Goal: Task Accomplishment & Management: Use online tool/utility

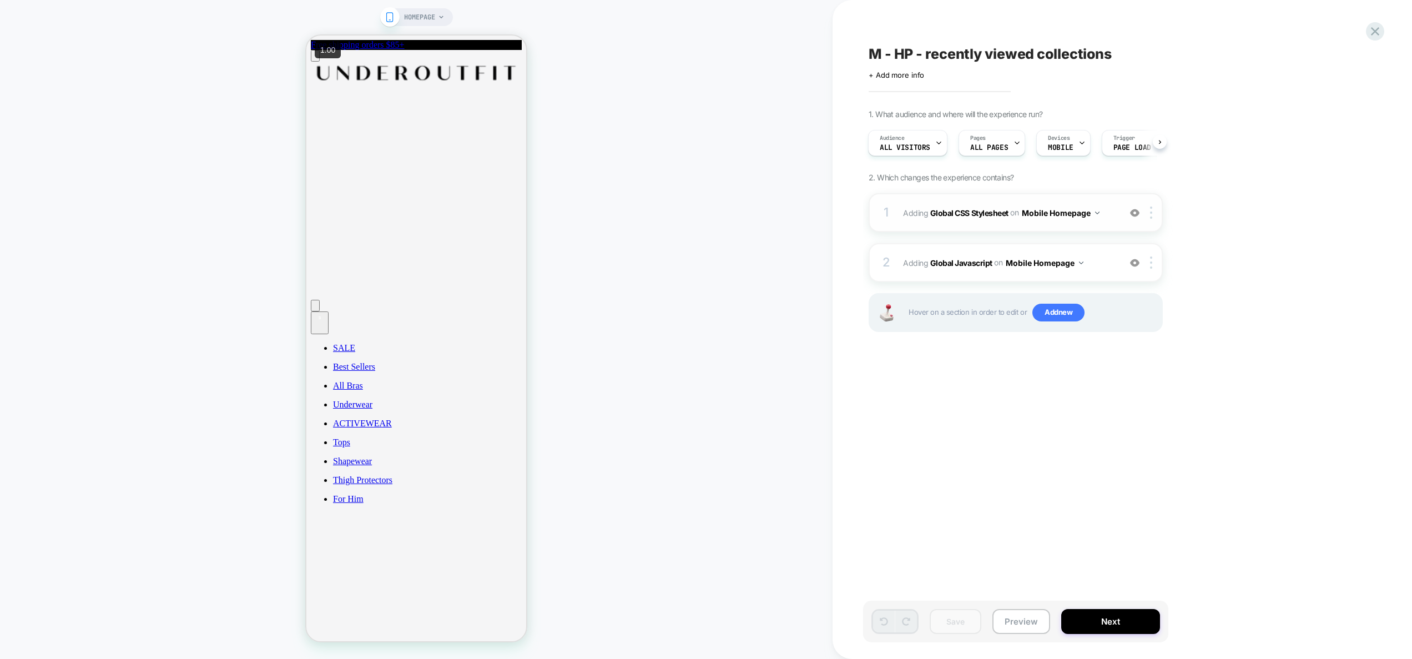
click at [0, 0] on div "1 Adding Global CSS Stylesheet on Mobile Homepage Add Before Add After Copy to …" at bounding box center [0, 0] width 0 height 0
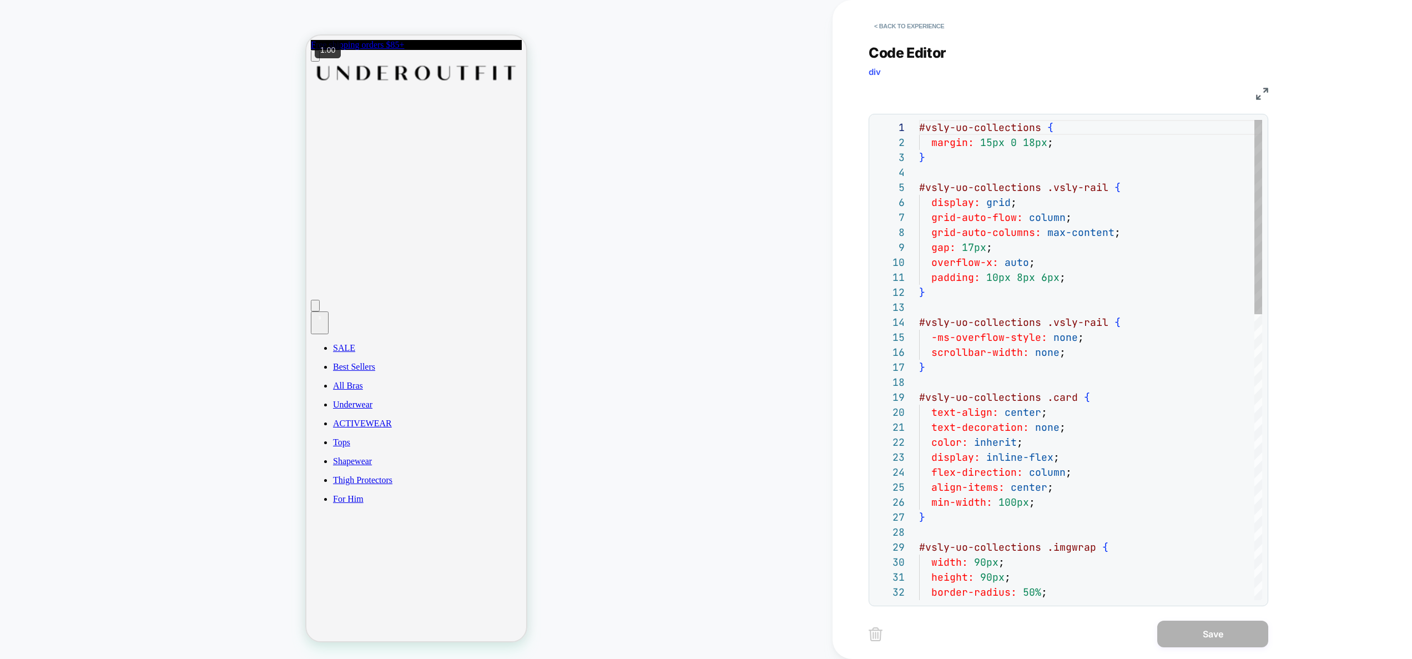
scroll to position [150, 0]
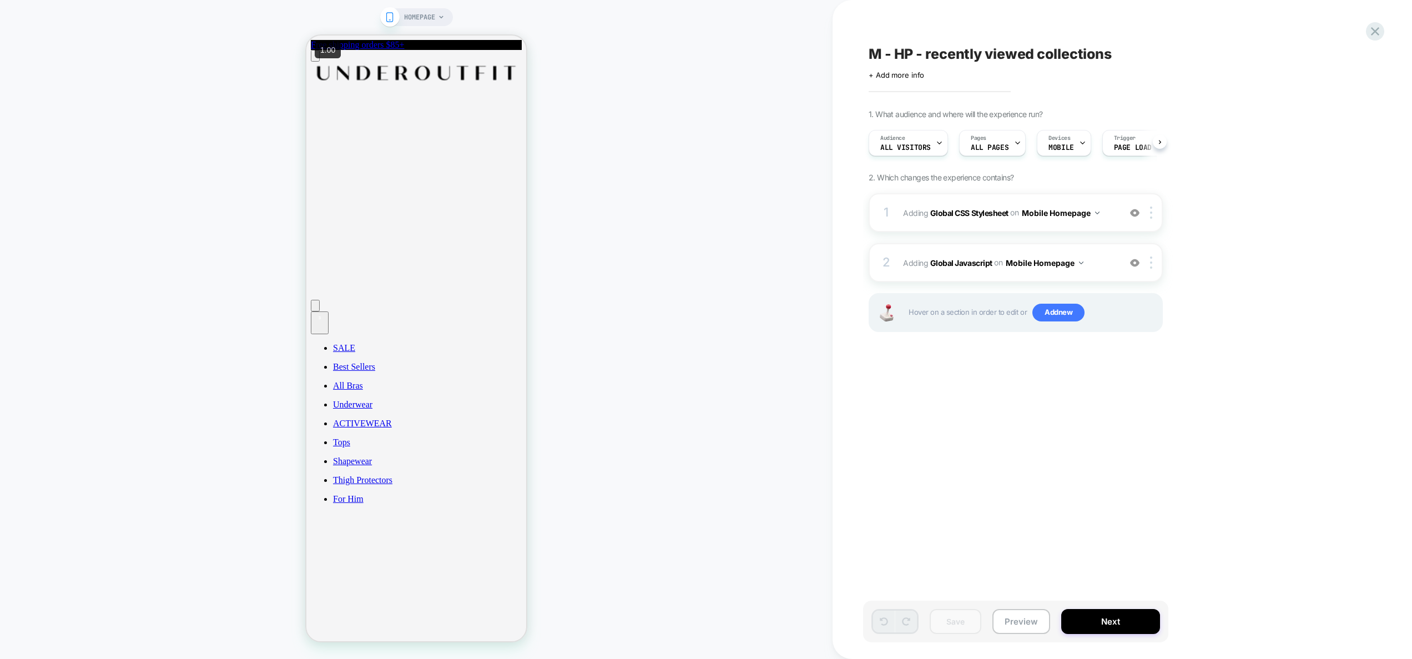
scroll to position [0, 1]
click at [1107, 253] on div "2 Adding Global Javascript on Mobile Homepage Add Before Add After Copy to Desk…" at bounding box center [1016, 262] width 294 height 39
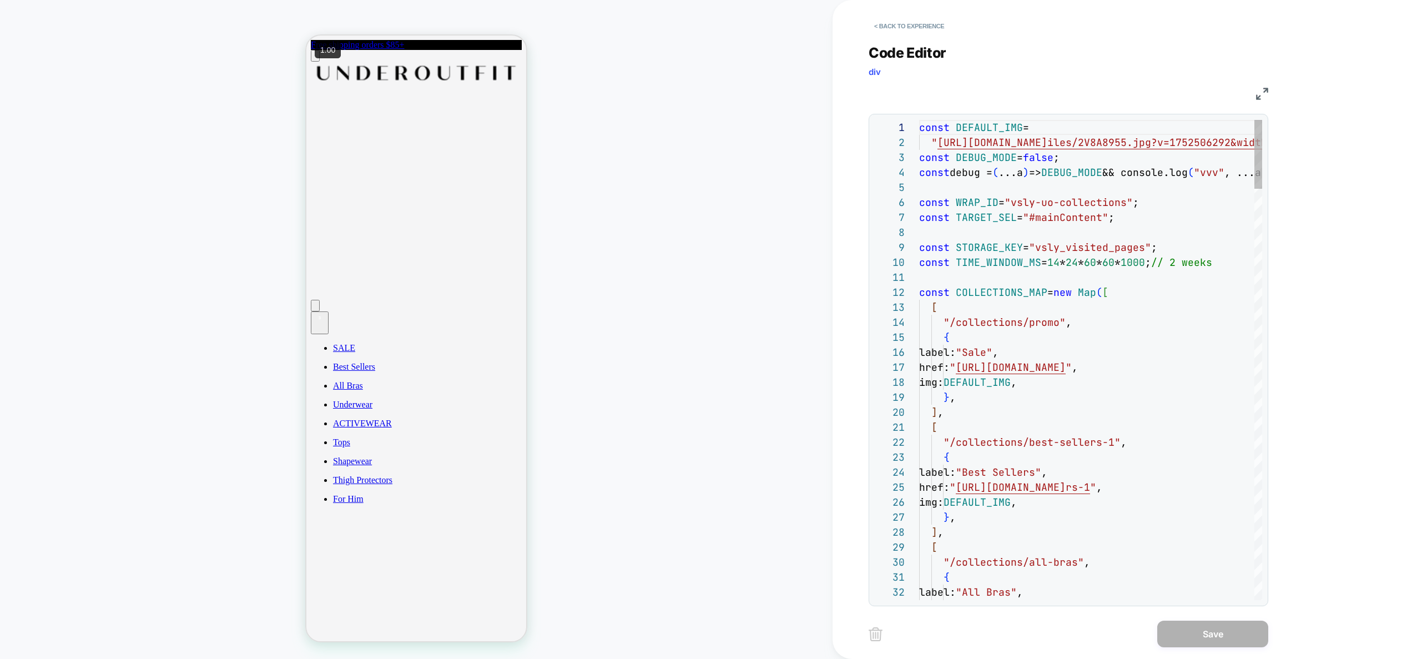
scroll to position [150, 0]
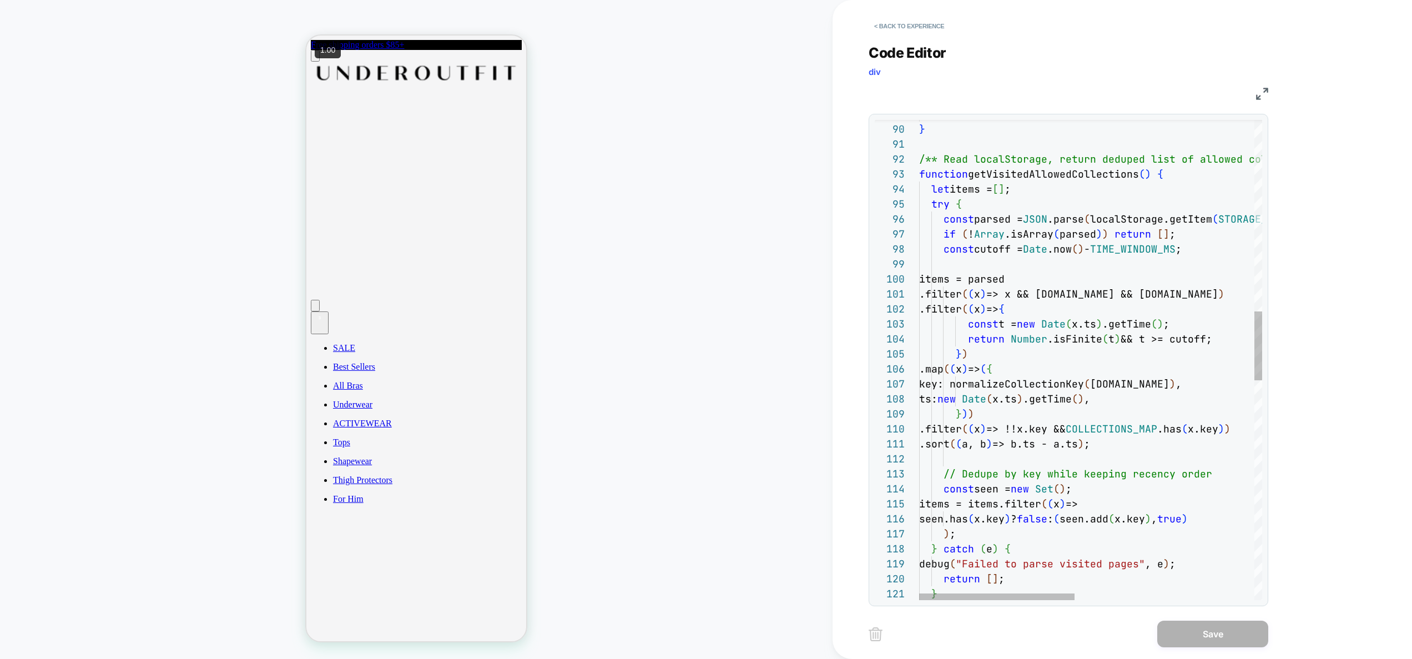
type textarea "**********"
click at [1092, 240] on div "return null ; } /** Read localStorage, return deduped list of allo wed collecti…" at bounding box center [1288, 459] width 739 height 3343
click at [928, 33] on button "< Back to experience" at bounding box center [909, 26] width 81 height 18
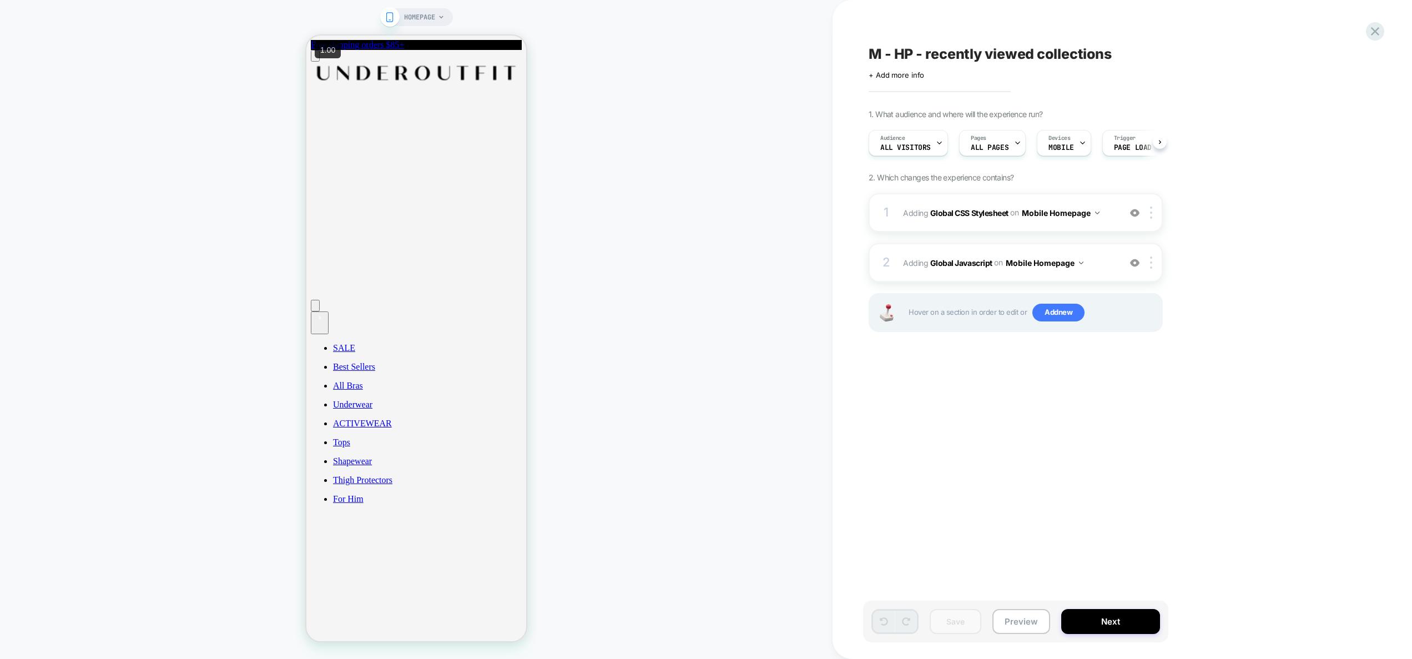
scroll to position [0, 1]
click at [1036, 606] on div "Save Preview Next" at bounding box center [1015, 622] width 305 height 42
click at [1034, 611] on button "Preview" at bounding box center [1021, 621] width 58 height 25
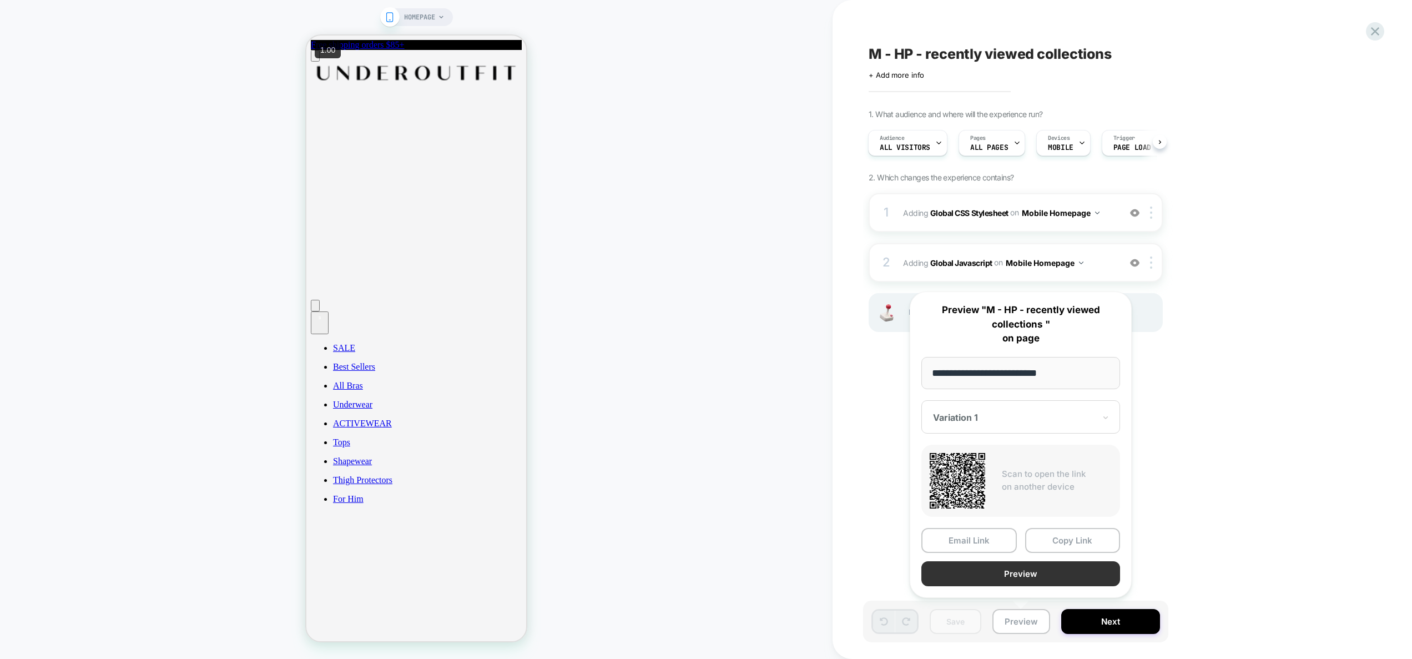
click at [1036, 577] on button "Preview" at bounding box center [1020, 573] width 199 height 25
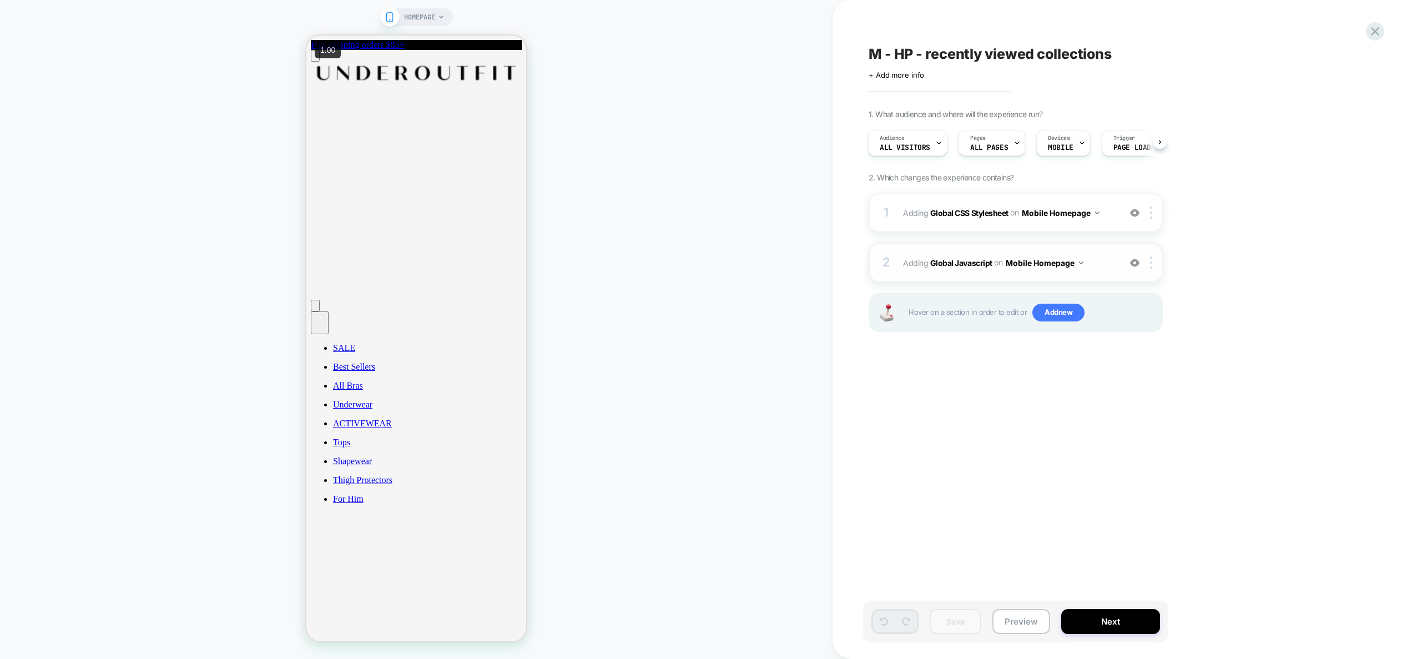
click at [1090, 257] on span "Adding Global Javascript on Mobile Homepage" at bounding box center [1008, 263] width 211 height 16
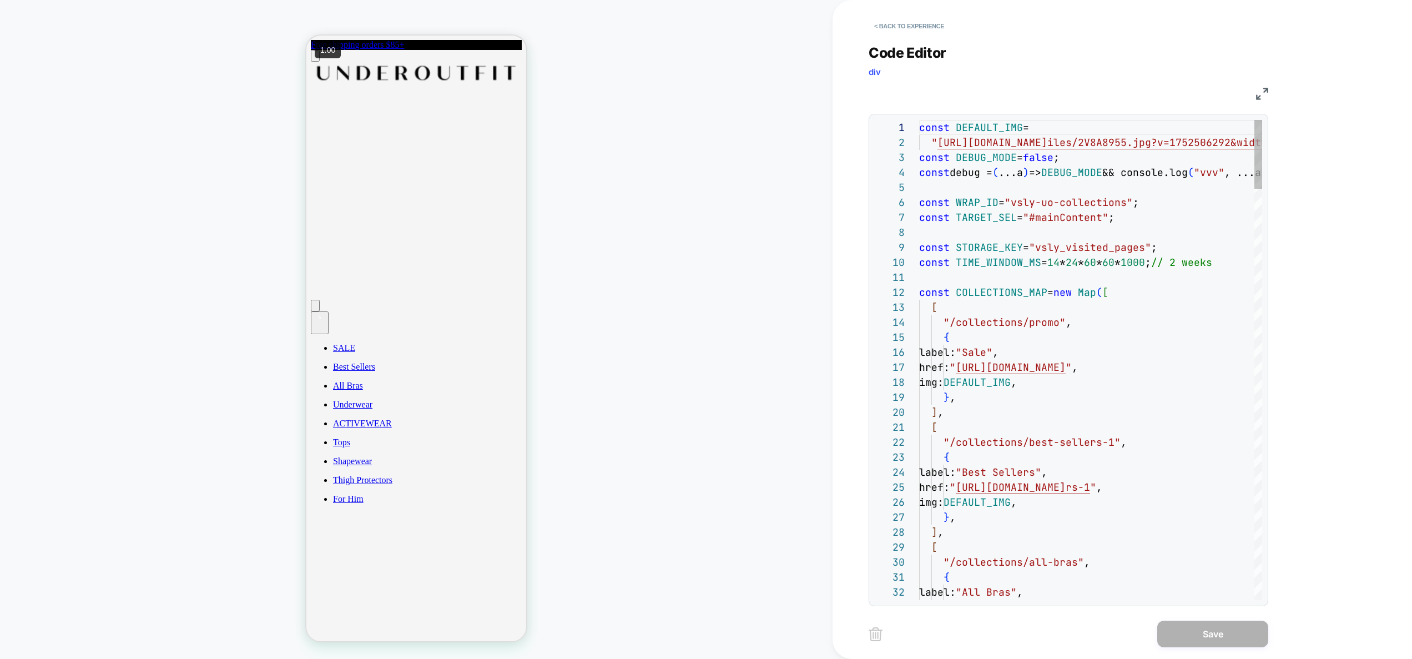
scroll to position [150, 0]
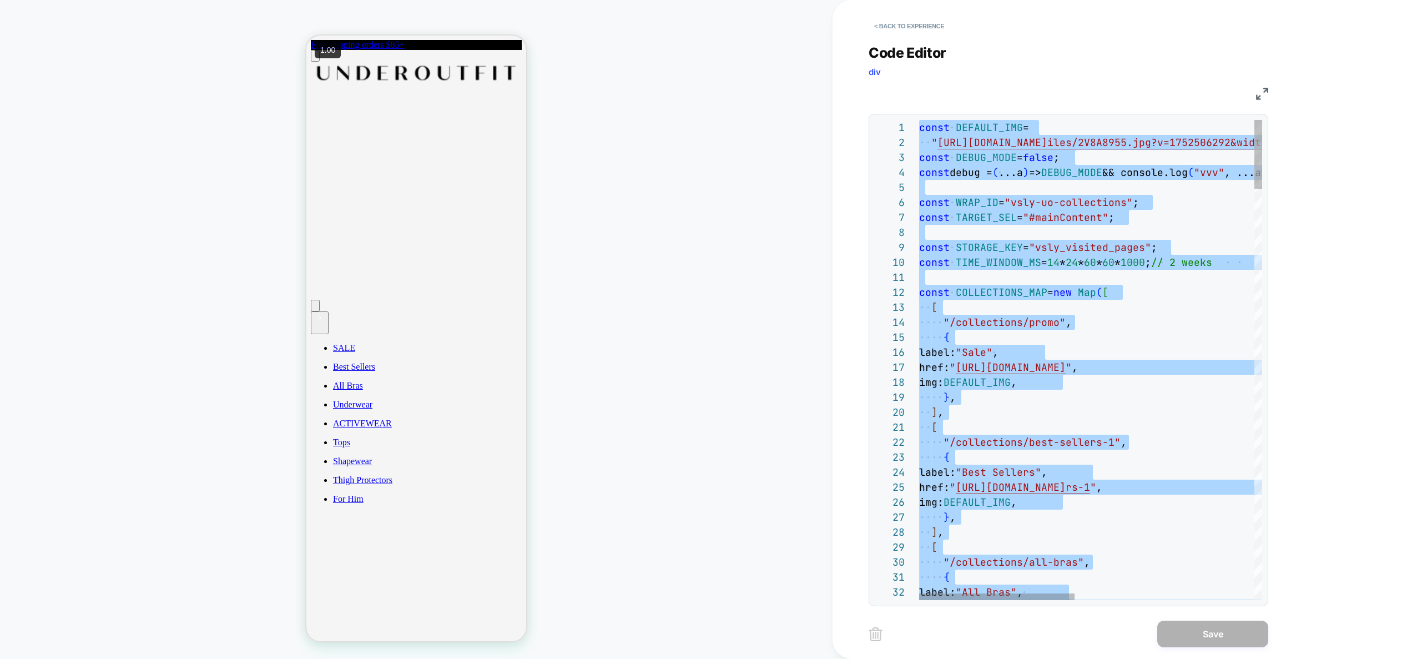
type textarea "**********"
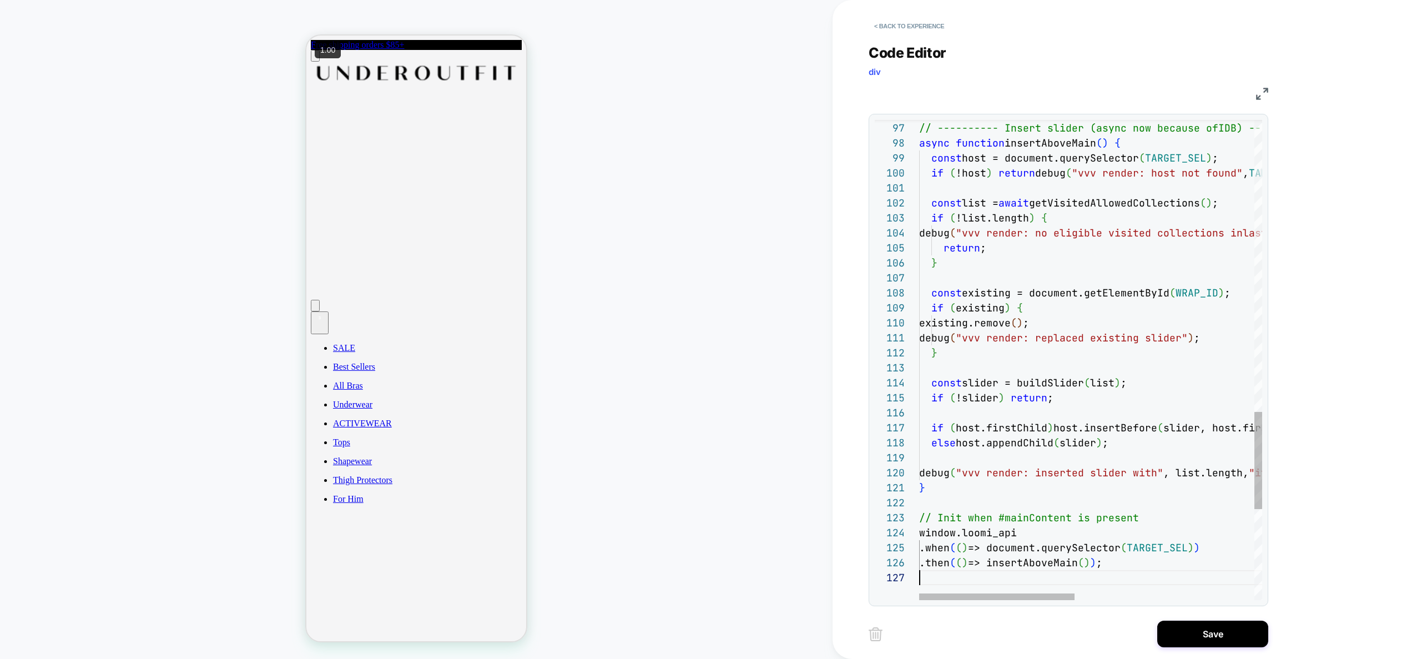
scroll to position [90, 0]
click at [1211, 632] on button "Save" at bounding box center [1212, 634] width 111 height 27
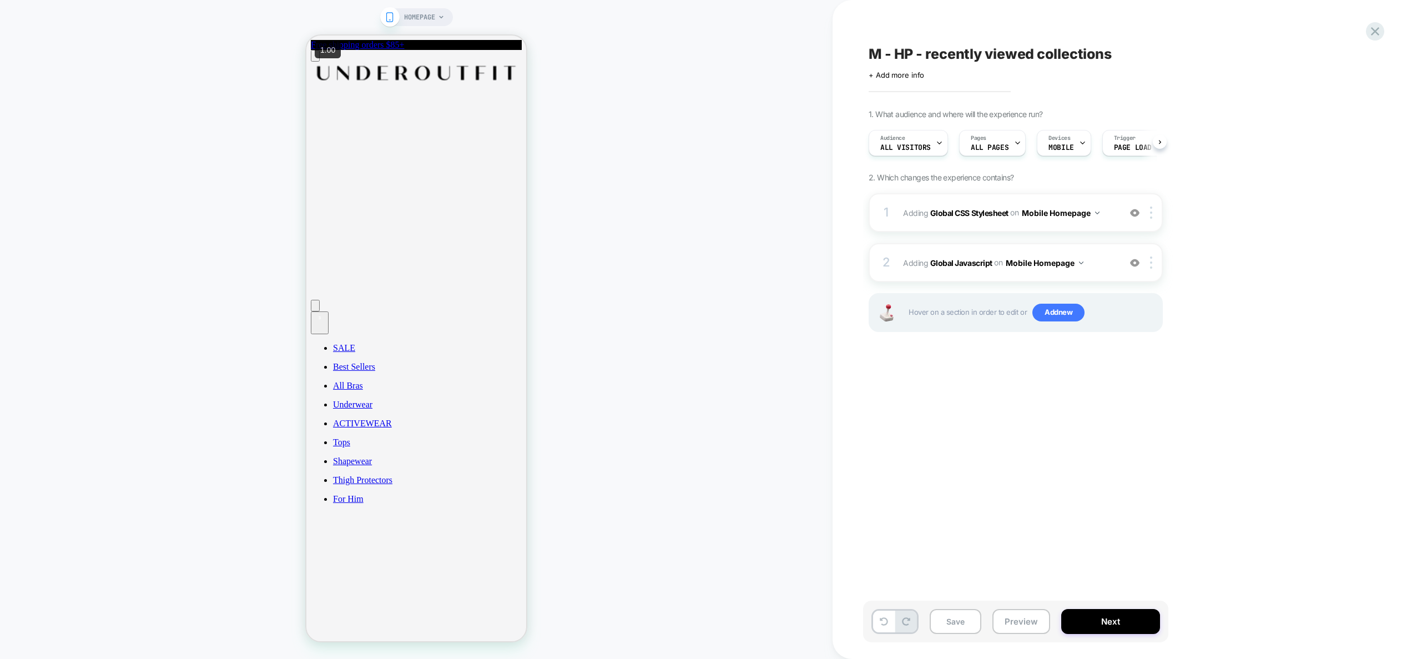
scroll to position [0, 1]
click at [1036, 622] on button "Preview" at bounding box center [1021, 621] width 58 height 25
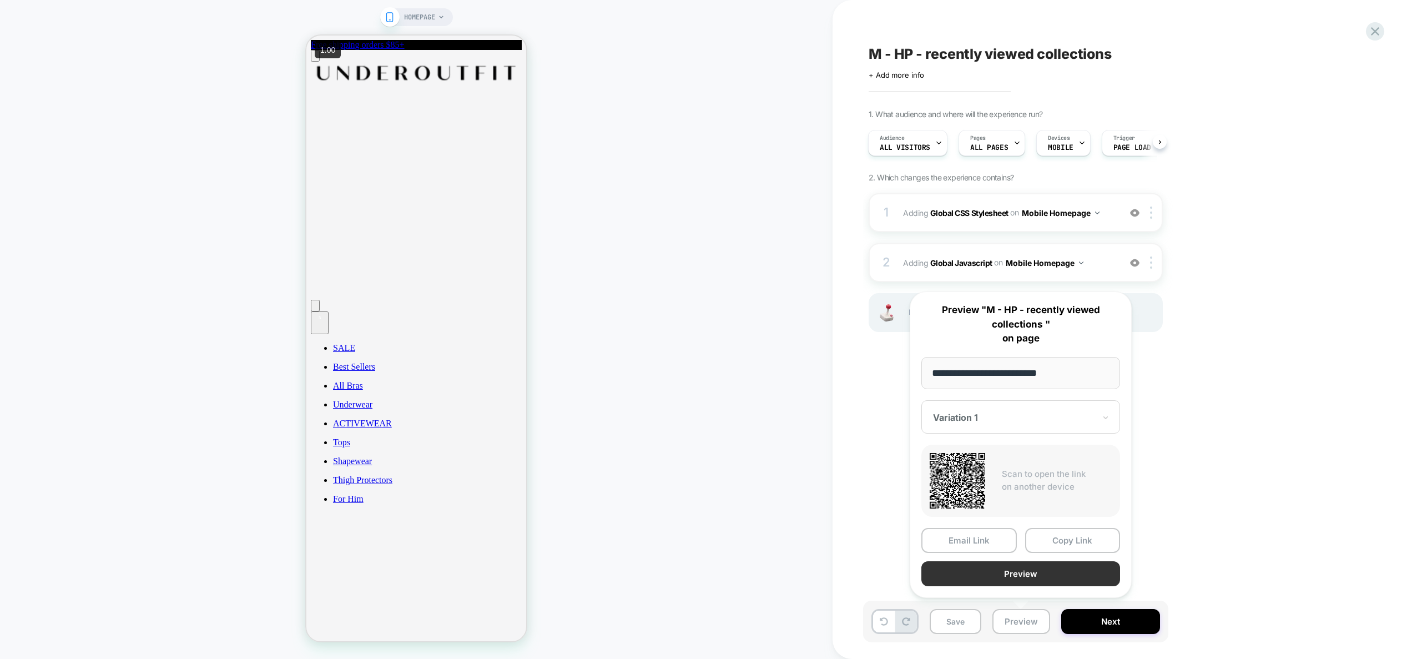
click at [1031, 576] on button "Preview" at bounding box center [1020, 573] width 199 height 25
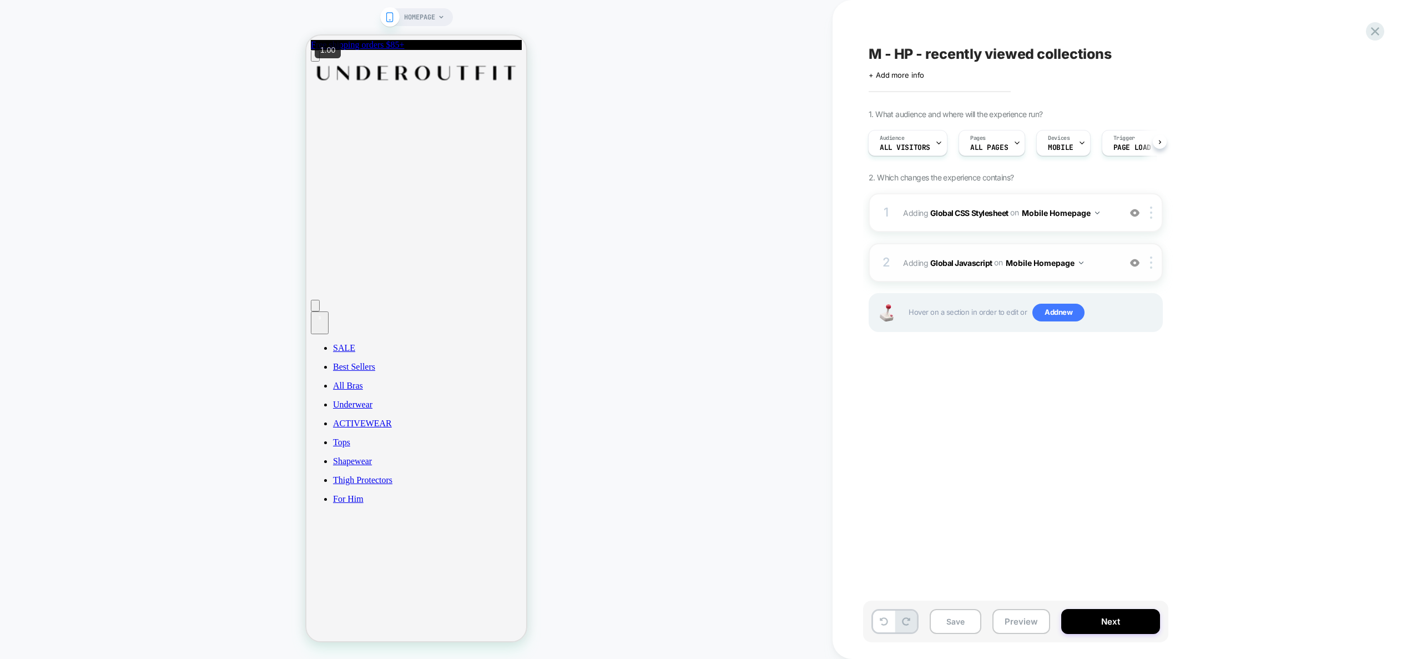
click at [1099, 264] on span "Adding Global Javascript on Mobile Homepage" at bounding box center [1008, 263] width 211 height 16
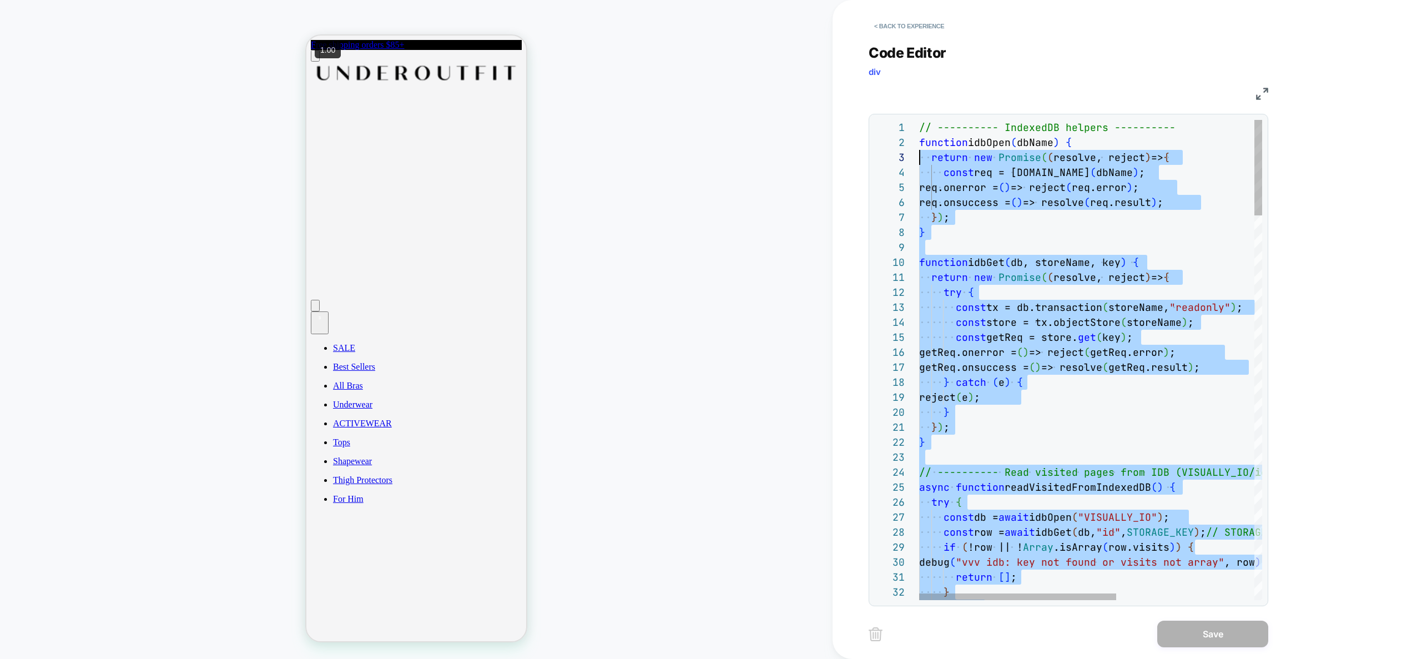
scroll to position [15, 0]
drag, startPoint x: 1018, startPoint y: 426, endPoint x: 917, endPoint y: 141, distance: 302.7
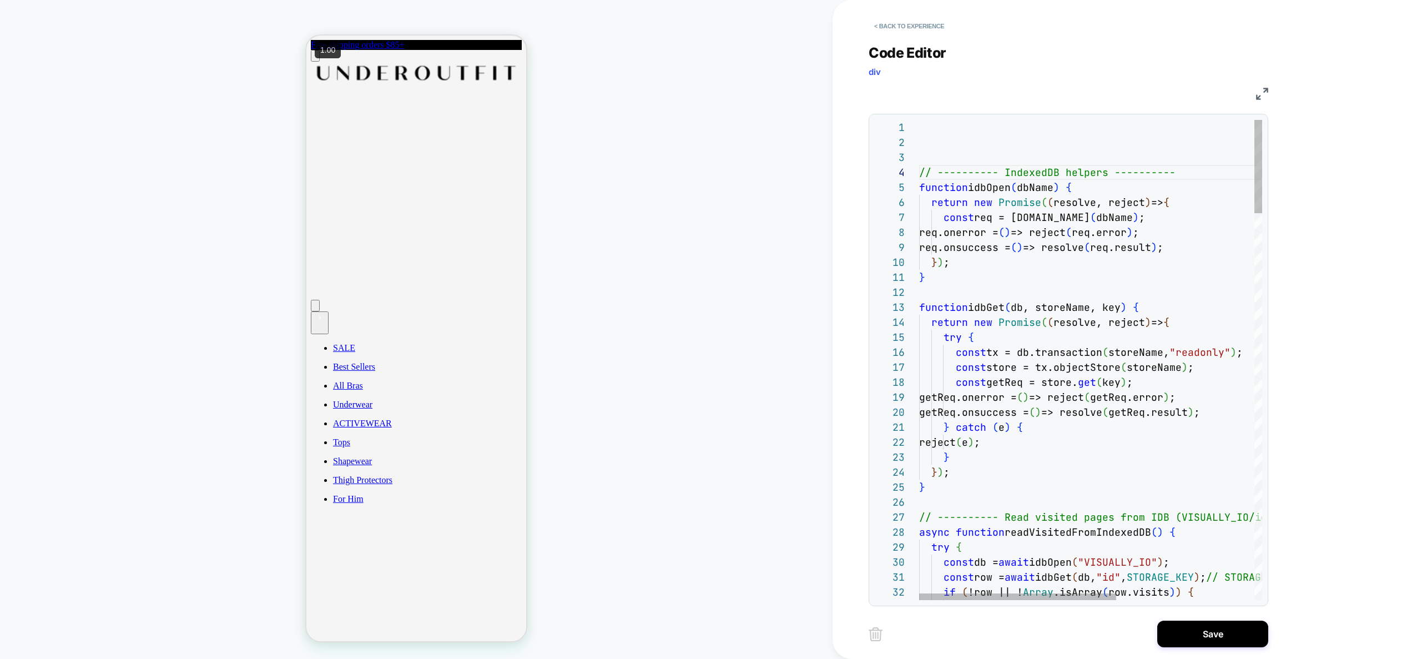
scroll to position [0, 0]
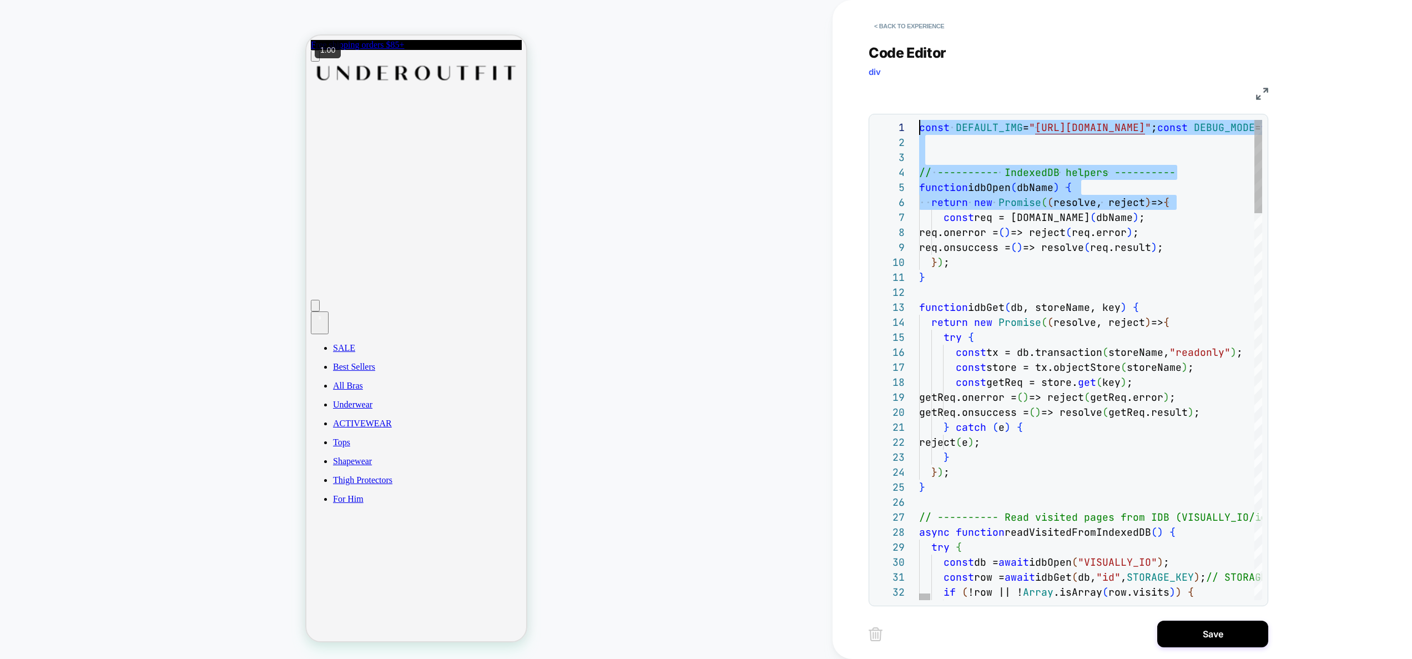
drag, startPoint x: 903, startPoint y: 155, endPoint x: 1056, endPoint y: 162, distance: 152.8
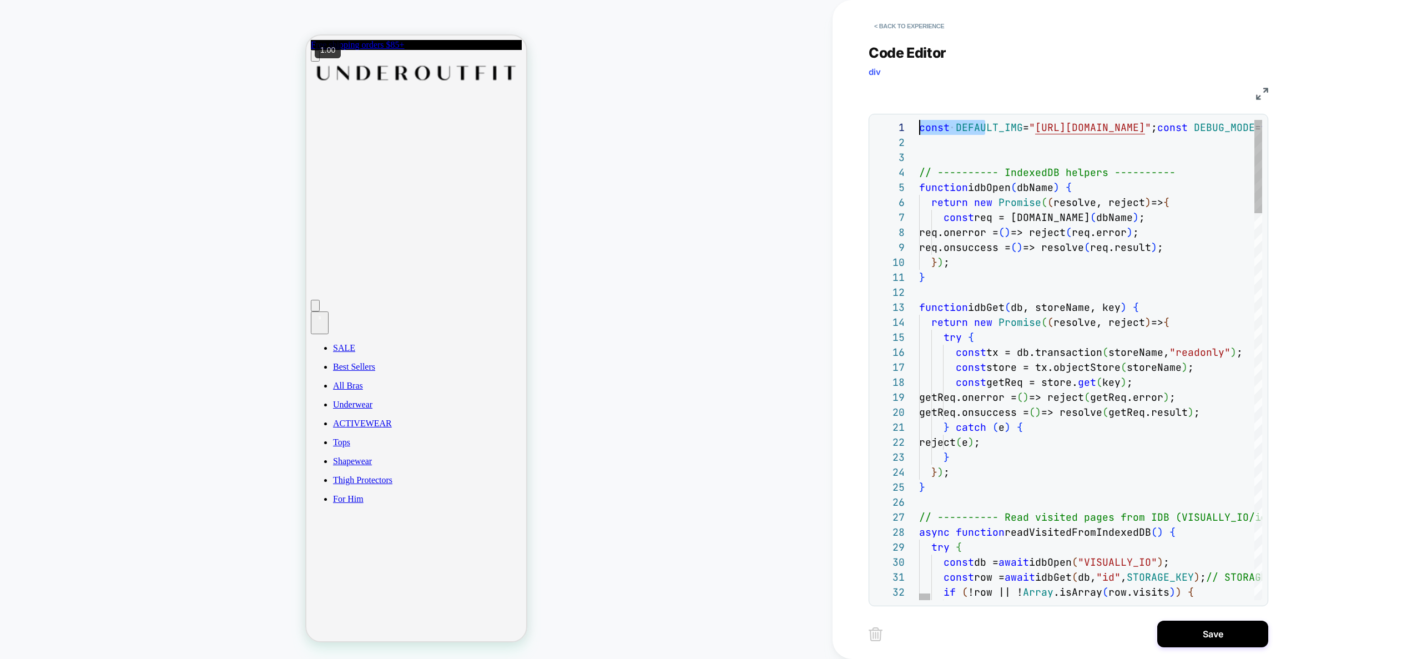
drag, startPoint x: 982, startPoint y: 124, endPoint x: 958, endPoint y: 131, distance: 25.3
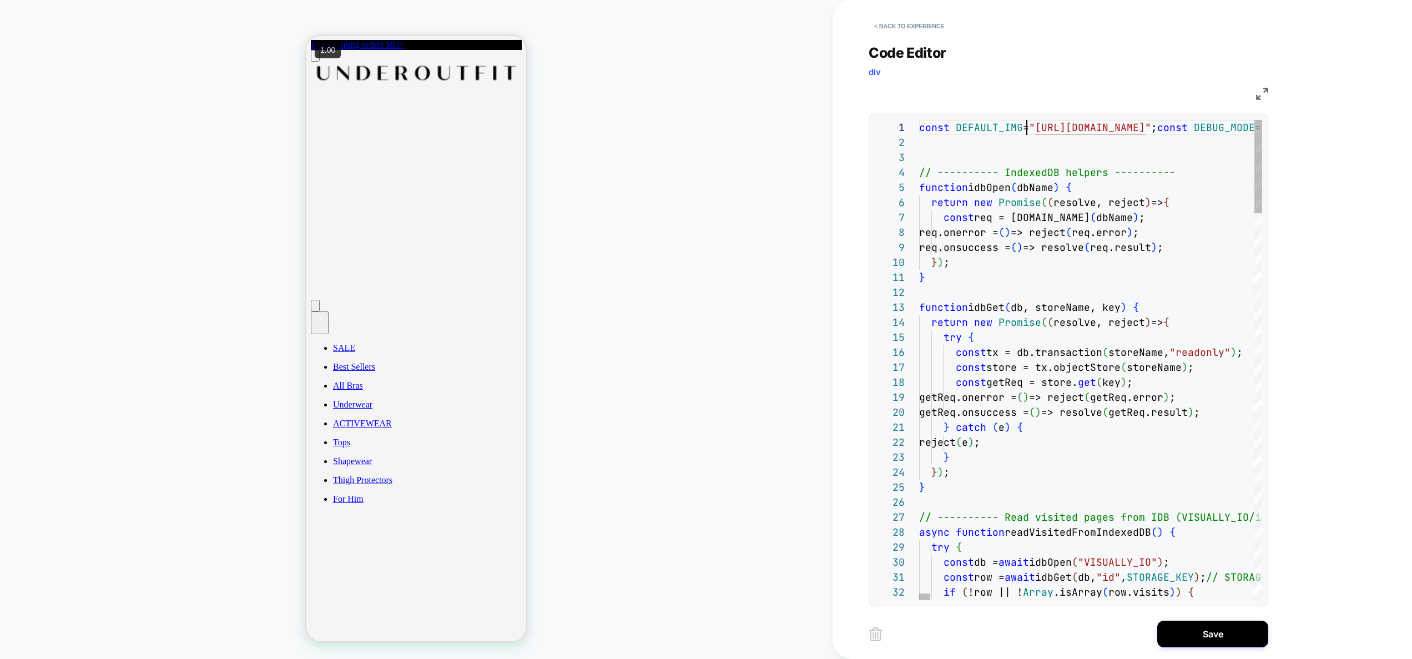
scroll to position [0, 0]
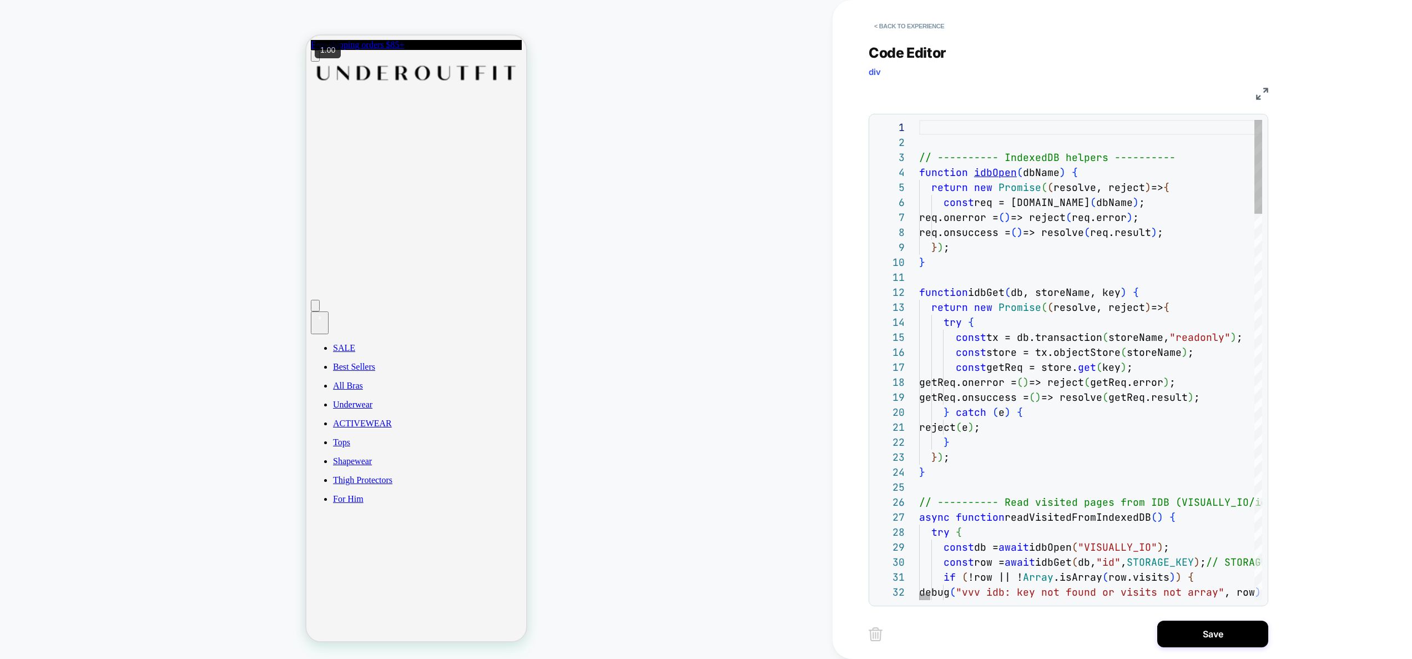
type textarea "**********"
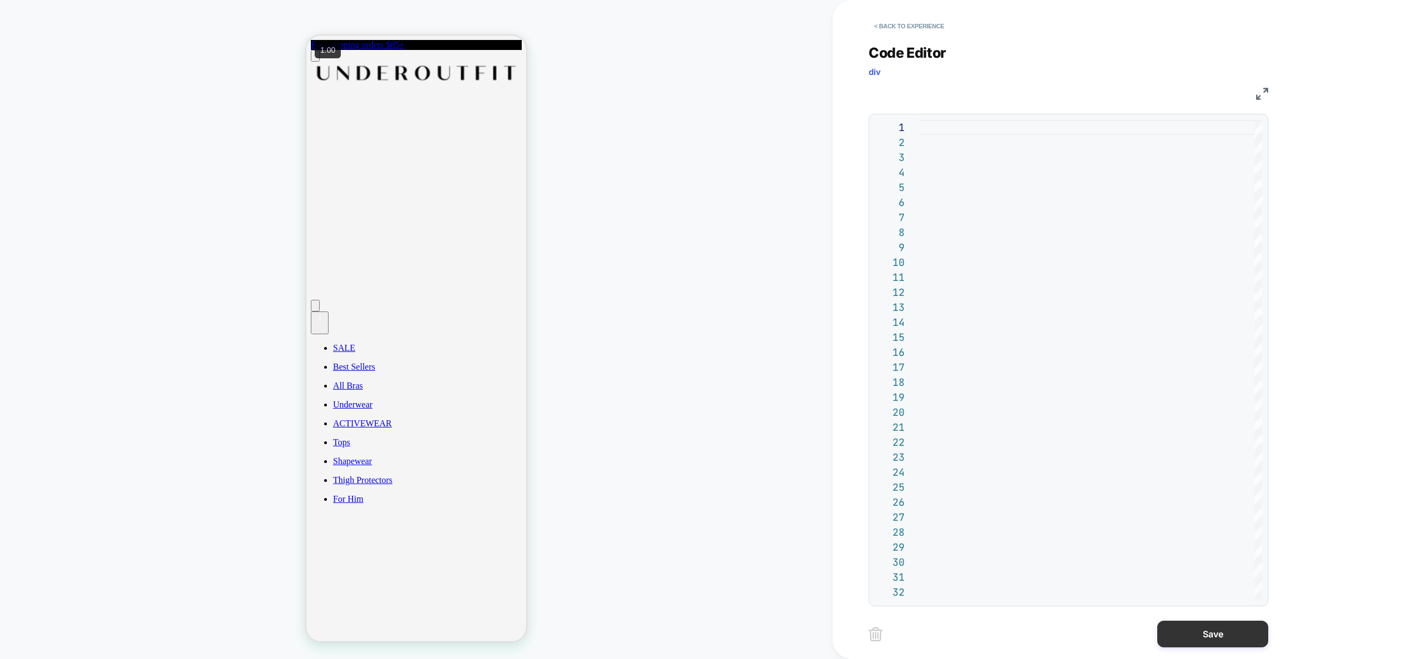
click at [1229, 636] on button "Save" at bounding box center [1212, 634] width 111 height 27
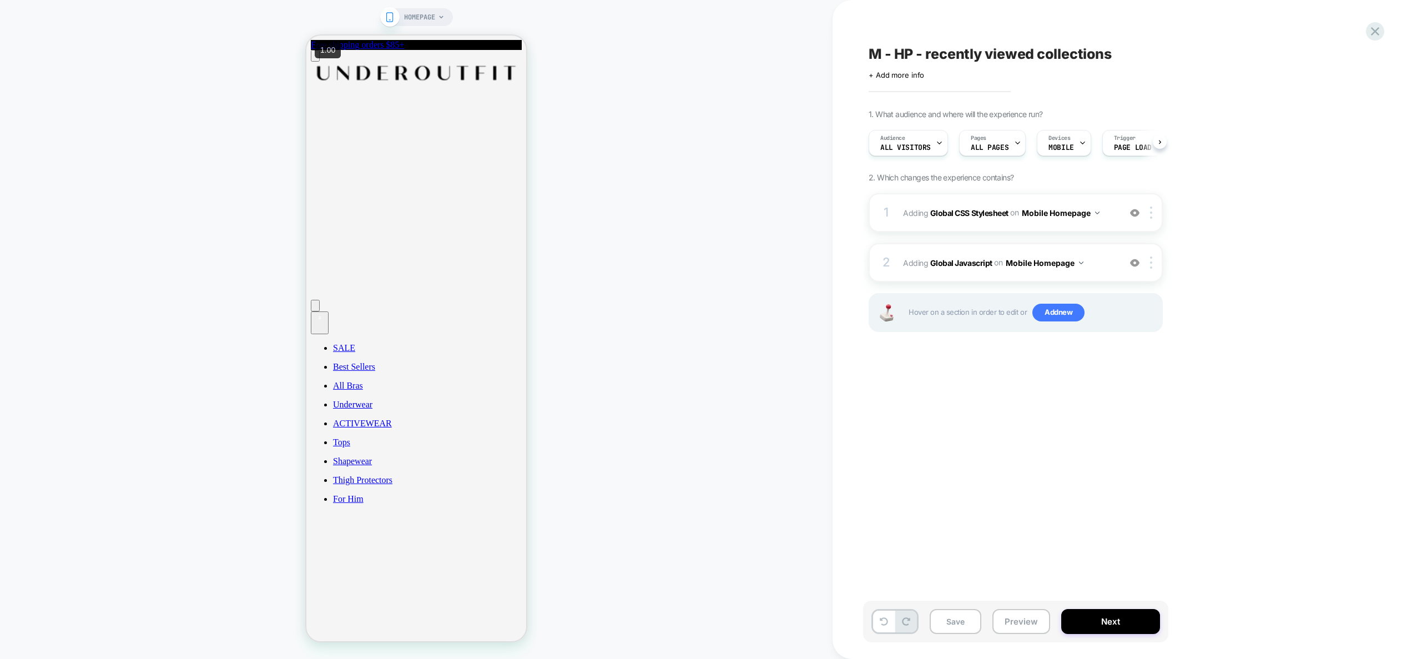
scroll to position [0, 1]
click at [1102, 278] on div "2 Adding Global Javascript on Mobile Homepage Add Before Add After Copy to Desk…" at bounding box center [1016, 262] width 294 height 39
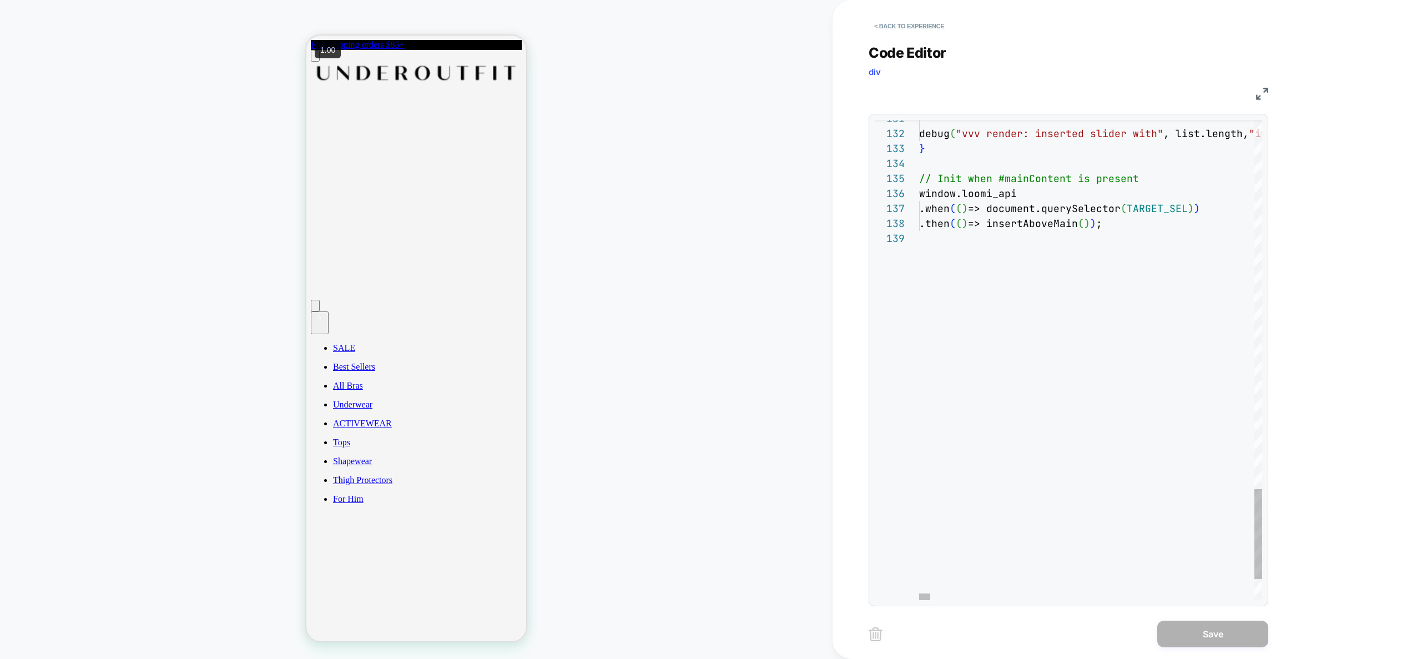
scroll to position [120, 0]
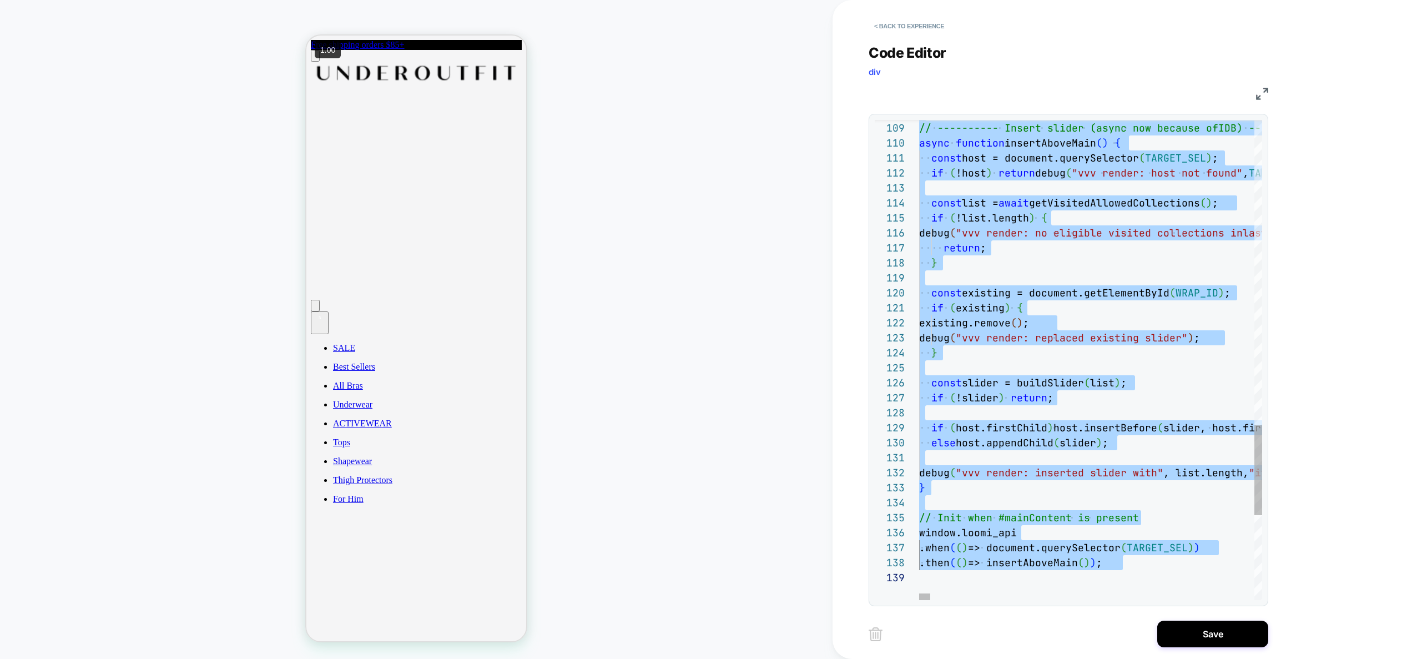
scroll to position [45, 18]
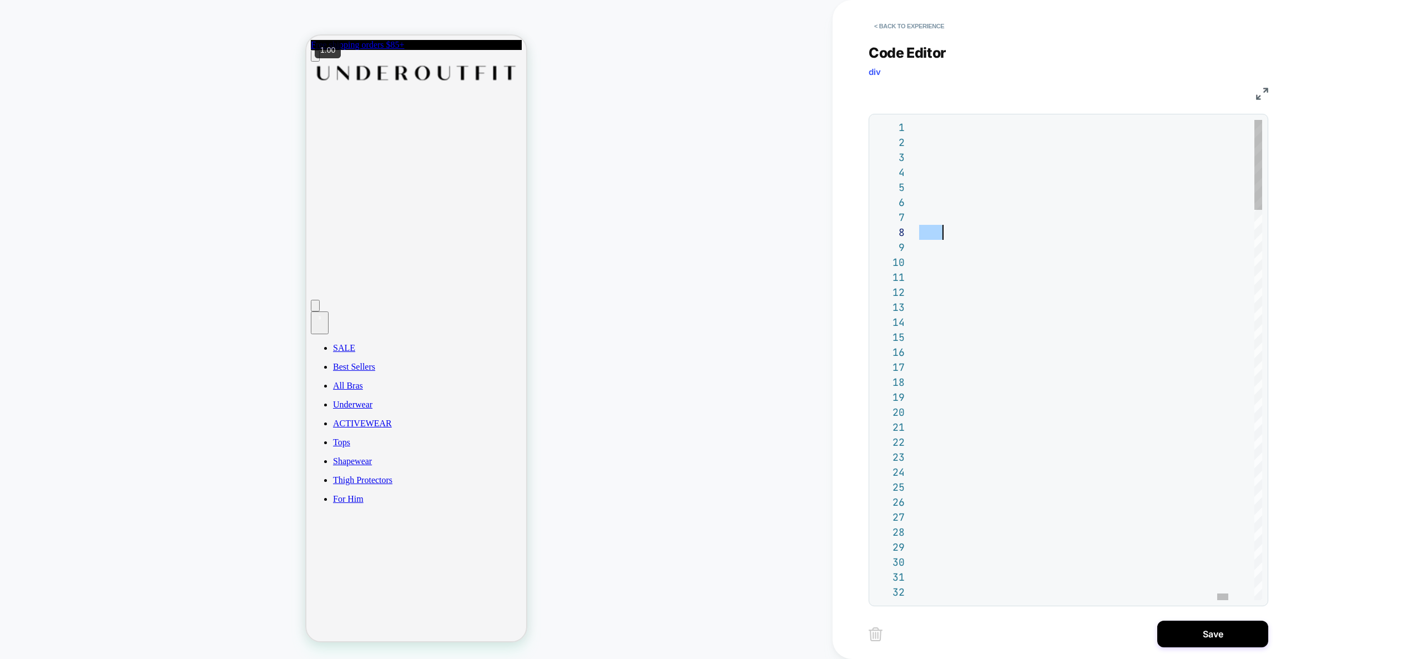
scroll to position [90, 0]
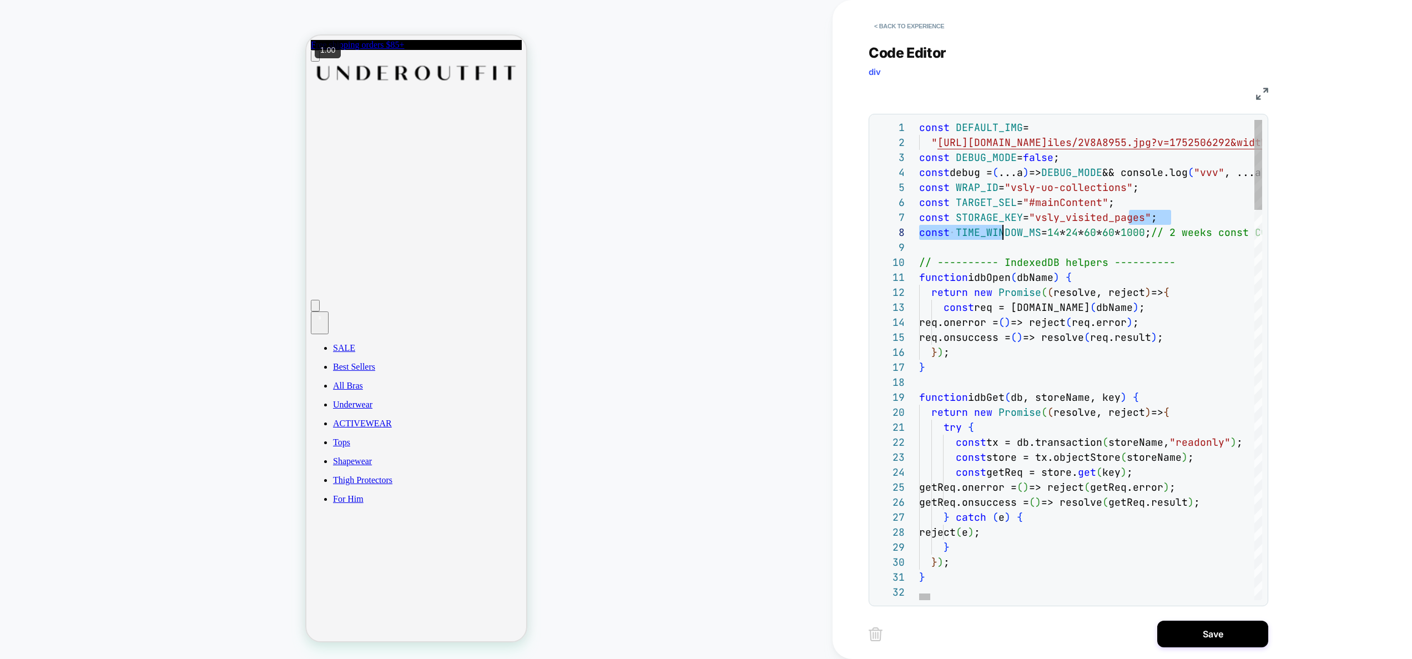
drag, startPoint x: 1131, startPoint y: 225, endPoint x: 1033, endPoint y: 236, distance: 98.9
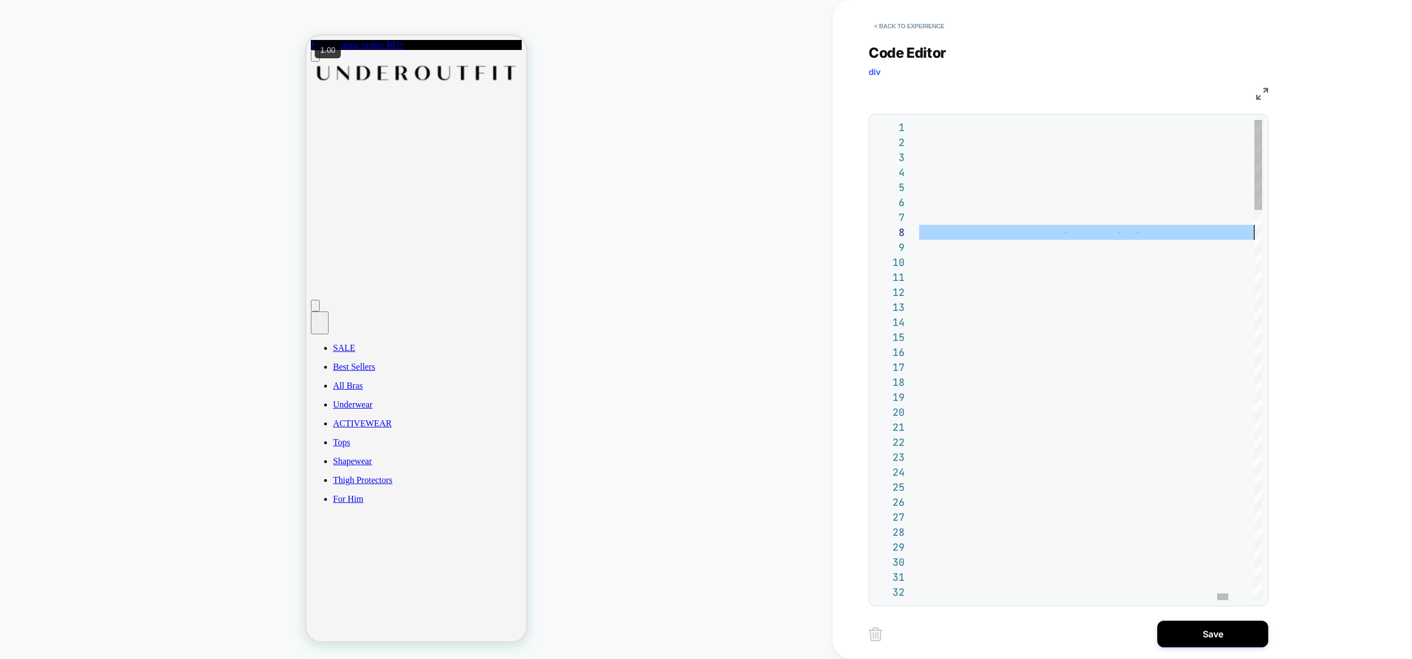
drag, startPoint x: 1210, startPoint y: 233, endPoint x: 1296, endPoint y: 231, distance: 86.6
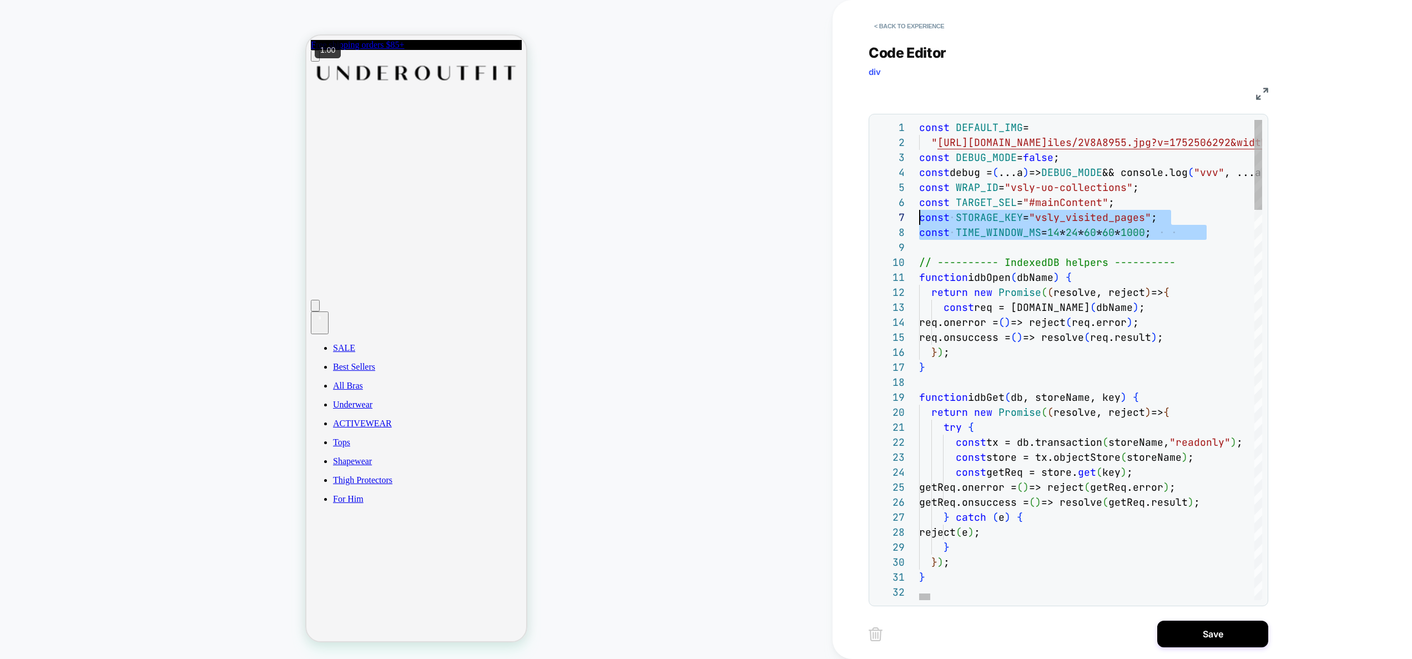
scroll to position [90, 0]
drag, startPoint x: 995, startPoint y: 231, endPoint x: 820, endPoint y: 214, distance: 175.7
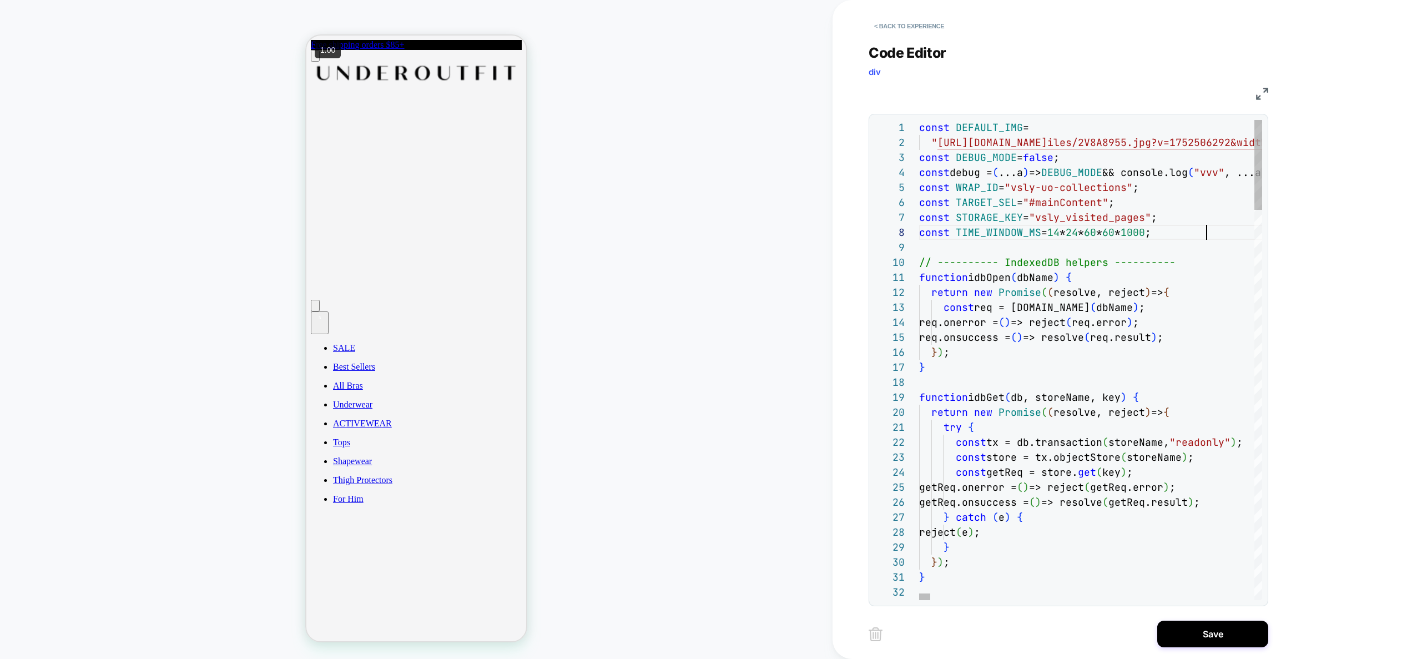
click at [924, 263] on span "// ---------- IndexedDB helpers ----------" at bounding box center [1047, 262] width 256 height 13
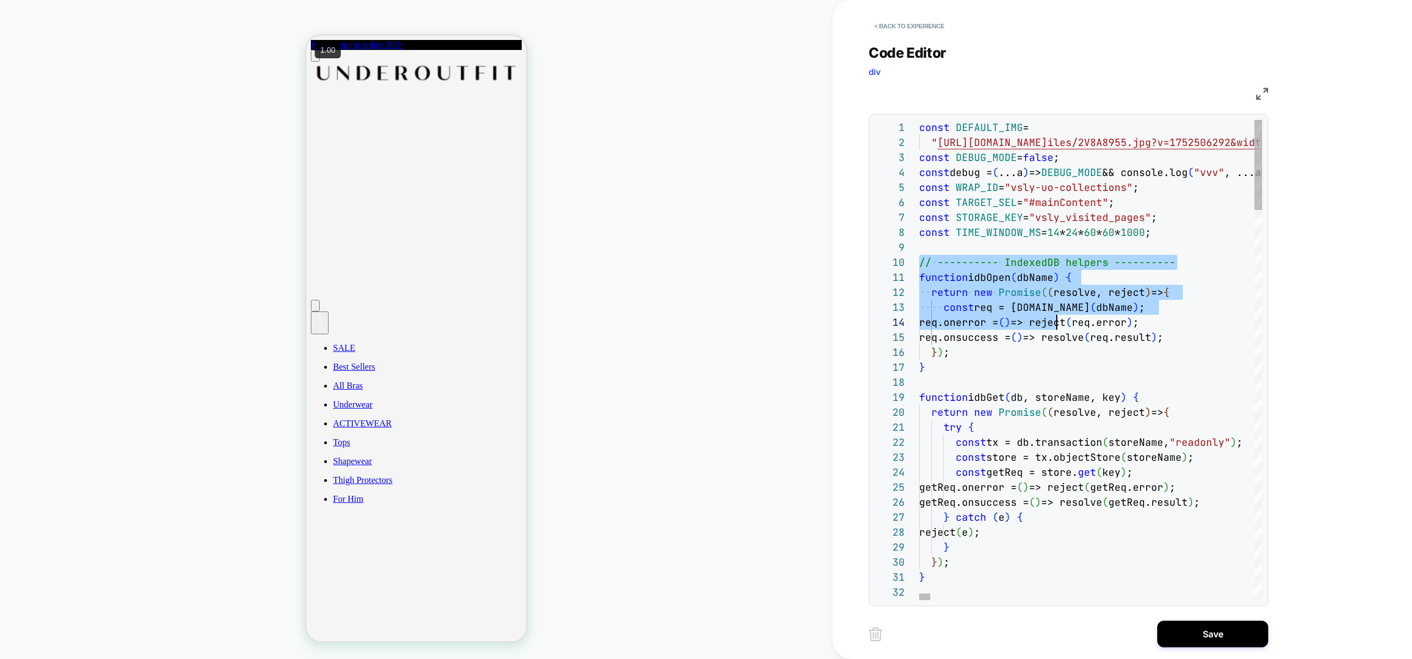
scroll to position [135, 144]
type textarea "**********"
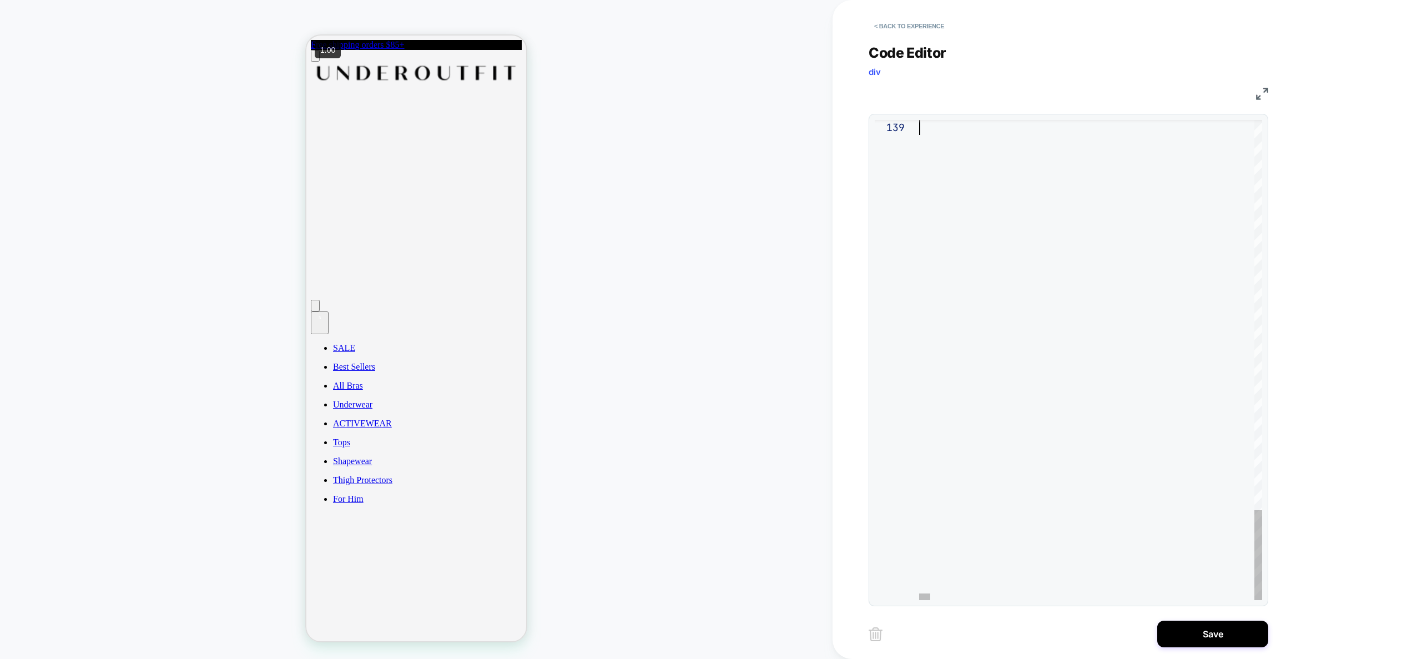
drag, startPoint x: 920, startPoint y: 261, endPoint x: 1078, endPoint y: 339, distance: 176.0
click at [936, 28] on button "< Back to experience" at bounding box center [909, 26] width 81 height 18
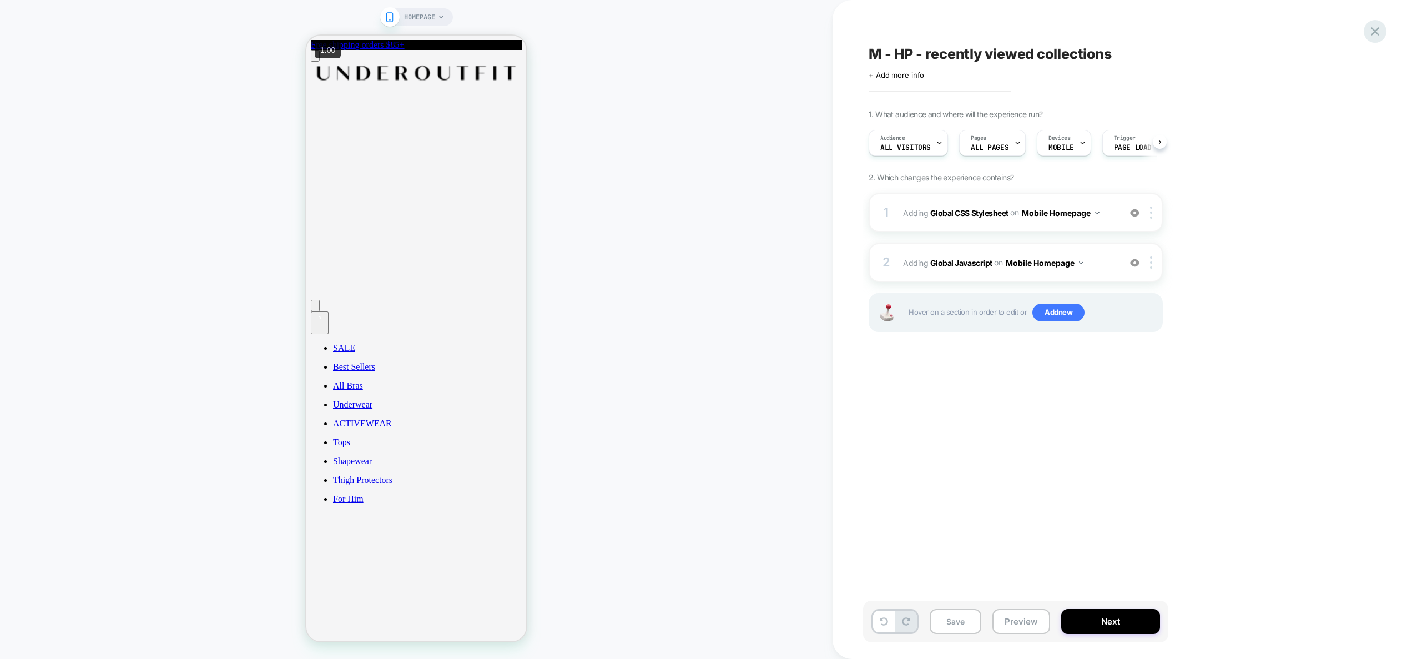
scroll to position [0, 1]
click at [1376, 34] on icon at bounding box center [1375, 31] width 15 height 15
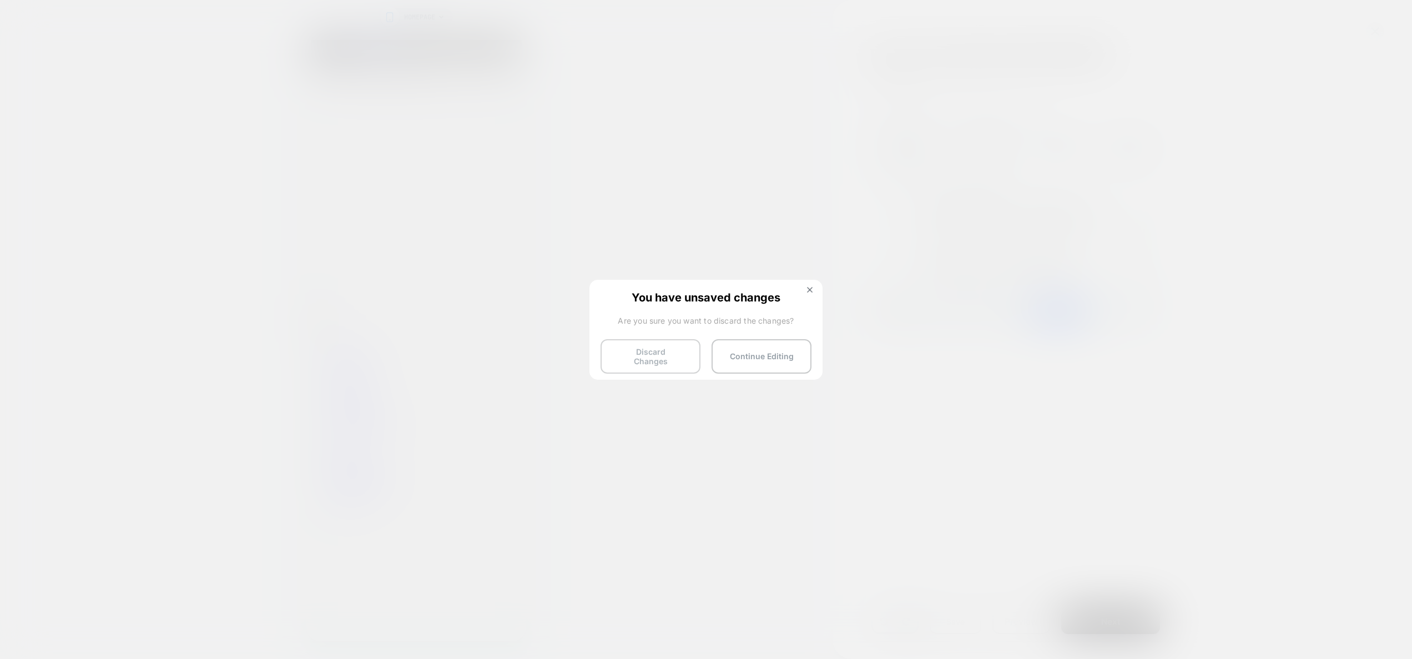
click at [657, 354] on button "Discard Changes" at bounding box center [651, 356] width 100 height 34
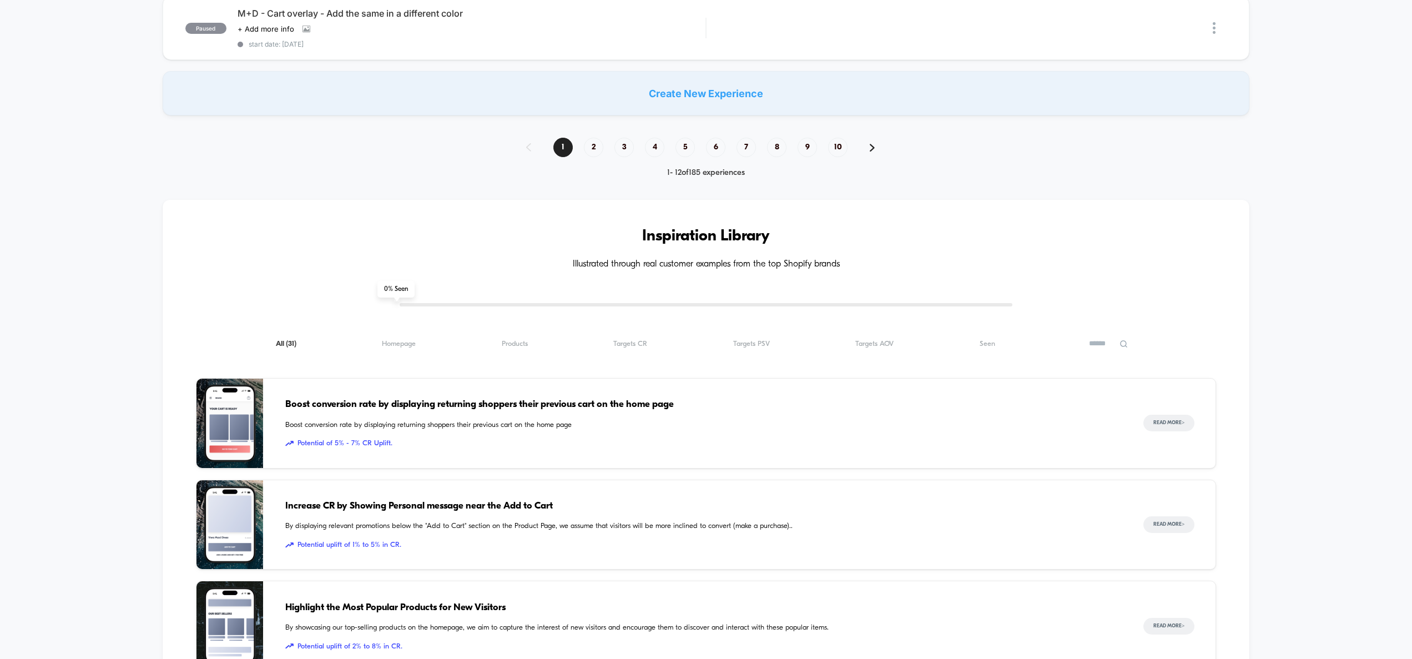
scroll to position [700, 0]
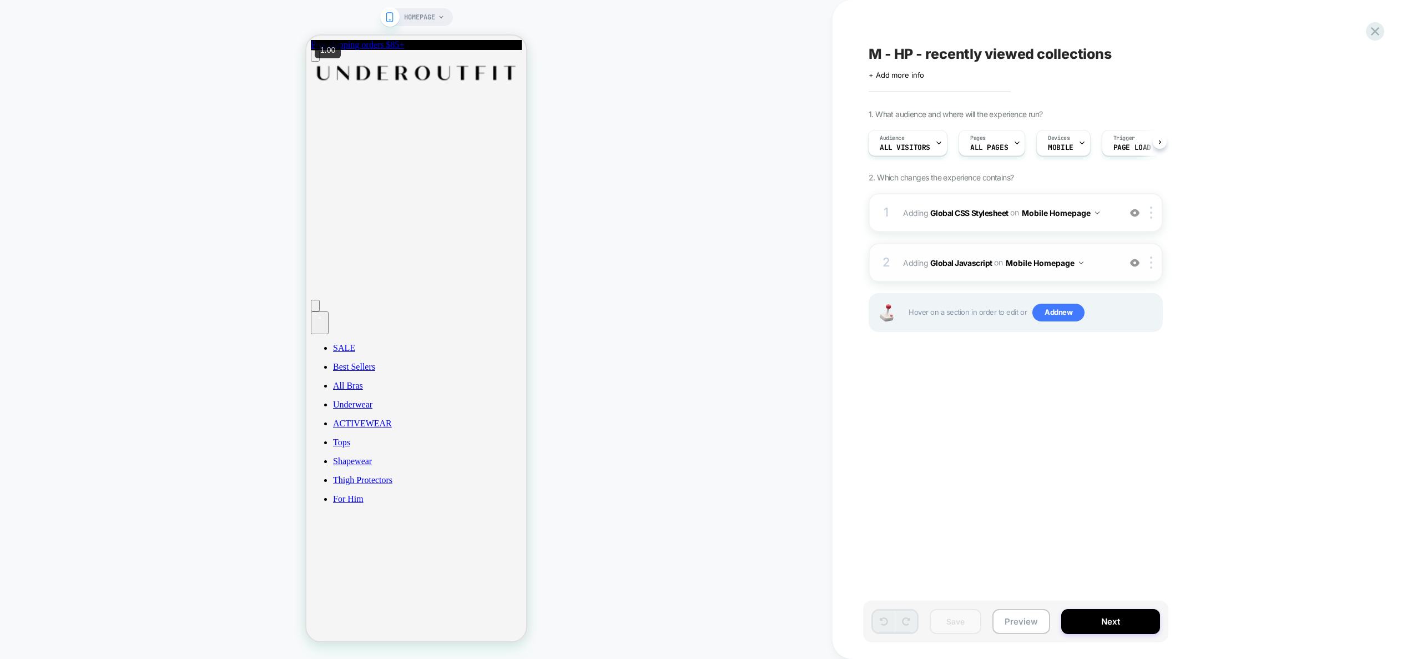
click at [0, 0] on span "Adding Global Javascript on Mobile Homepage" at bounding box center [0, 0] width 0 height 0
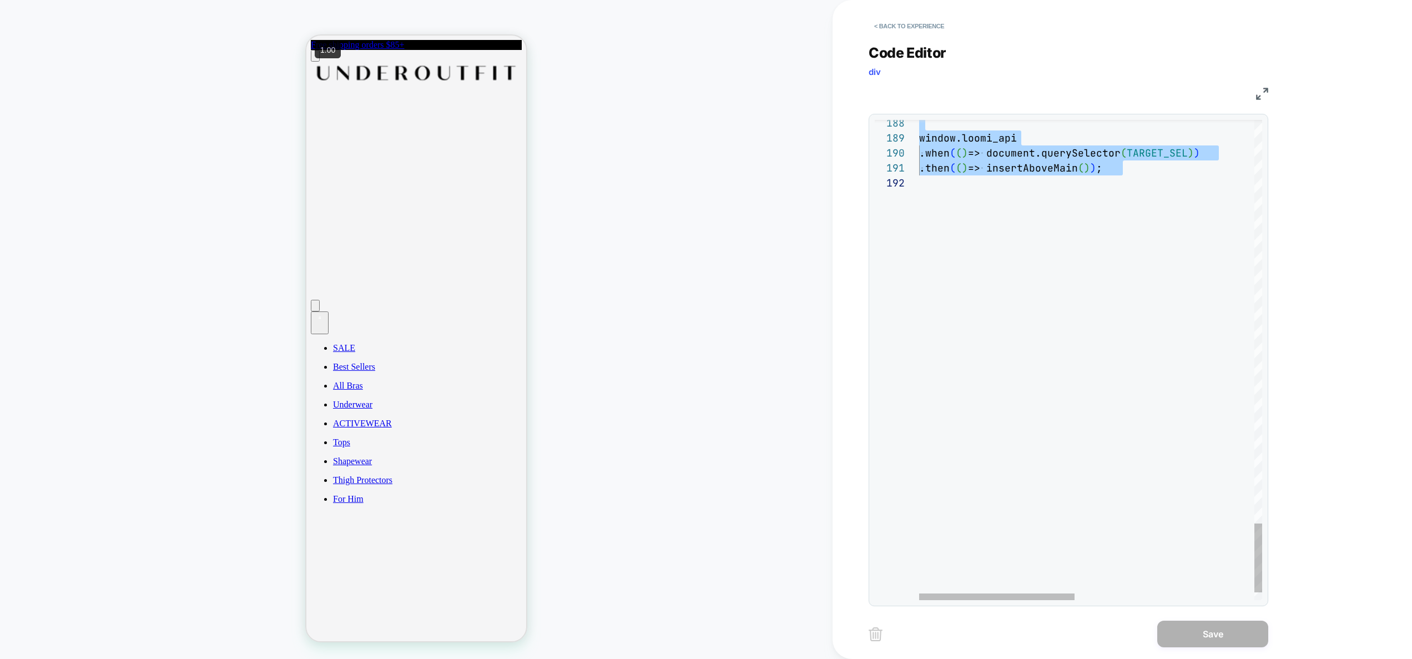
drag, startPoint x: 923, startPoint y: 395, endPoint x: 967, endPoint y: 400, distance: 44.1
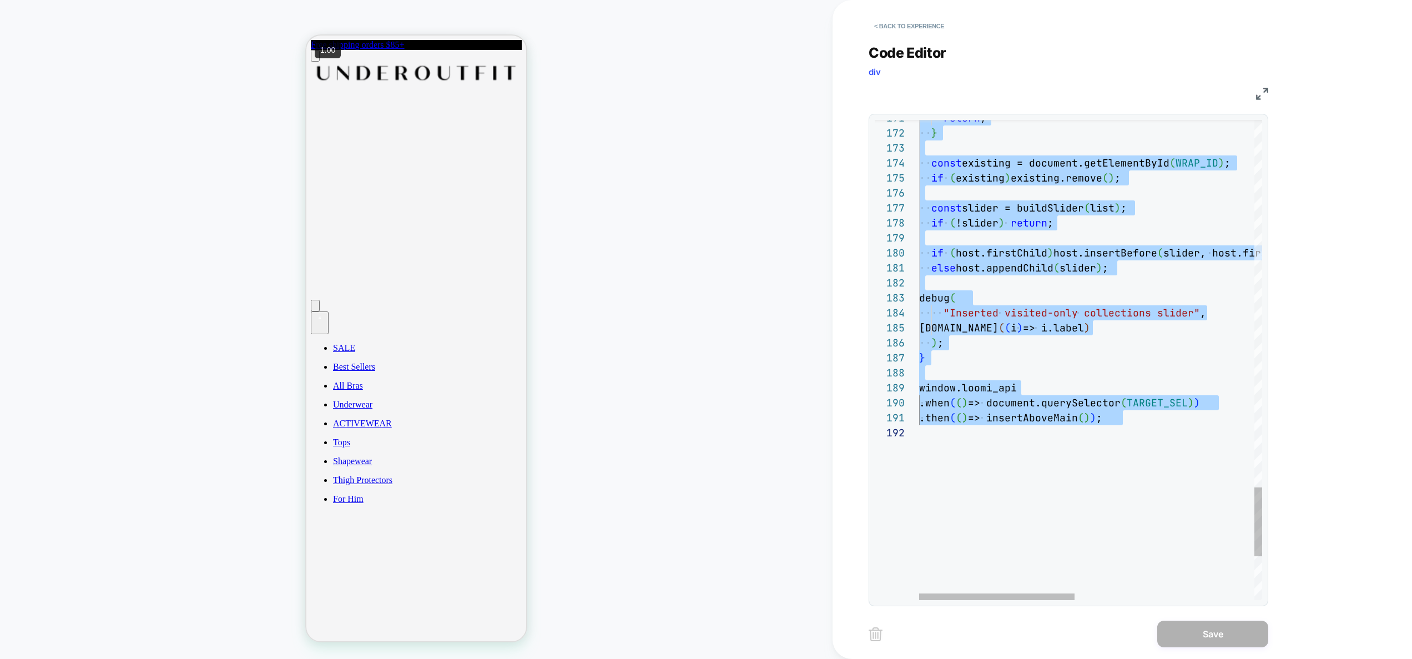
type textarea "**********"
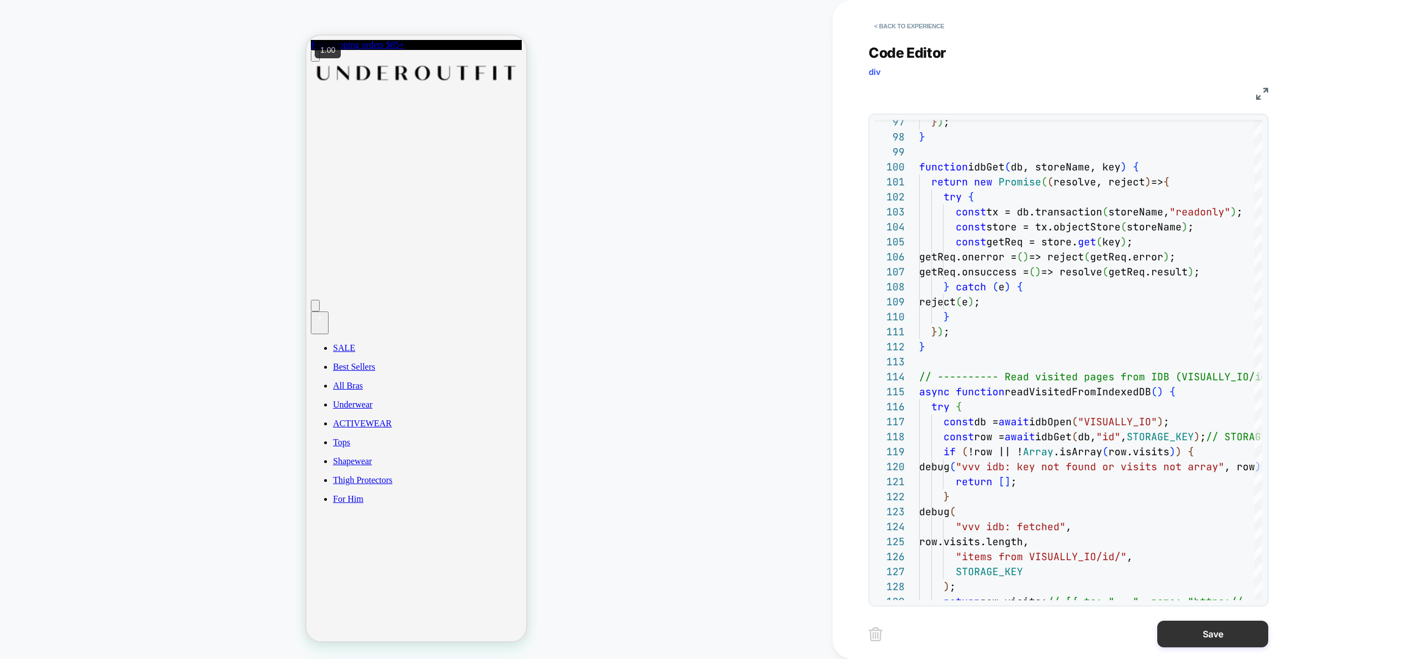
click at [1192, 629] on button "Save" at bounding box center [1212, 634] width 111 height 27
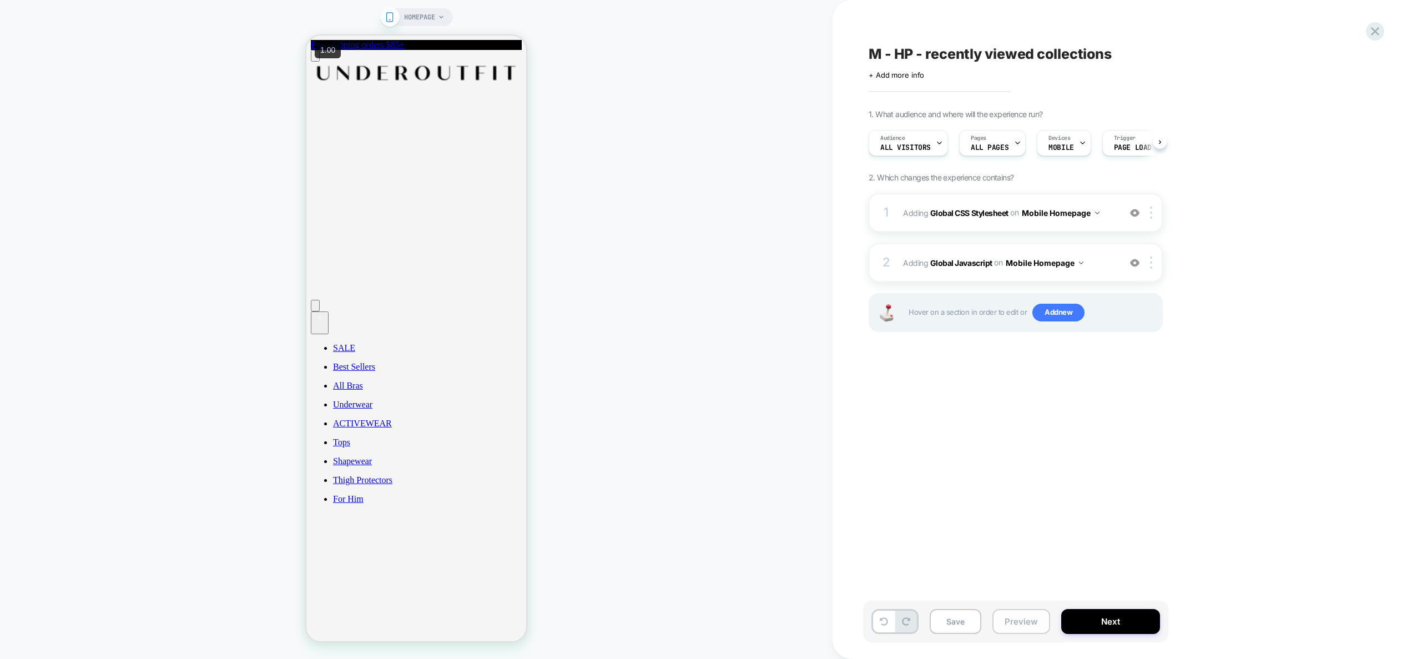
click at [1031, 617] on button "Preview" at bounding box center [1021, 621] width 58 height 25
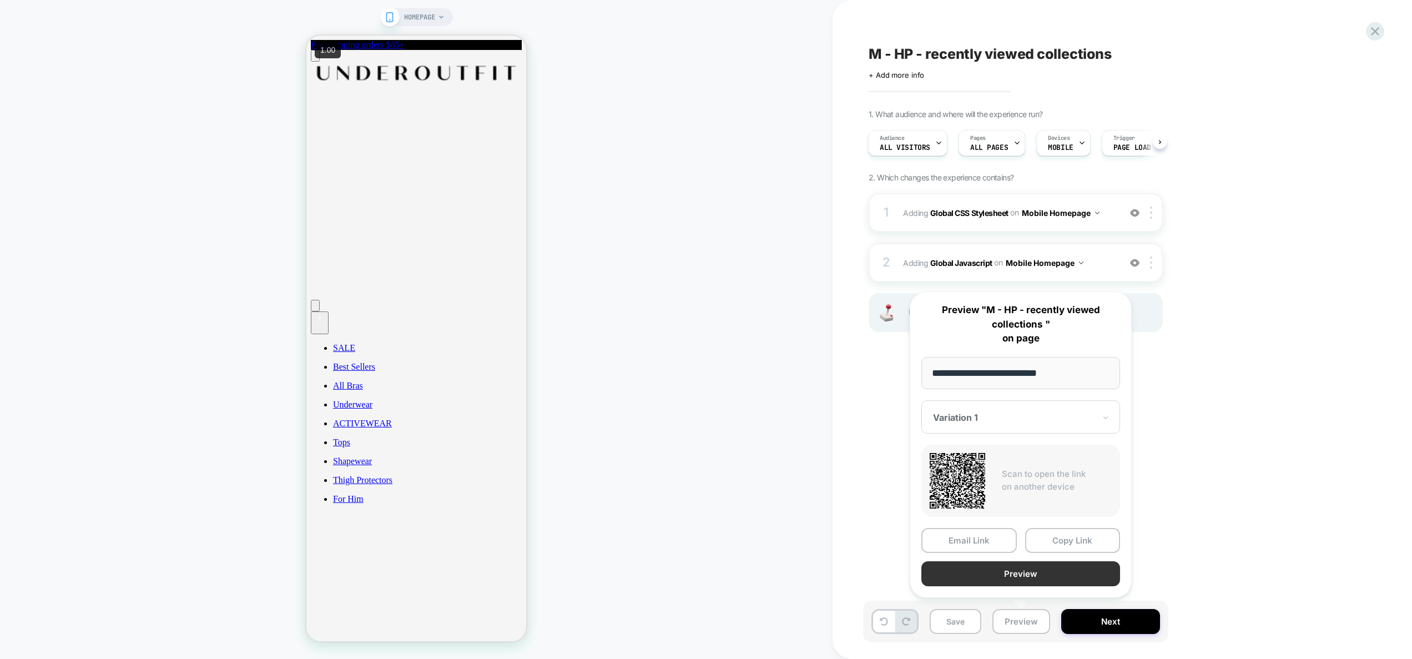
click at [1040, 581] on button "Preview" at bounding box center [1020, 573] width 199 height 25
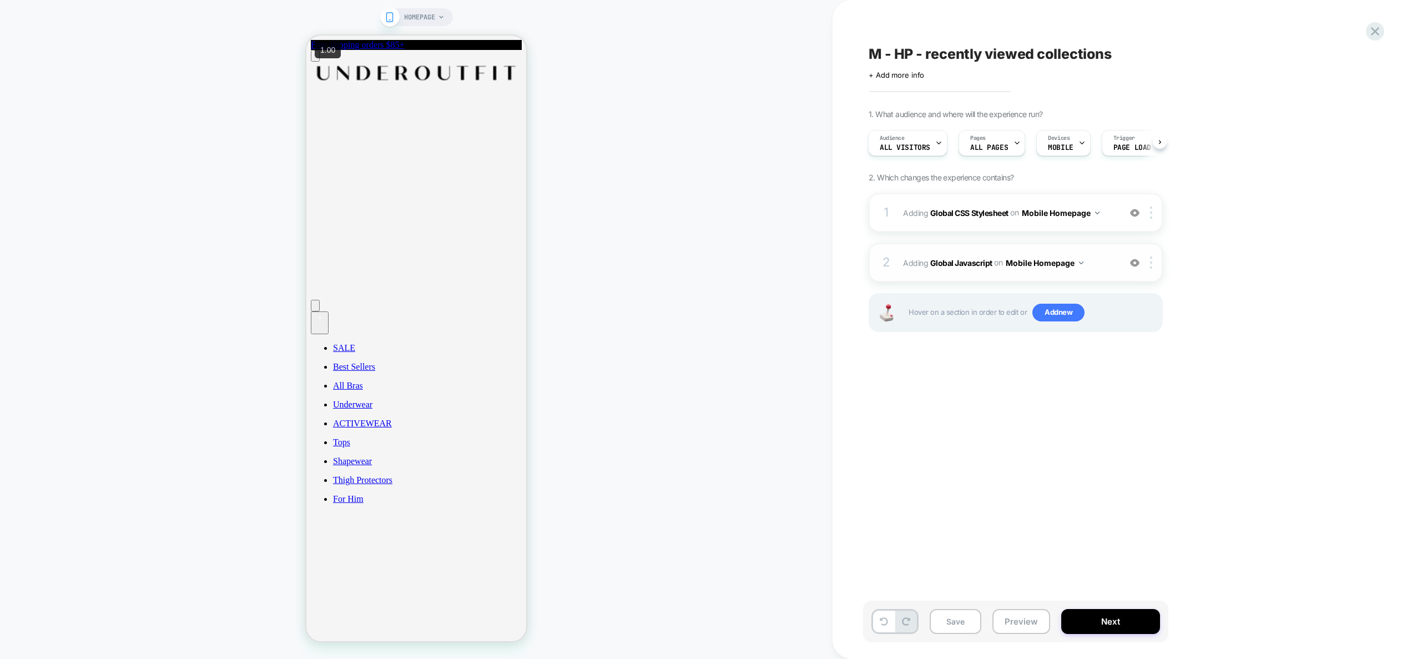
click at [1121, 257] on div "2 Adding Global Javascript on Mobile Homepage Add Before Add After Copy to Desk…" at bounding box center [1016, 262] width 294 height 39
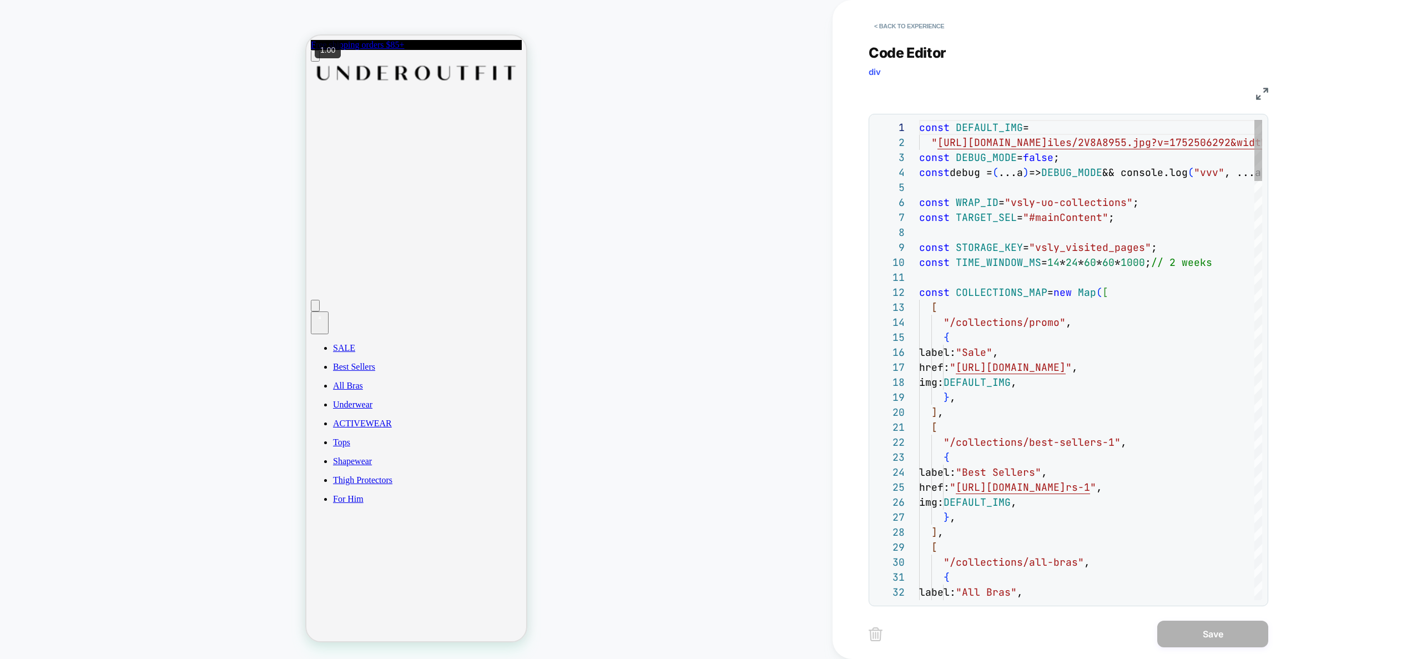
scroll to position [150, 0]
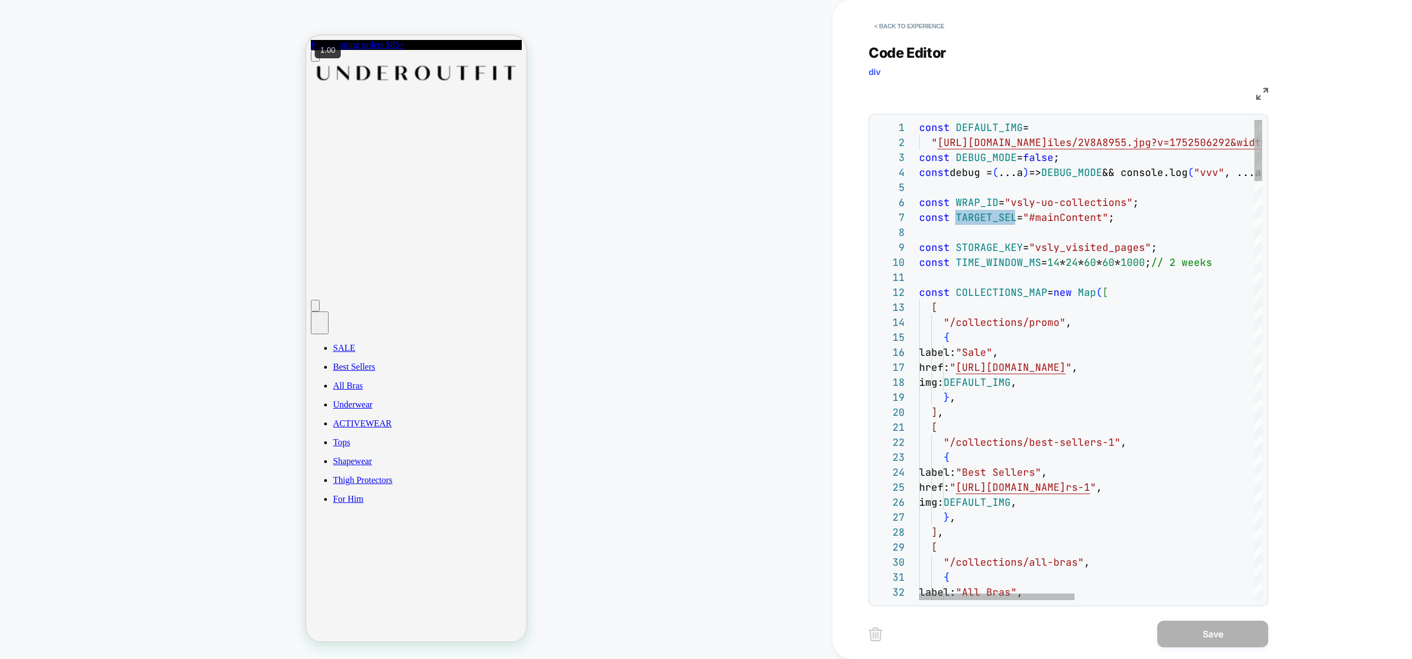
type textarea "**********"
click at [921, 23] on button "< Back to experience" at bounding box center [909, 26] width 81 height 18
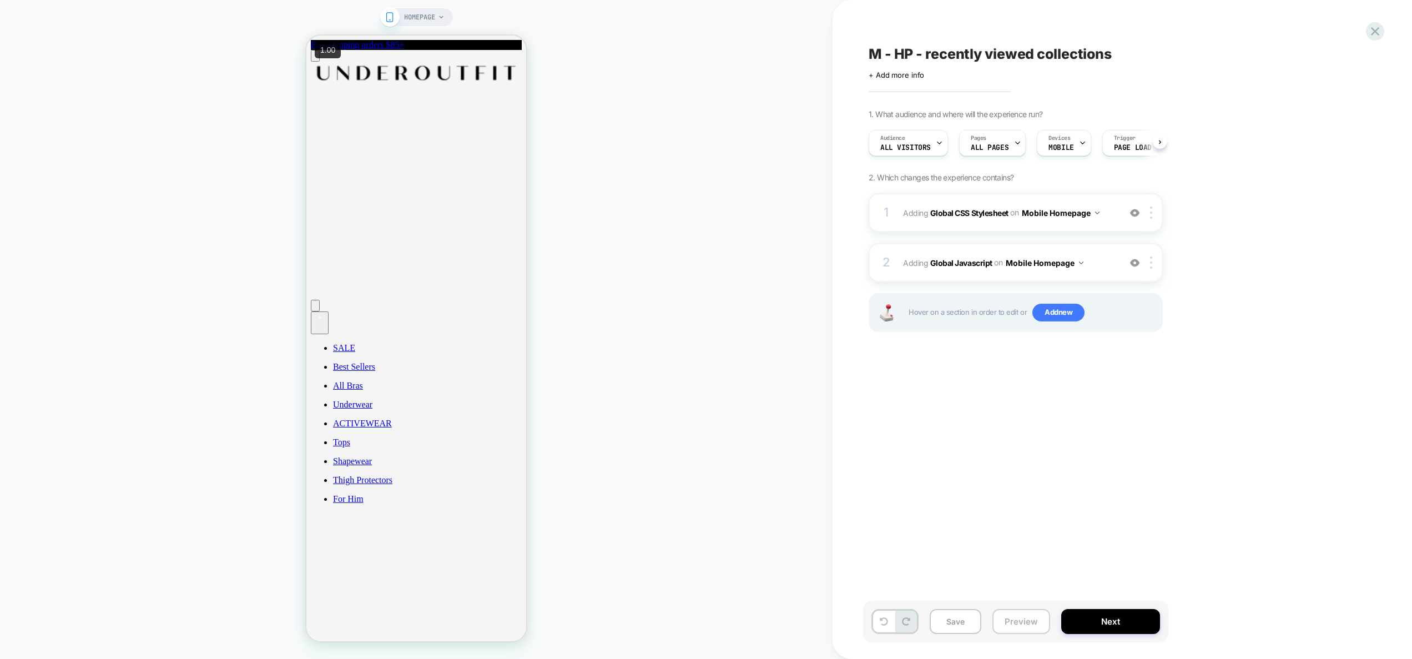
scroll to position [0, 1]
click at [1099, 268] on span "Adding Global Javascript on Mobile Homepage" at bounding box center [1008, 263] width 211 height 16
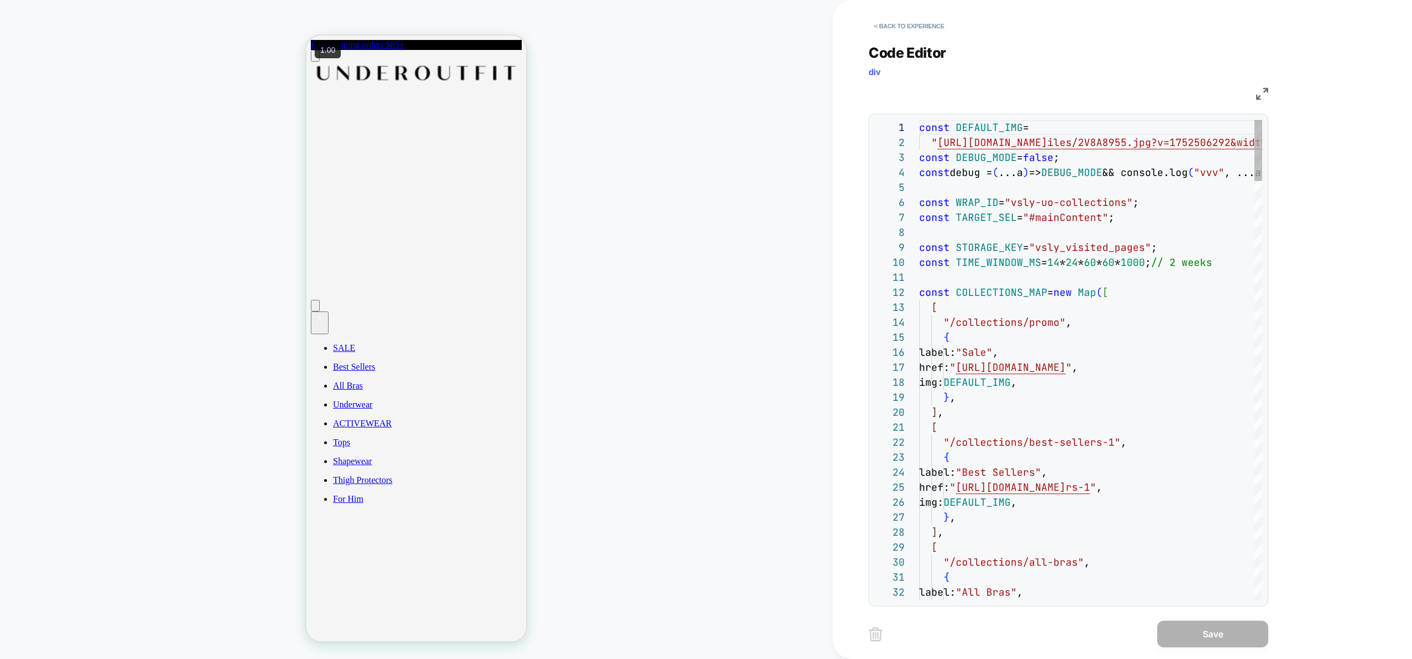
scroll to position [150, 0]
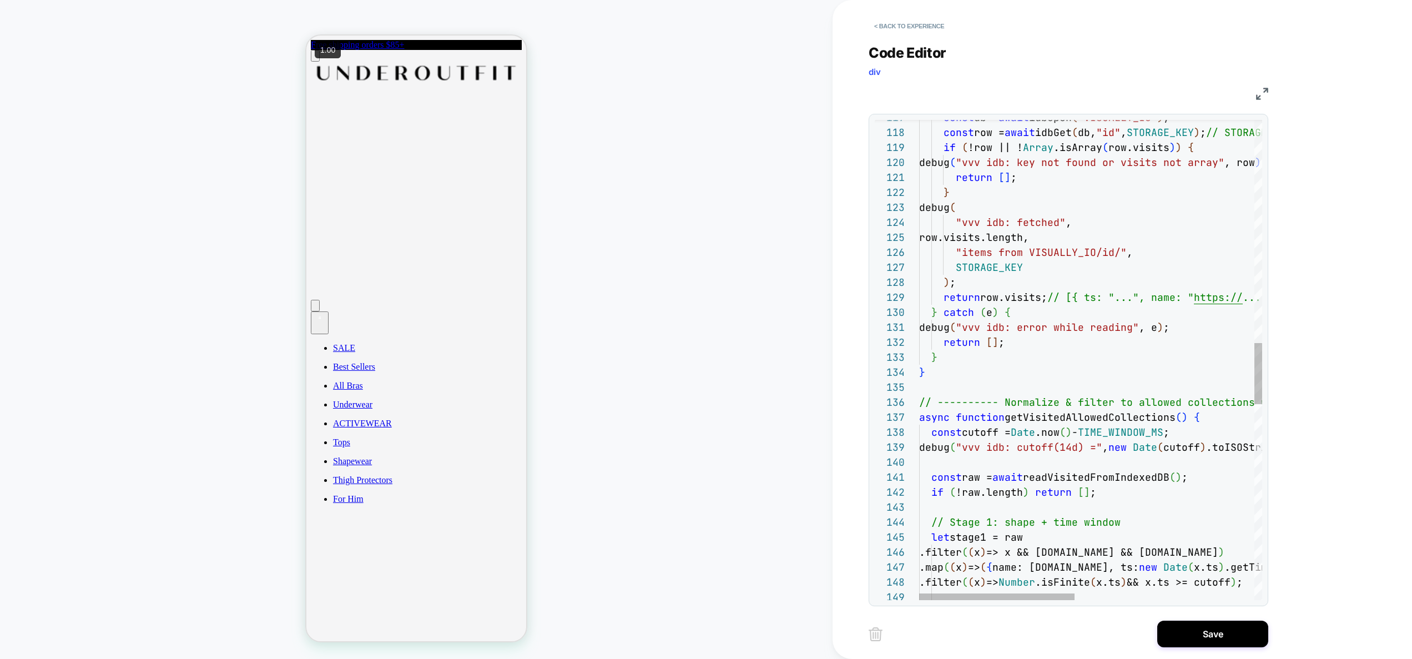
type textarea "**********"
click at [1200, 619] on div "< Back to experience Code Editor div JS 149 134 135 136 137 138 139 140 141 142…" at bounding box center [1077, 329] width 416 height 659
click at [1194, 629] on button "Save" at bounding box center [1212, 634] width 111 height 27
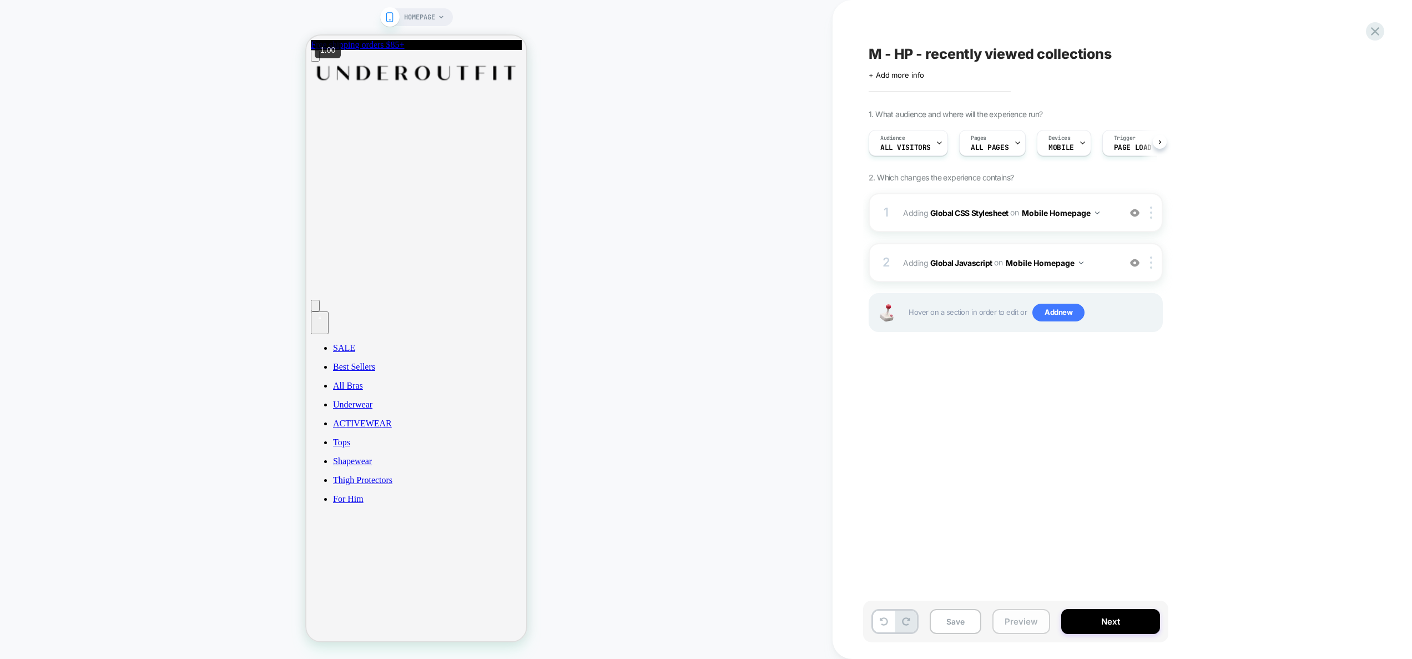
click at [1036, 627] on button "Preview" at bounding box center [1021, 621] width 58 height 25
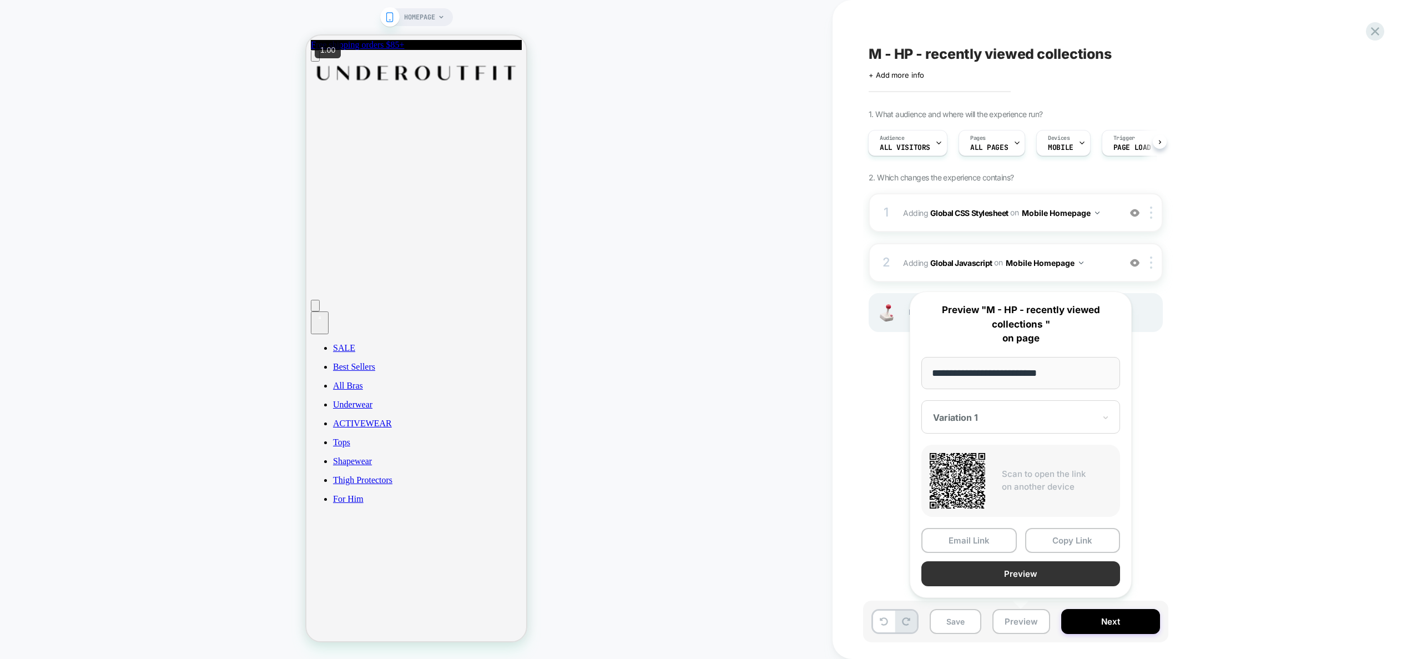
click at [1026, 580] on button "Preview" at bounding box center [1020, 573] width 199 height 25
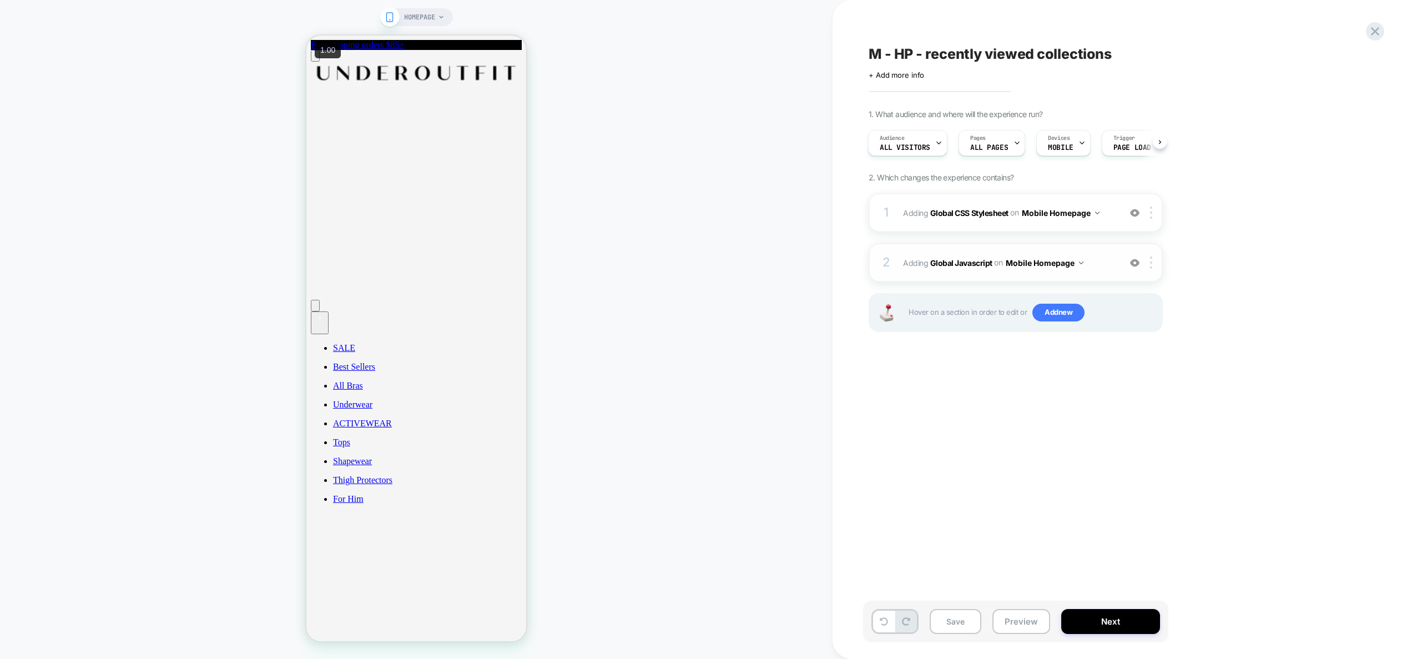
click at [1118, 266] on div "2 Adding Global Javascript on Mobile Homepage Add Before Add After Copy to Desk…" at bounding box center [1016, 262] width 294 height 39
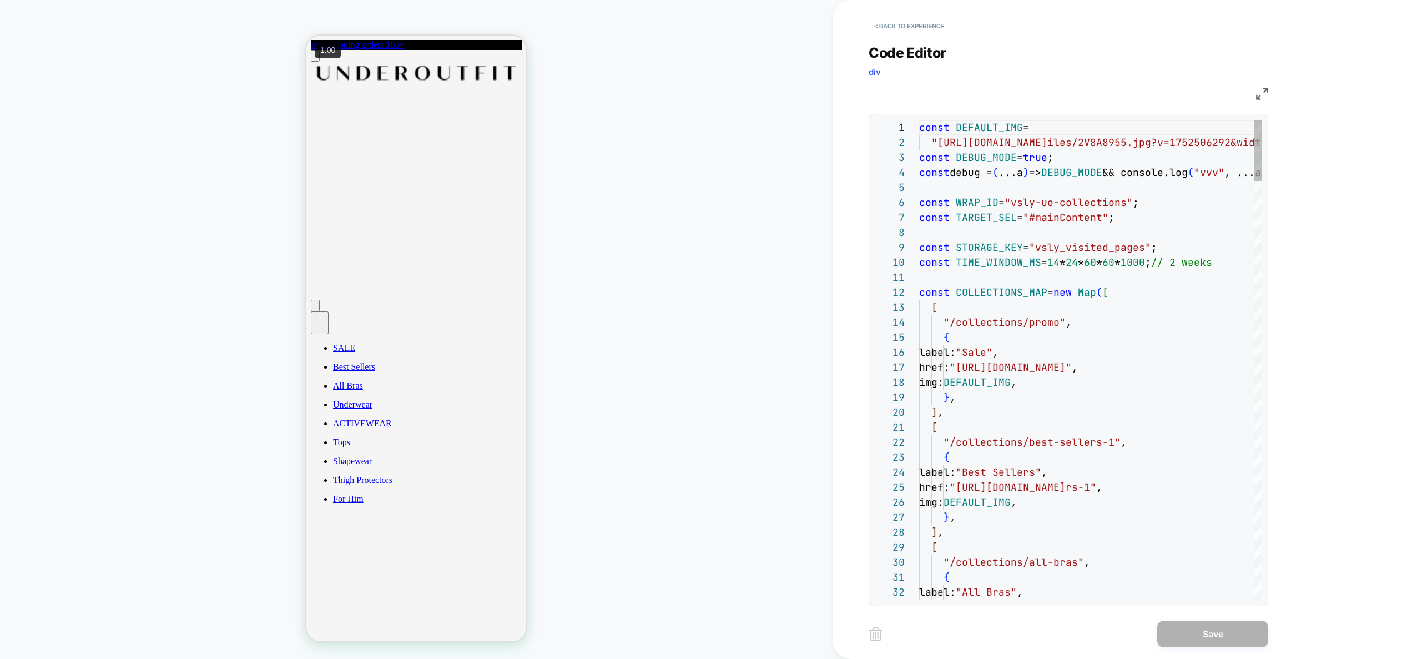
scroll to position [150, 0]
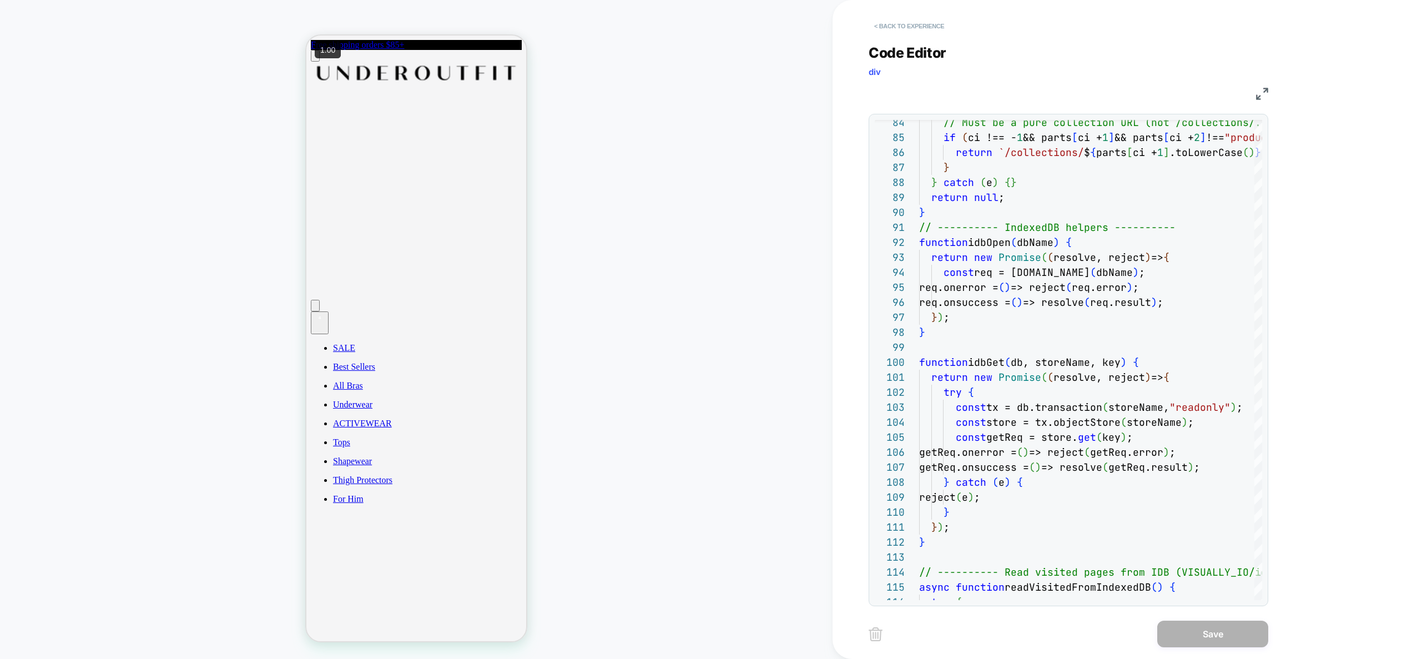
click at [900, 23] on button "< Back to experience" at bounding box center [909, 26] width 81 height 18
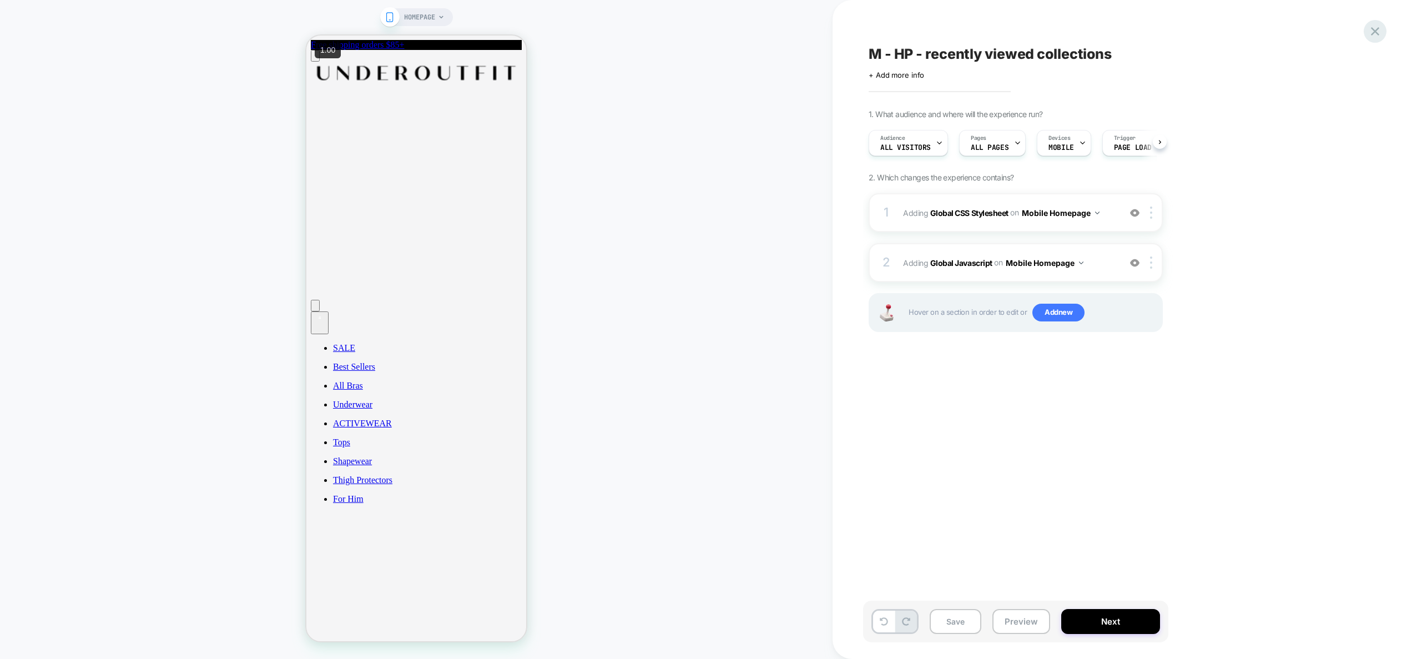
scroll to position [0, 1]
click at [1375, 36] on icon at bounding box center [1375, 31] width 15 height 15
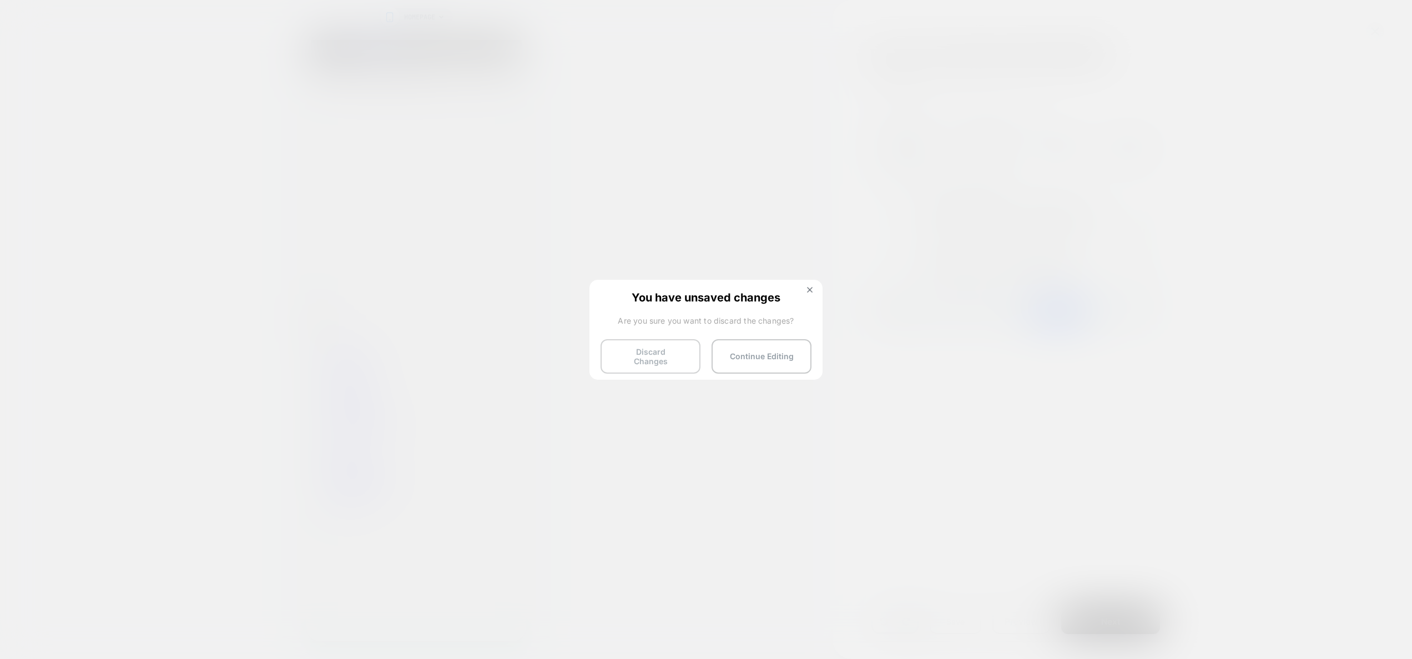
click at [647, 356] on button "Discard Changes" at bounding box center [651, 356] width 100 height 34
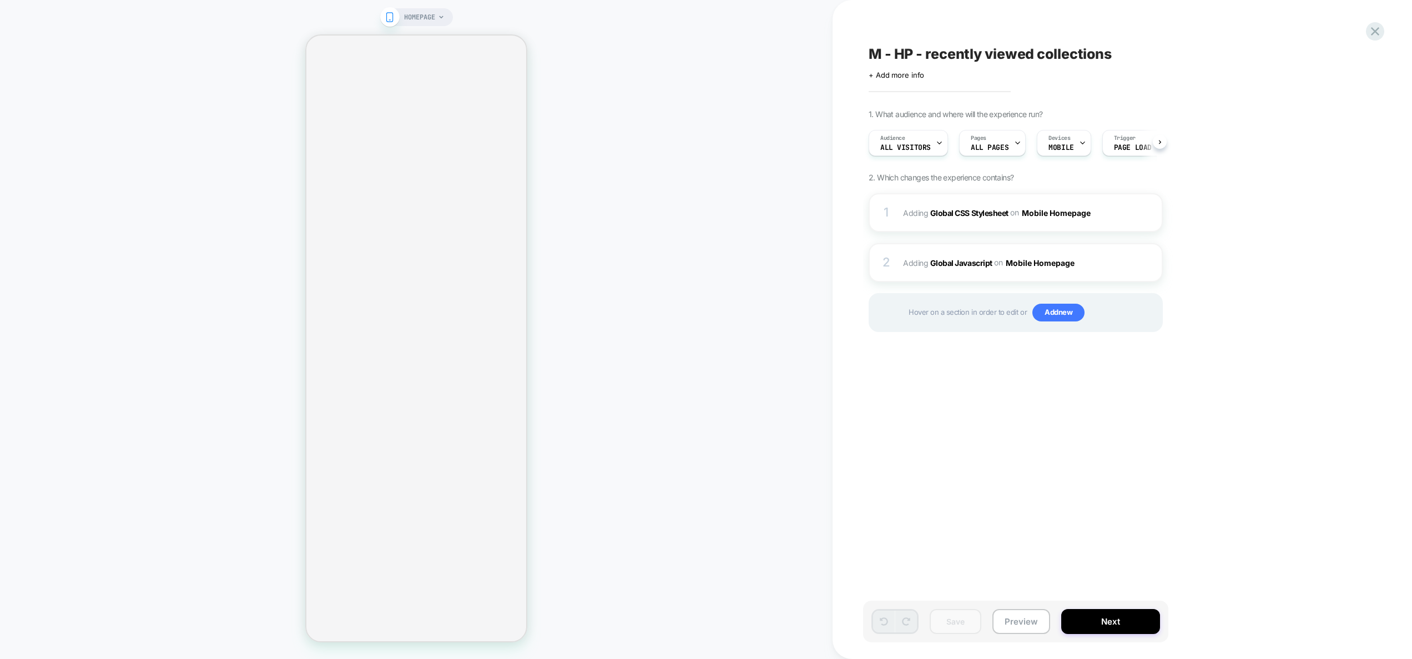
scroll to position [0, 1]
click at [1091, 266] on span "Adding Global Javascript on Mobile Homepage" at bounding box center [1008, 263] width 211 height 16
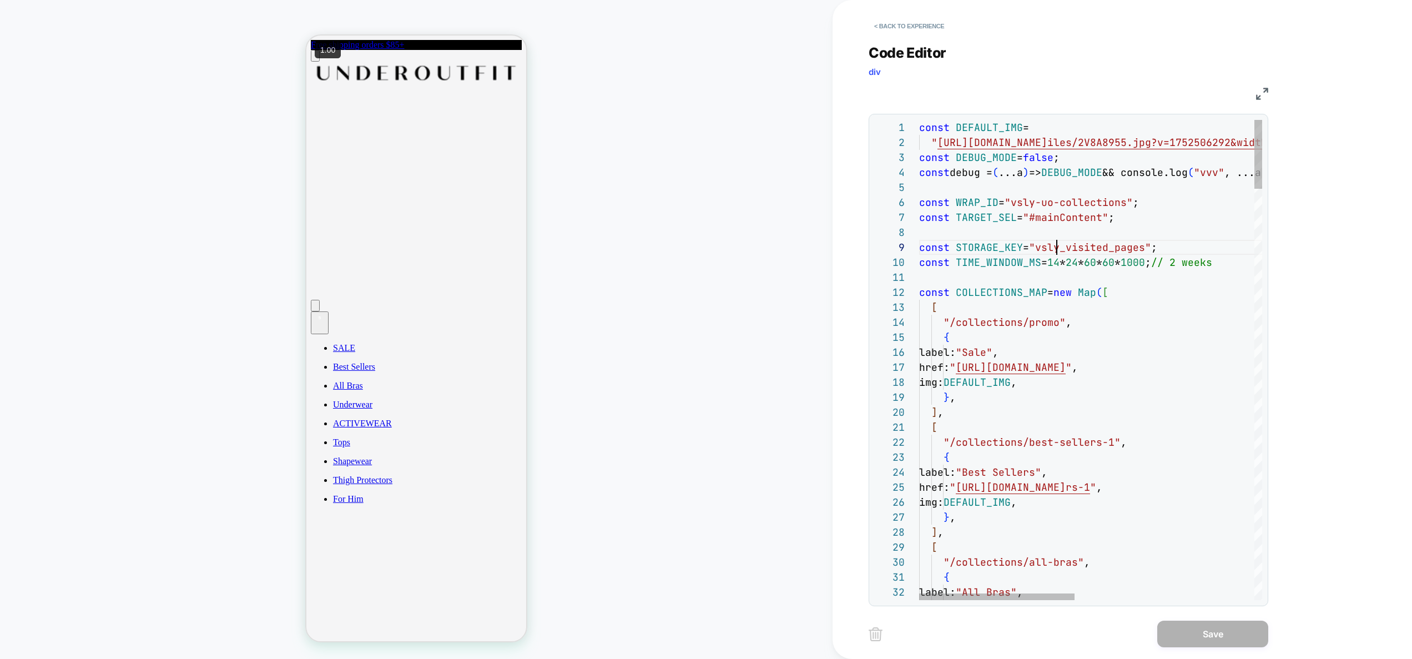
scroll to position [0, 0]
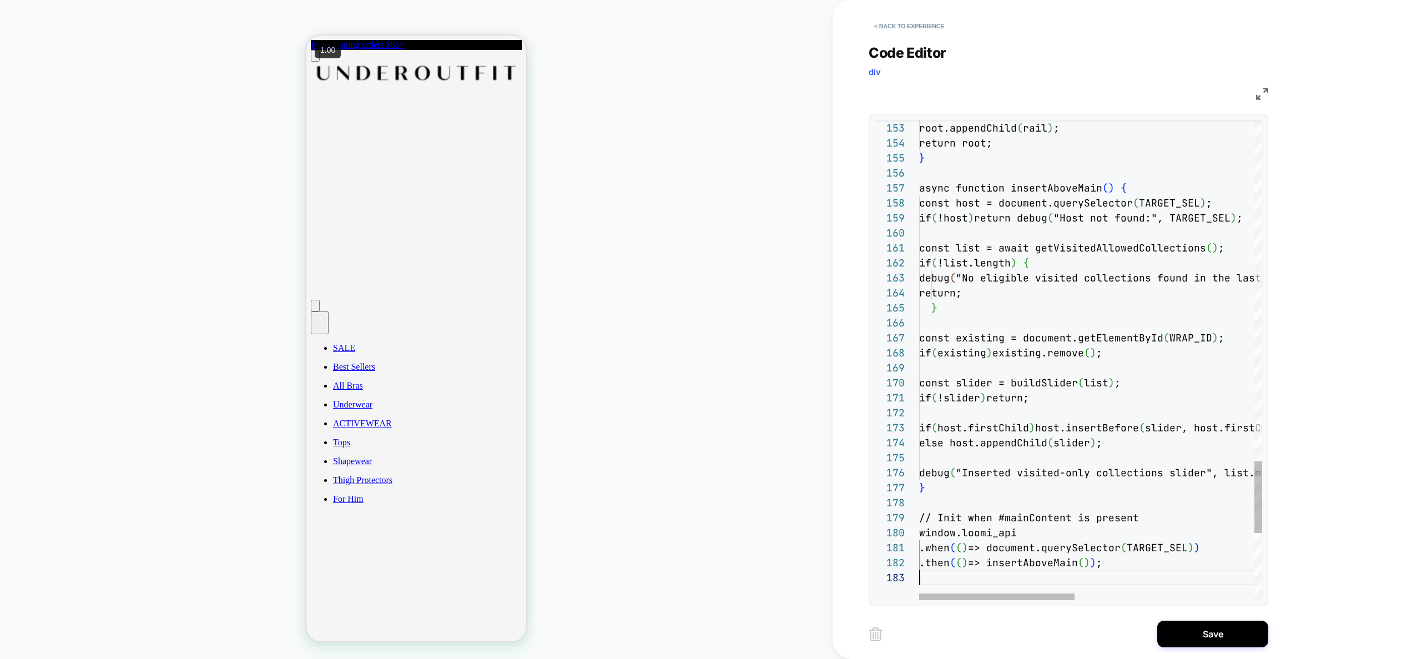
type textarea "**********"
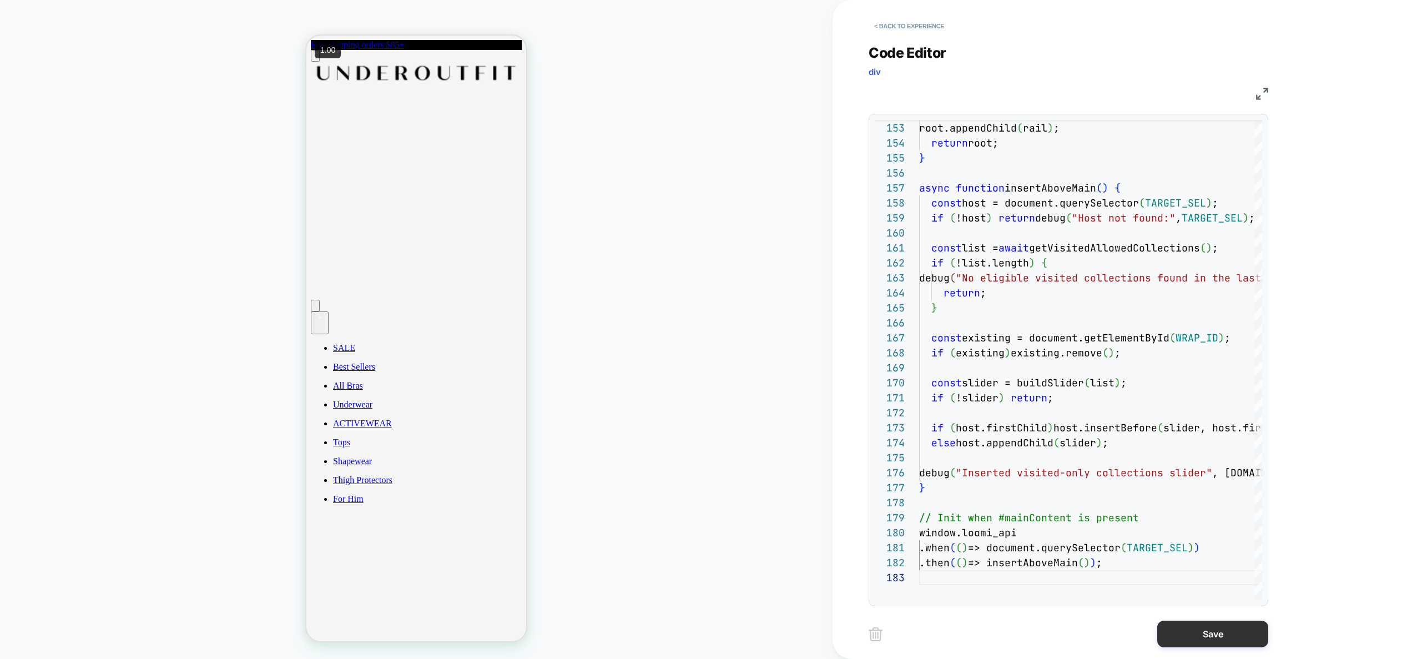
click at [1200, 629] on button "Save" at bounding box center [1212, 634] width 111 height 27
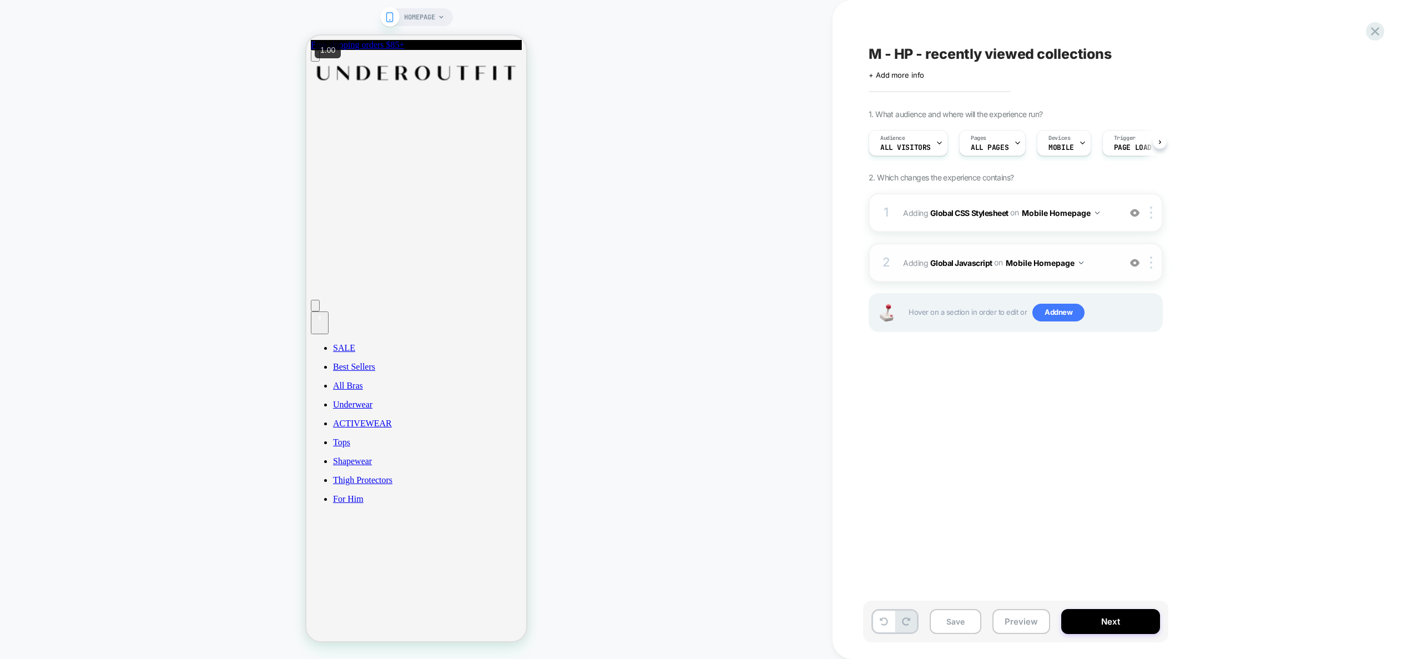
scroll to position [0, 1]
click at [1105, 248] on div "2 Adding Global Javascript on Mobile Homepage Add Before Add After Copy to Desk…" at bounding box center [1016, 262] width 294 height 39
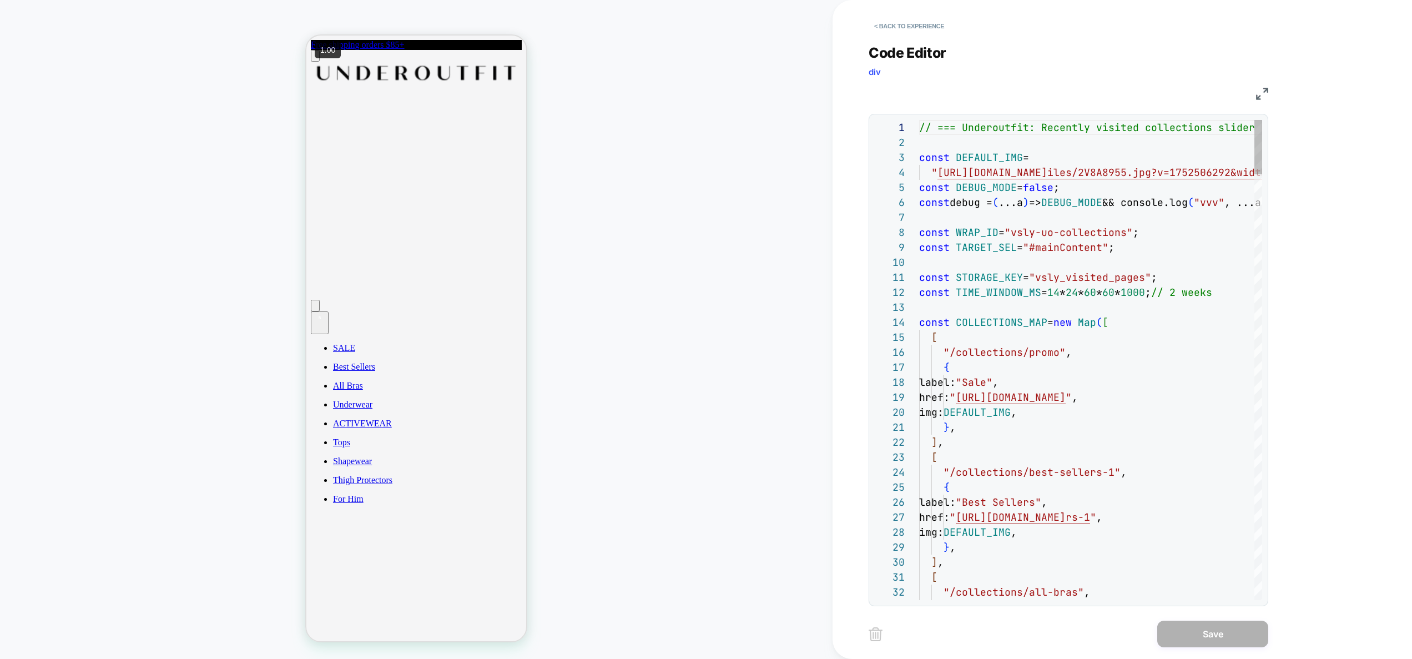
scroll to position [150, 0]
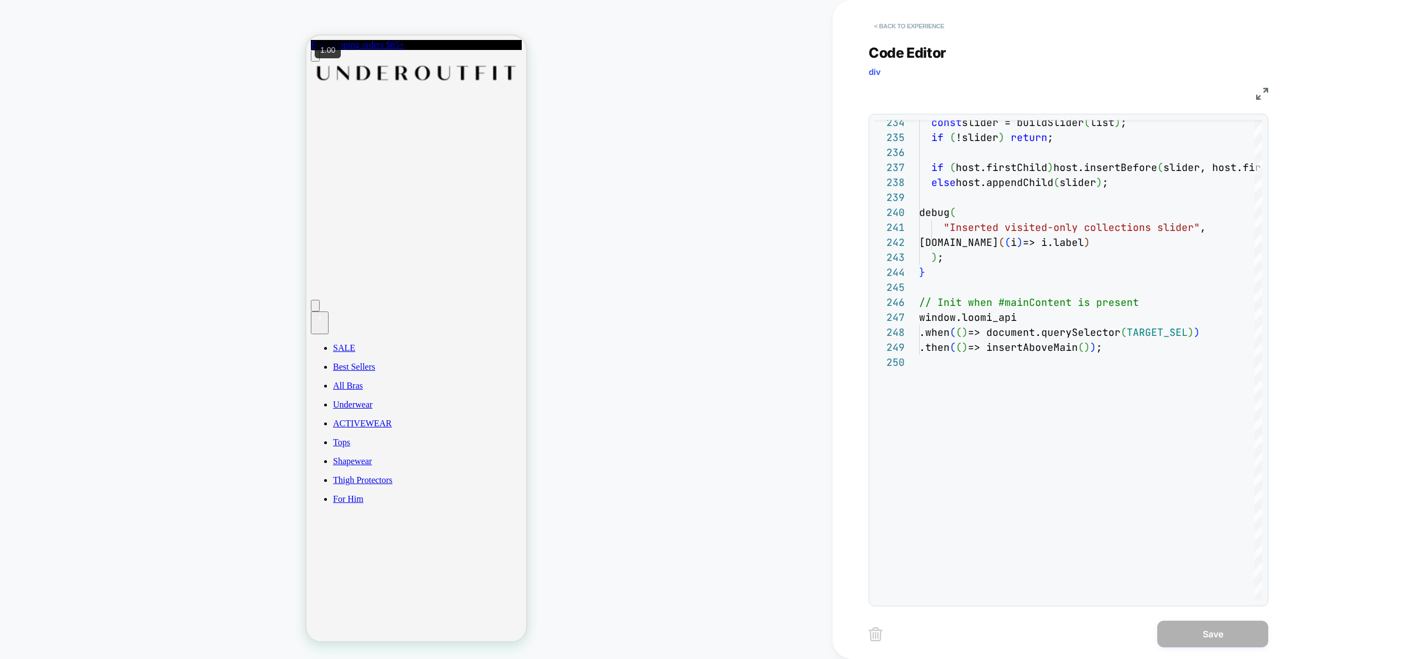
click at [926, 29] on button "< Back to experience" at bounding box center [909, 26] width 81 height 18
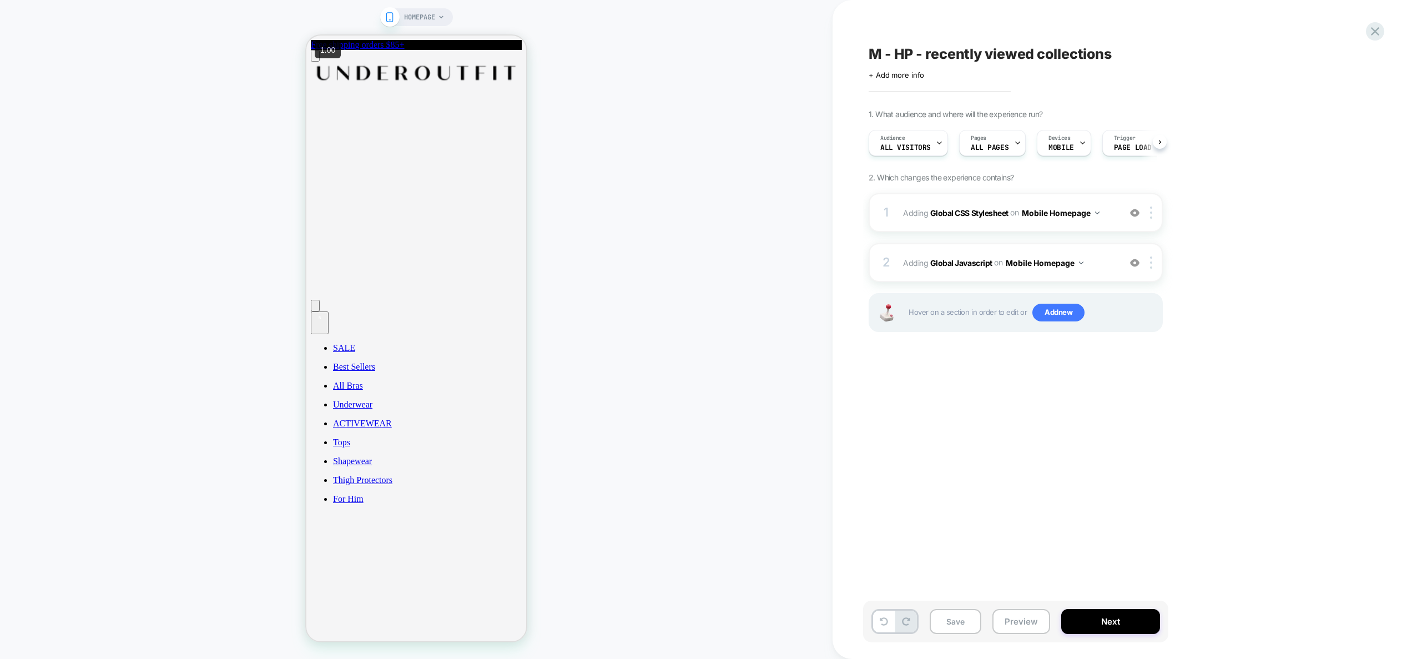
scroll to position [0, 1]
click at [1019, 622] on button "Preview" at bounding box center [1021, 621] width 58 height 25
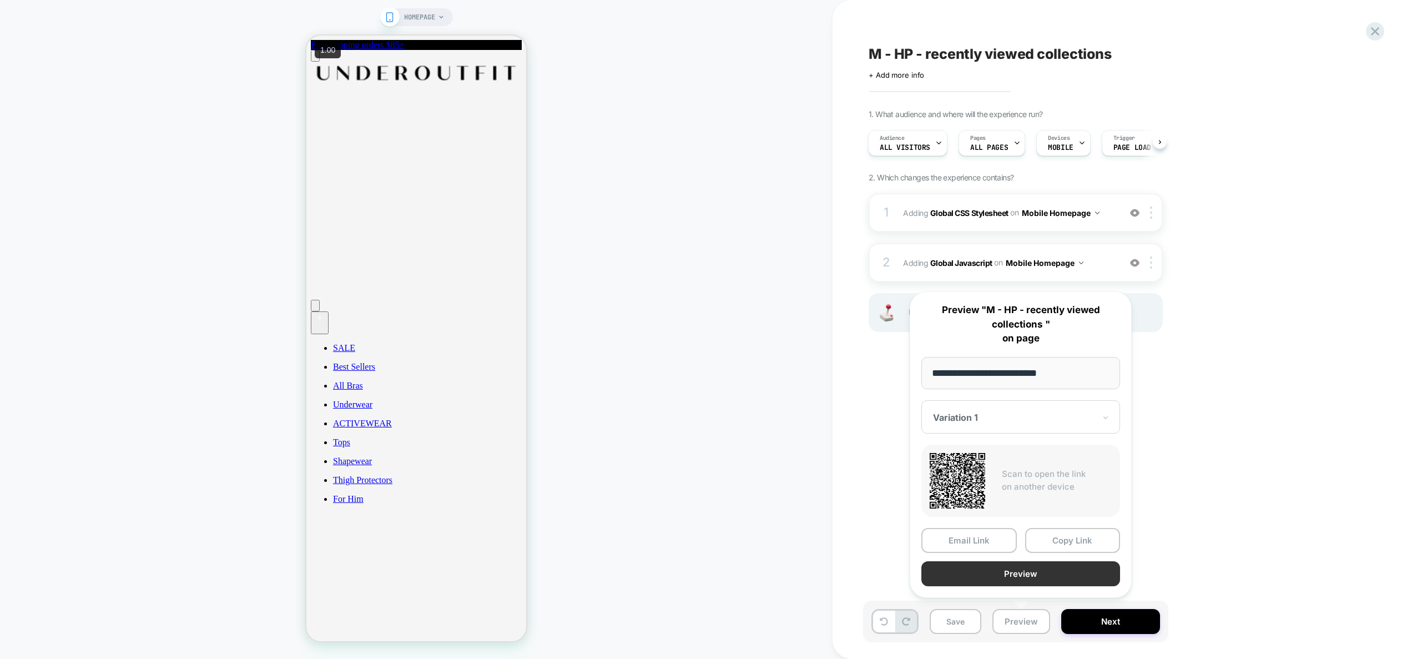
click at [1030, 579] on button "Preview" at bounding box center [1020, 573] width 199 height 25
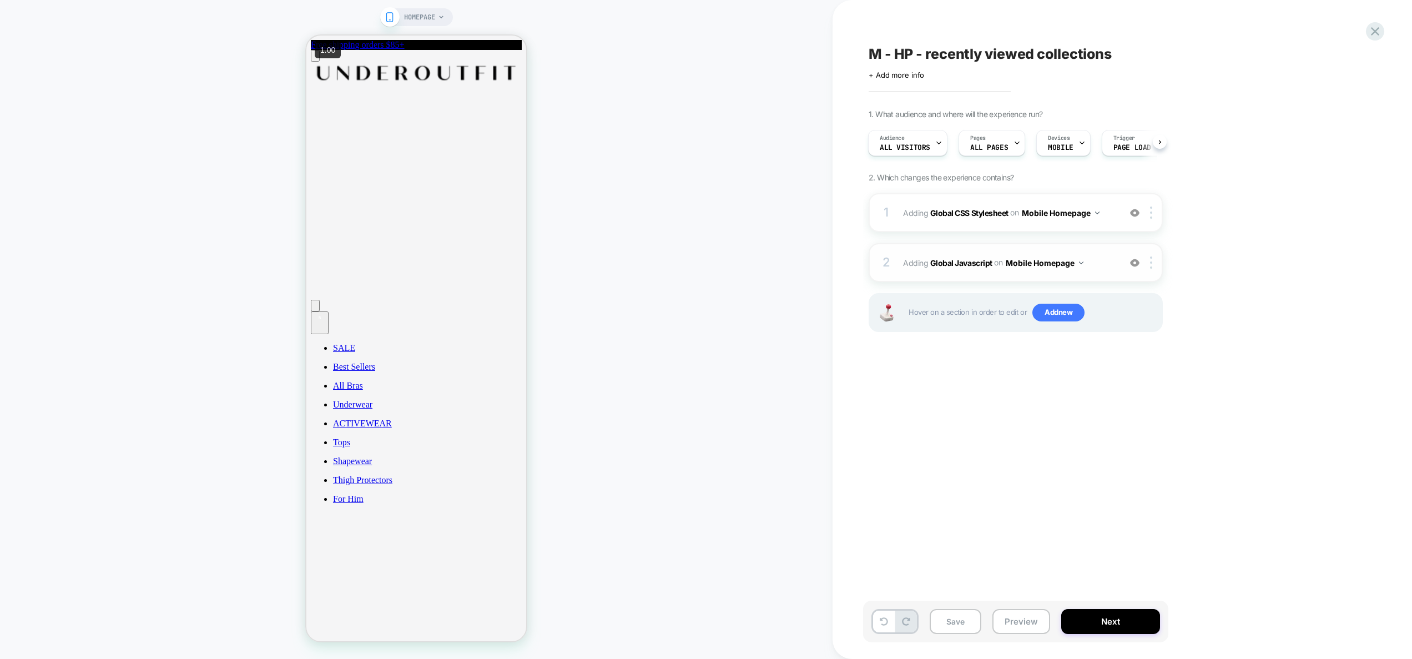
click at [1098, 269] on span "Adding Global Javascript on Mobile Homepage" at bounding box center [1008, 263] width 211 height 16
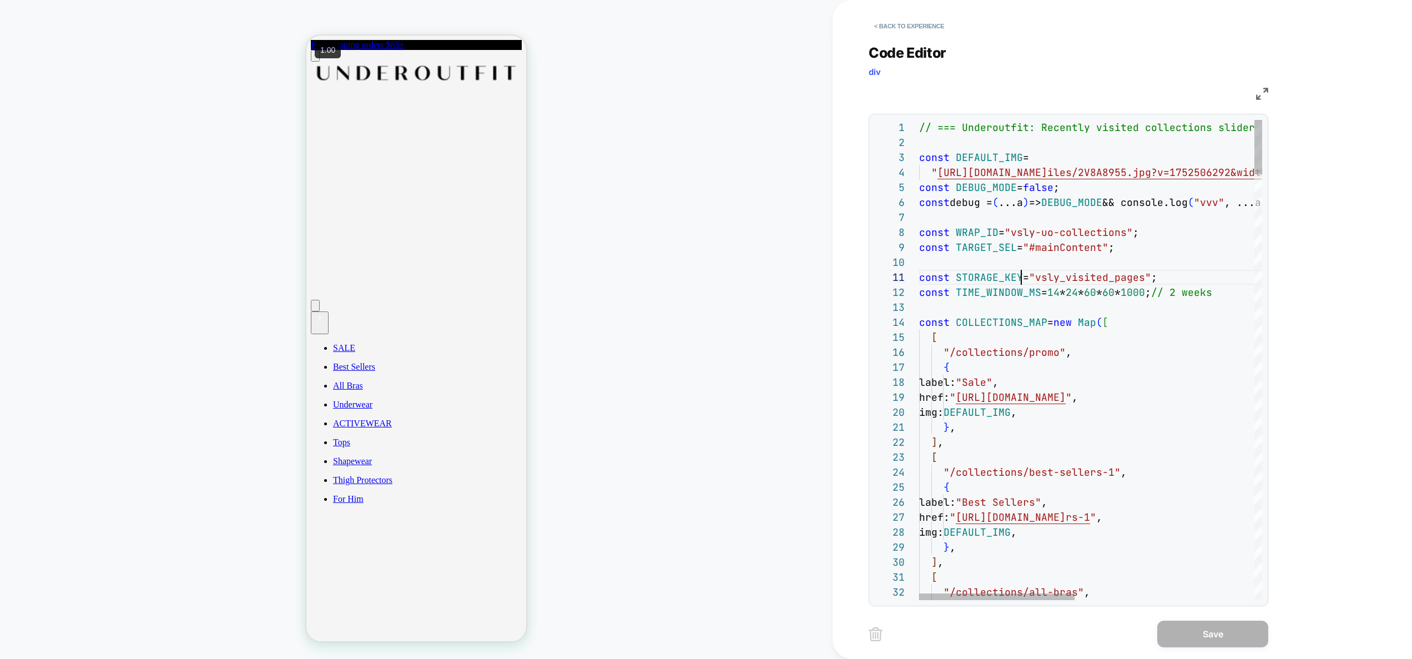
scroll to position [0, 102]
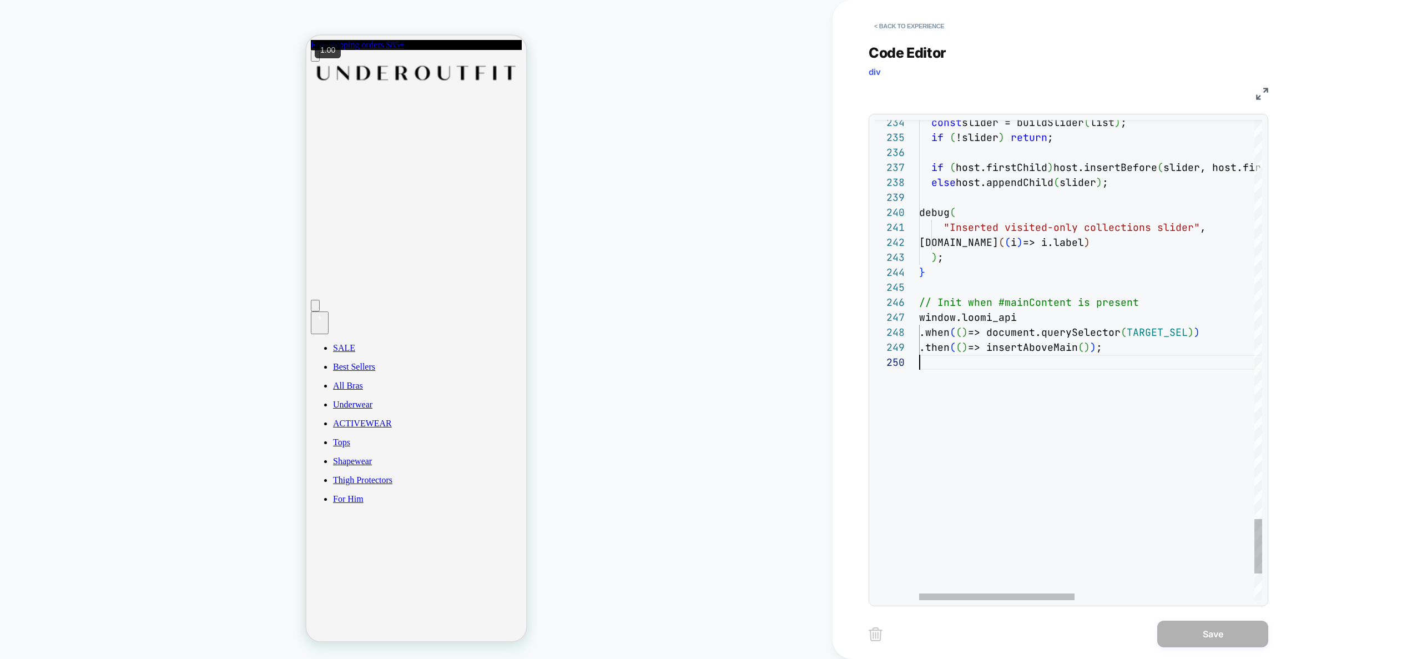
drag, startPoint x: 1089, startPoint y: 214, endPoint x: 1102, endPoint y: 281, distance: 67.8
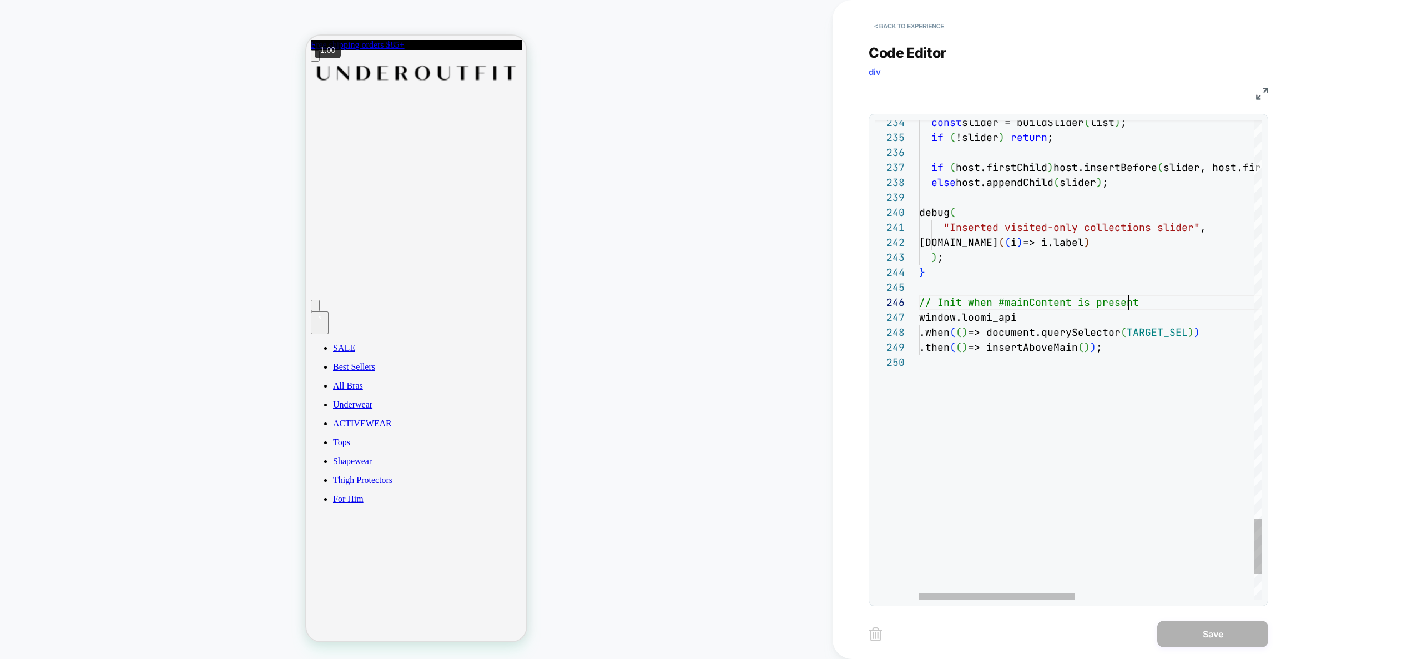
scroll to position [75, 0]
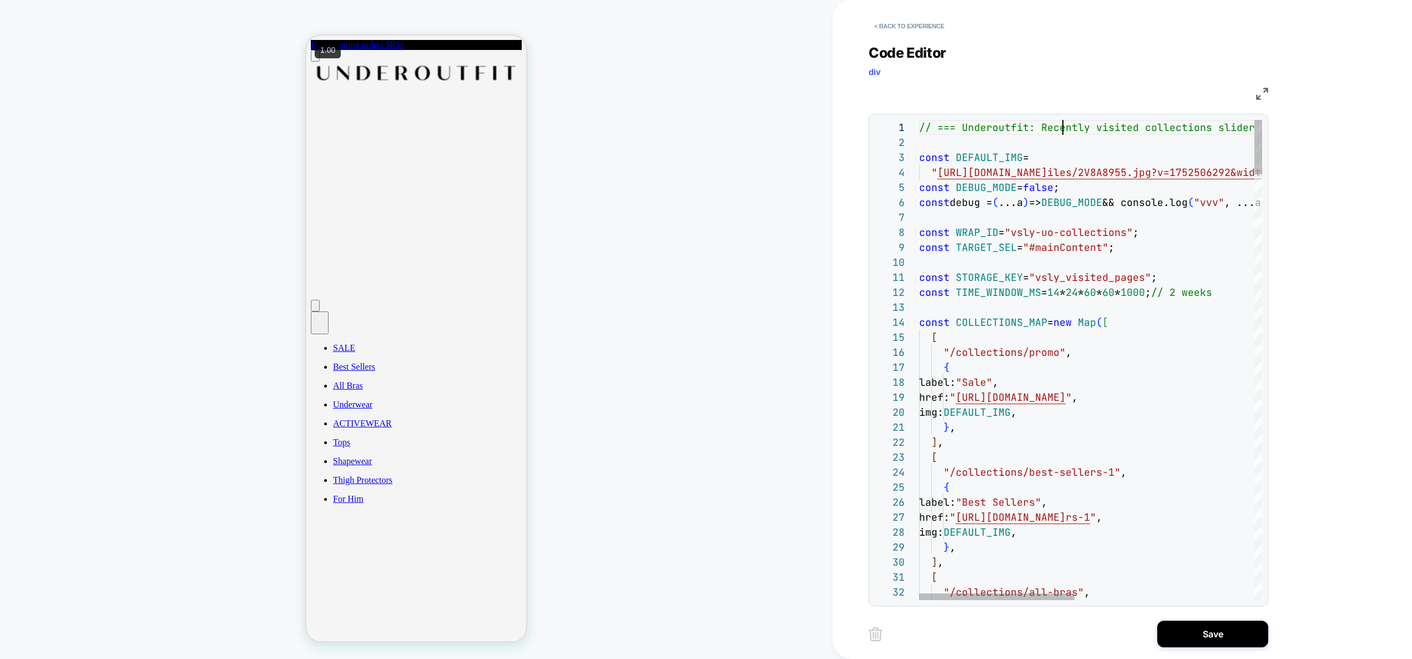
drag, startPoint x: 1063, startPoint y: 126, endPoint x: 925, endPoint y: 135, distance: 138.5
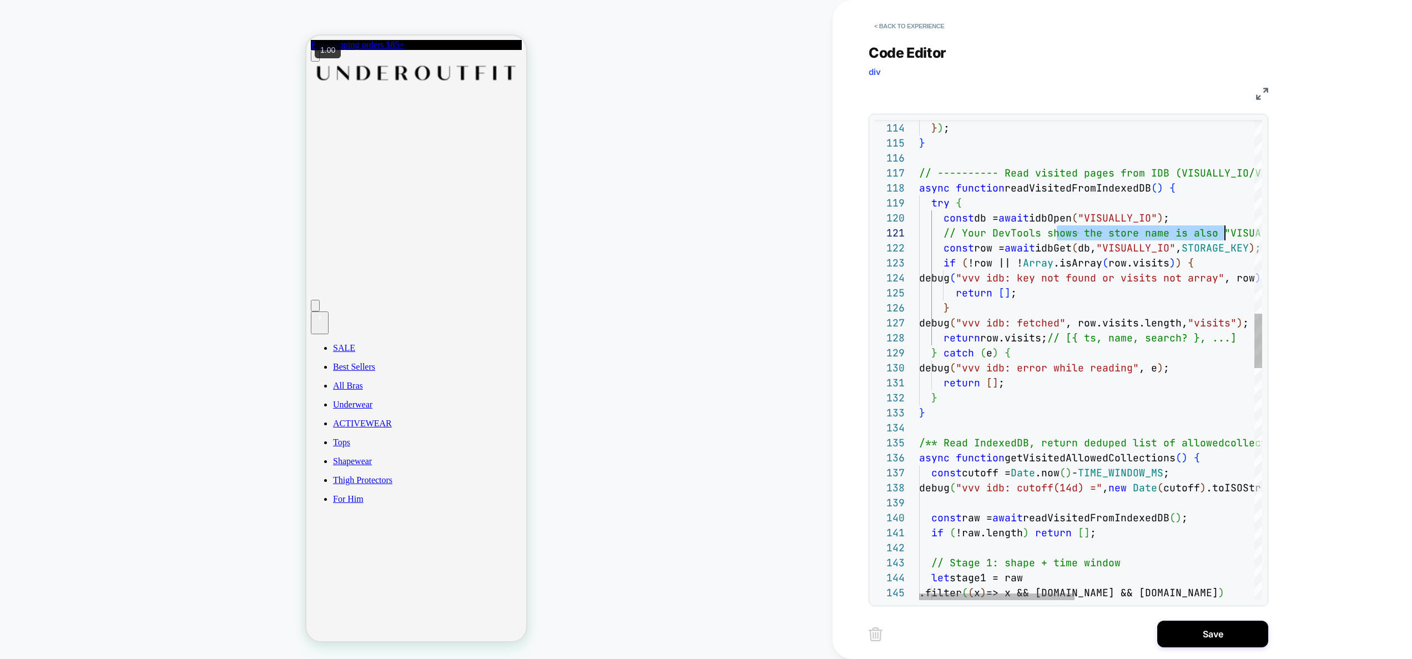
scroll to position [0, 377]
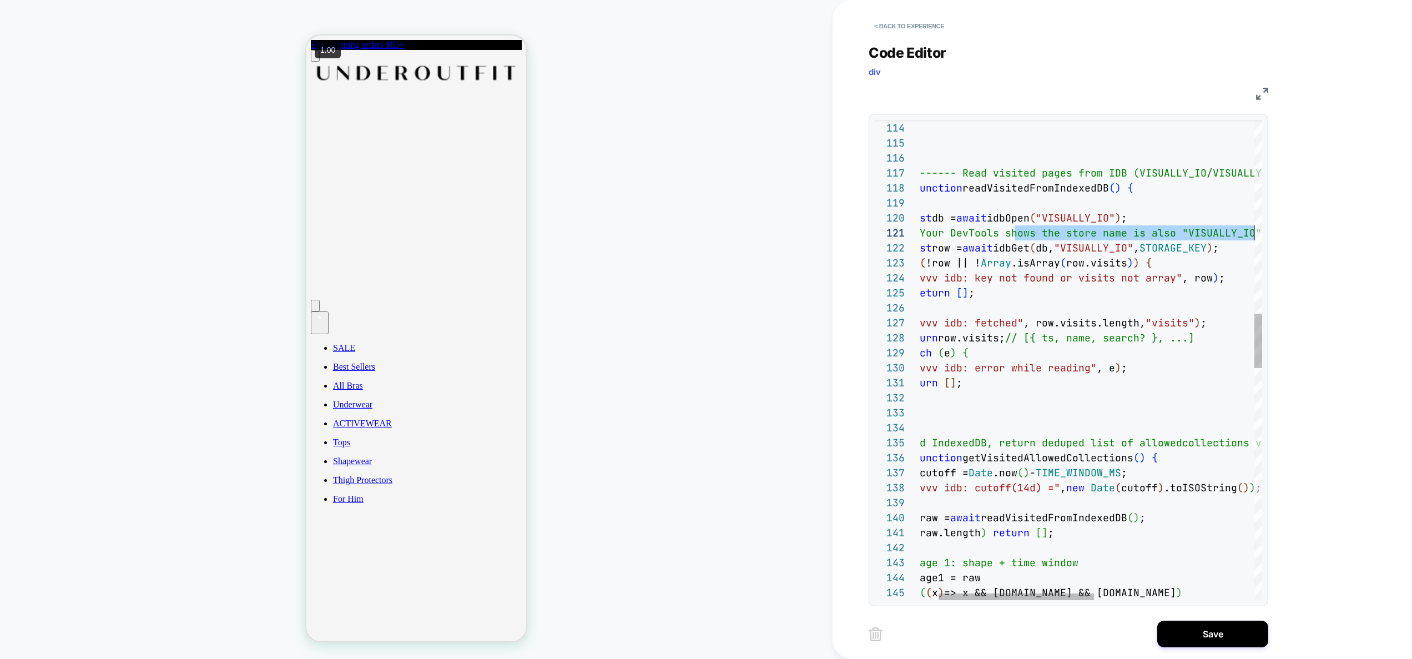
drag, startPoint x: 1055, startPoint y: 229, endPoint x: 1278, endPoint y: 228, distance: 223.1
click at [1278, 228] on div "} // ---------- Read visited pages from IDB (VISUALL Y_IO/VISUALLY_IO/<key>) --…" at bounding box center [1246, 525] width 739 height 4197
click at [1175, 231] on div "} // ---------- Read visited pages from IDB (VISUALL Y_IO/VISUALLY_IO/<key>) --…" at bounding box center [1246, 525] width 739 height 4197
click at [1111, 231] on div "} // ---------- Read visited pages from IDB (VISUALL Y_IO/VISUALLY_IO/<key>) --…" at bounding box center [1246, 525] width 739 height 4197
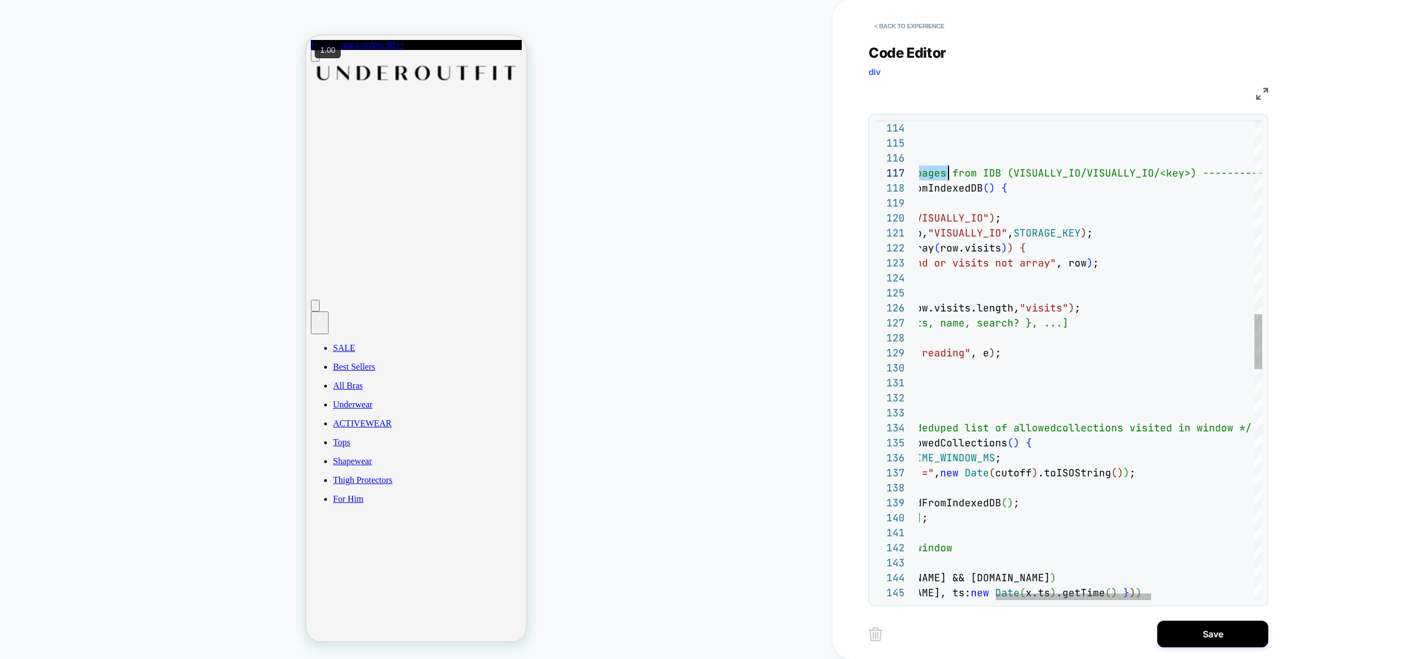
scroll to position [90, 0]
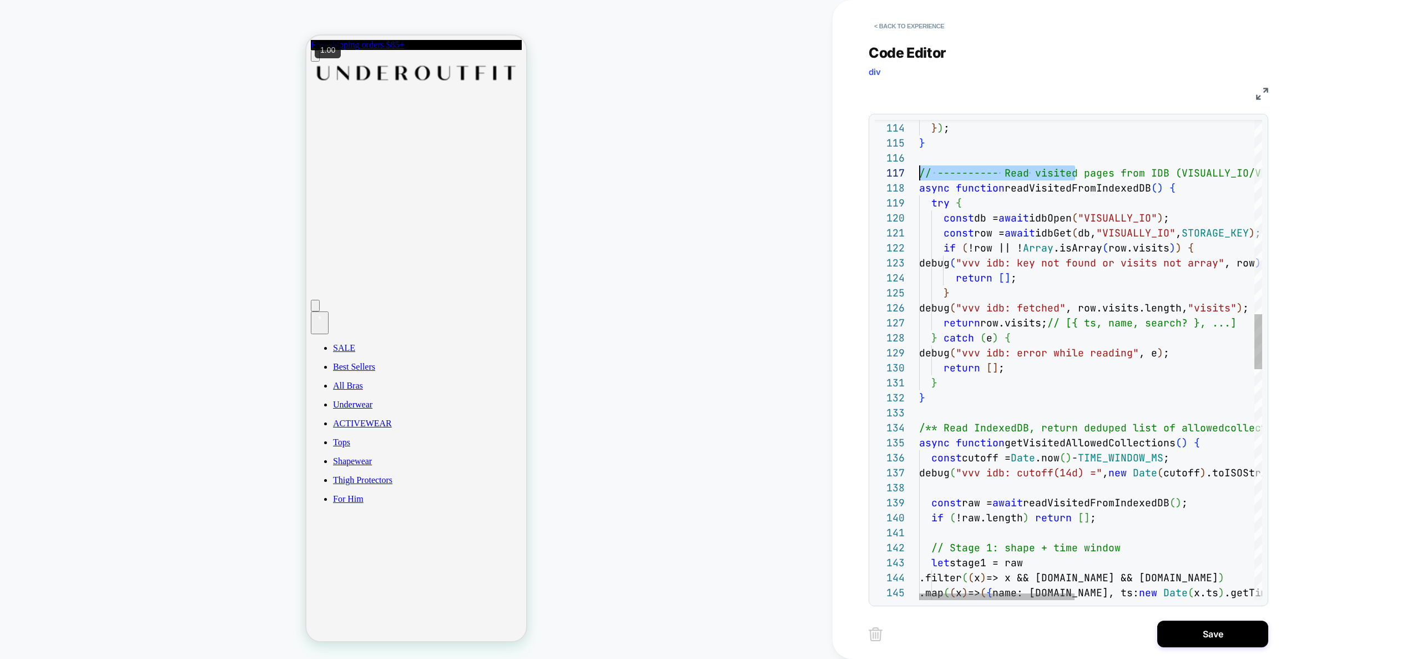
drag, startPoint x: 1077, startPoint y: 174, endPoint x: 854, endPoint y: 182, distance: 223.3
click at [919, 177] on div "} // ---------- Read visited pages from IDB (VISUALL Y_IO/VISUALLY_IO/<key>) --…" at bounding box center [1288, 518] width 739 height 4182
click at [1075, 239] on div "} // ---------- Read visited pages from IDB (VISUALL Y_IO/VISUALLY_IO/<key>) --…" at bounding box center [1288, 518] width 739 height 4182
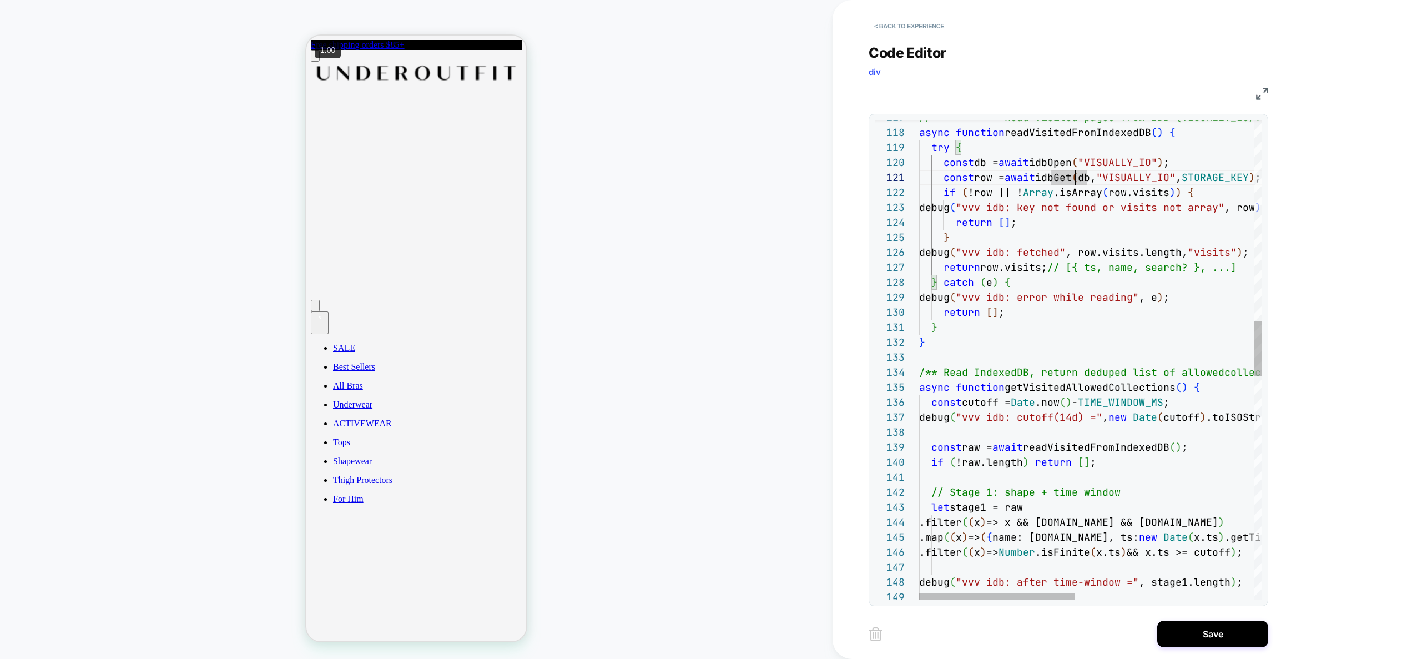
type textarea "**********"
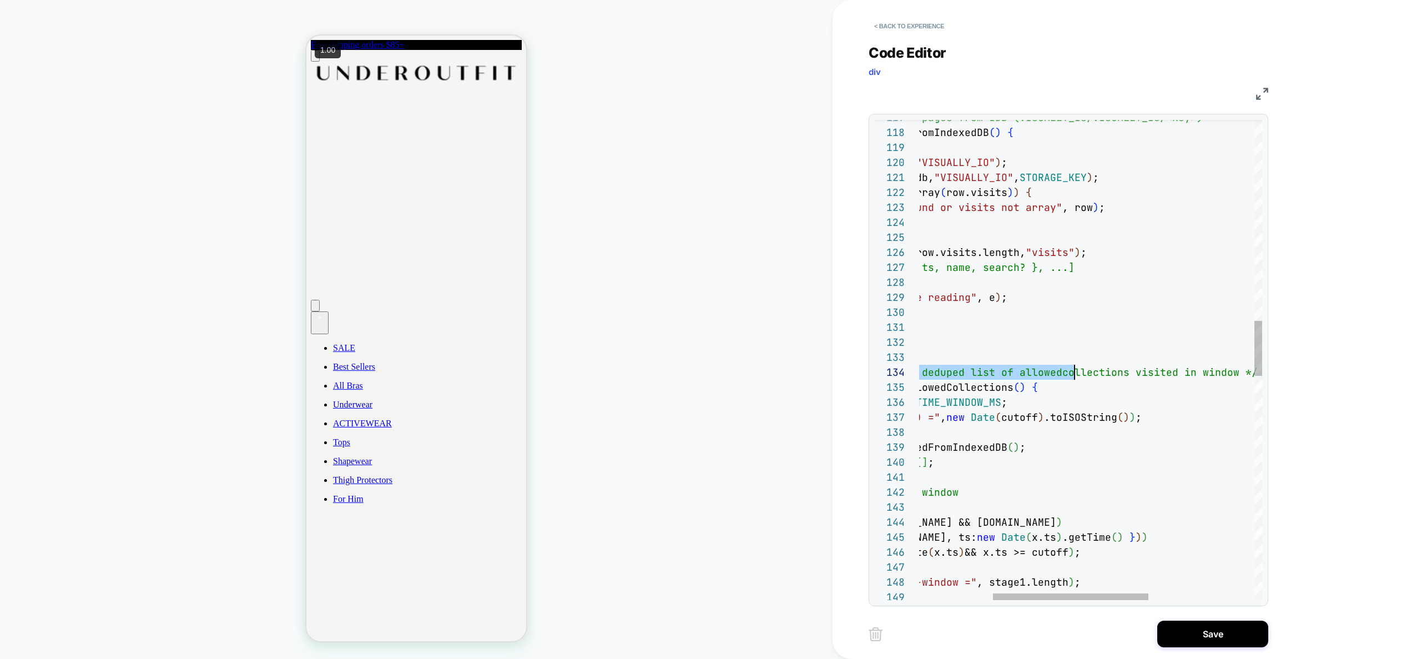
scroll to position [45, 0]
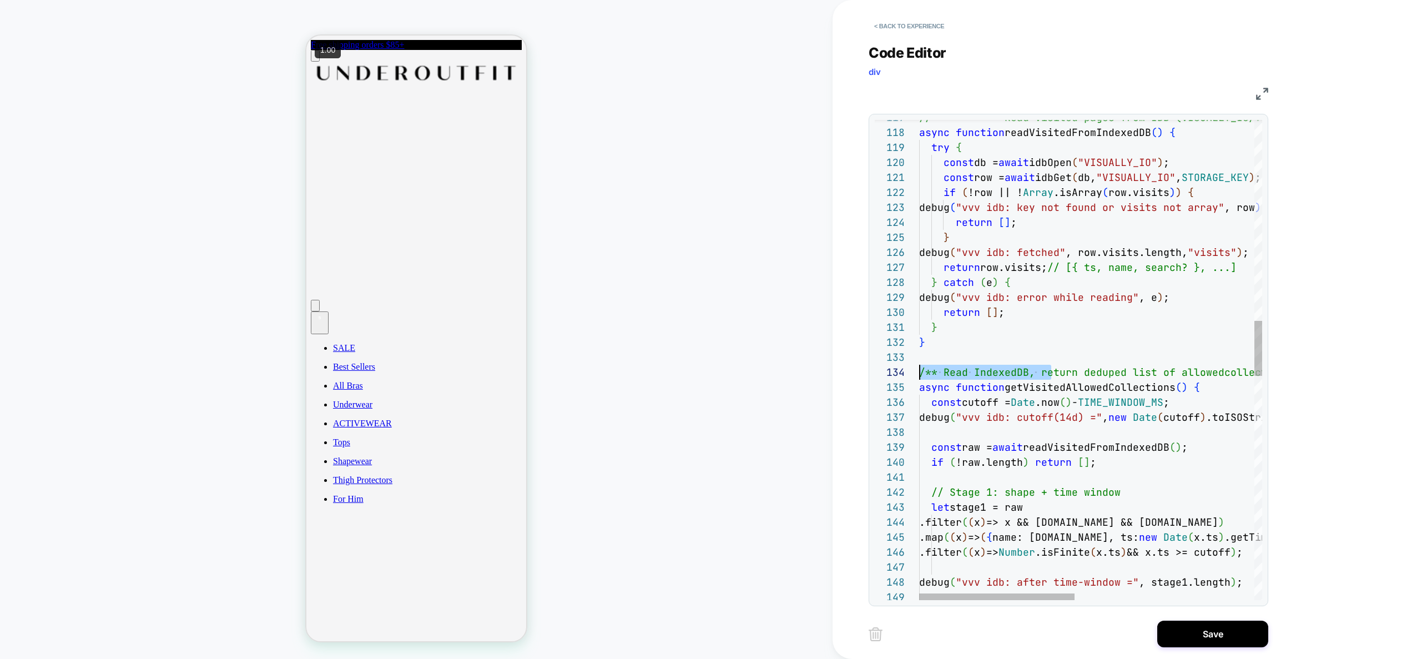
drag, startPoint x: 1049, startPoint y: 374, endPoint x: 784, endPoint y: 377, distance: 264.8
click at [919, 377] on div "// ---------- Read visited pages from IDB (VISUALL Y_IO/VISUALLY_IO/<key>) ----…" at bounding box center [1288, 462] width 739 height 4182
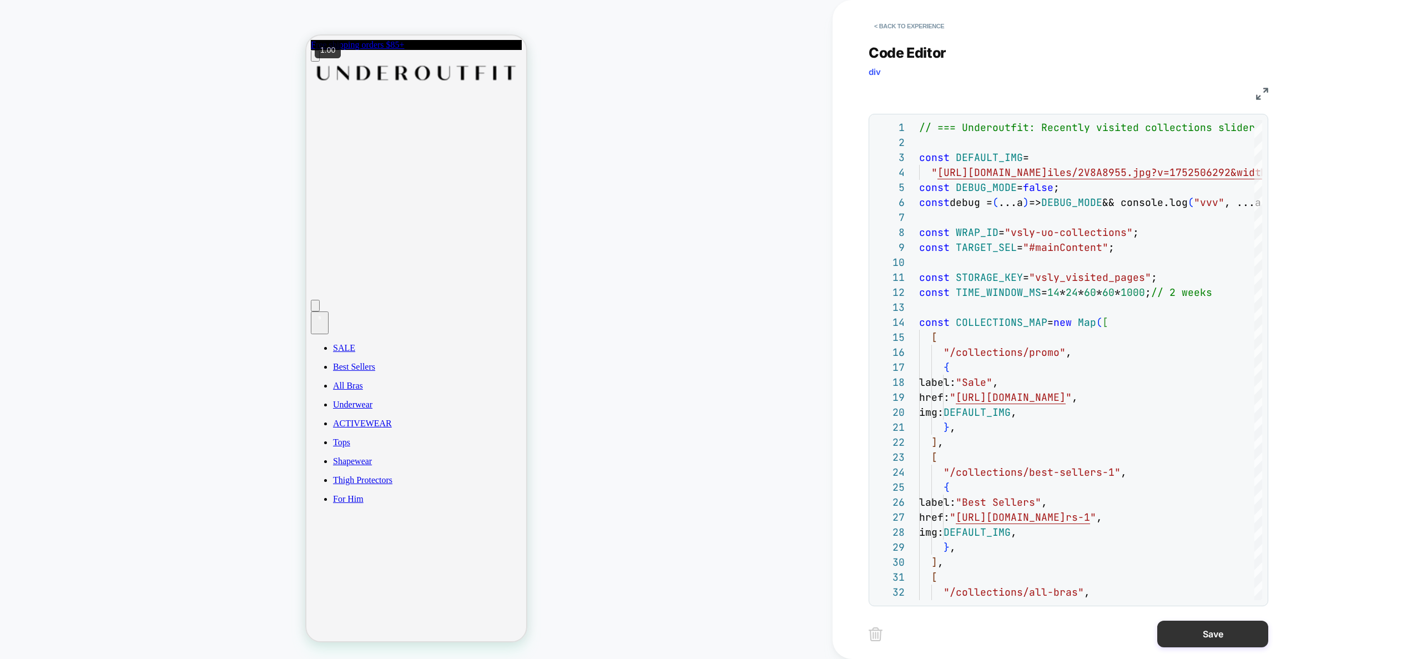
click at [1227, 639] on button "Save" at bounding box center [1212, 634] width 111 height 27
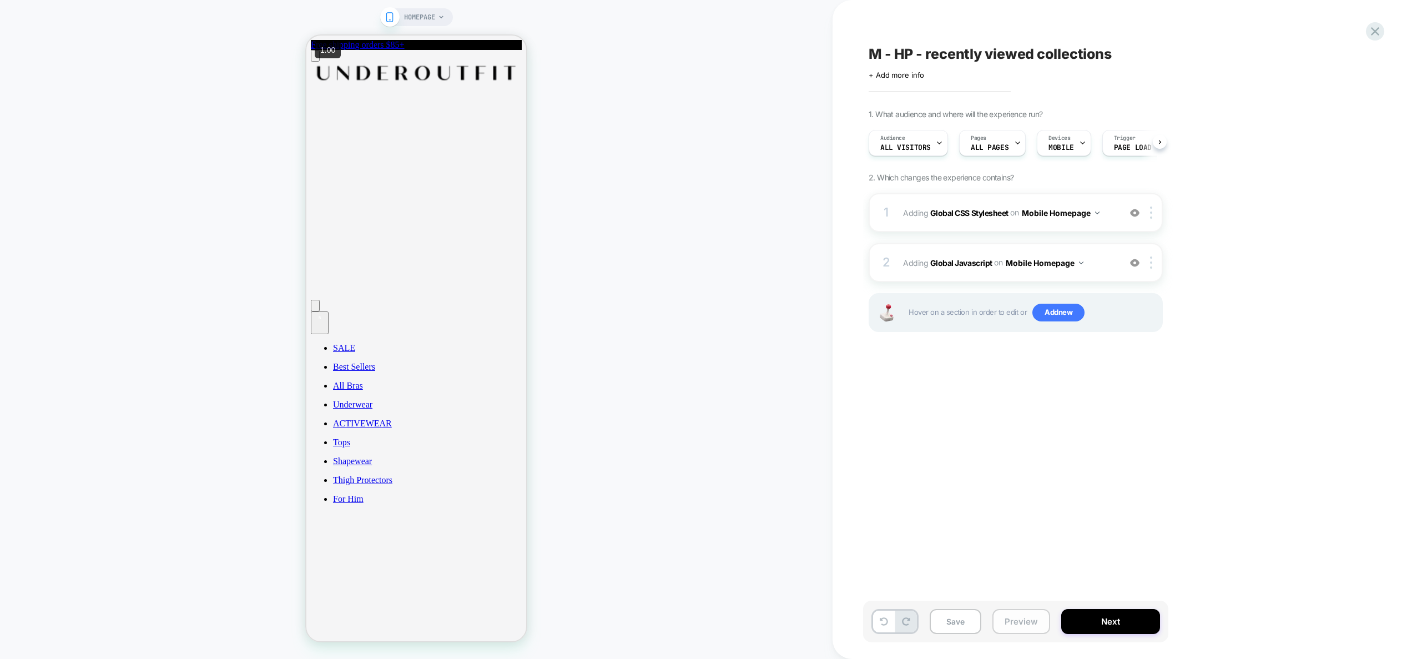
scroll to position [0, 1]
click at [1025, 618] on button "Preview" at bounding box center [1021, 621] width 58 height 25
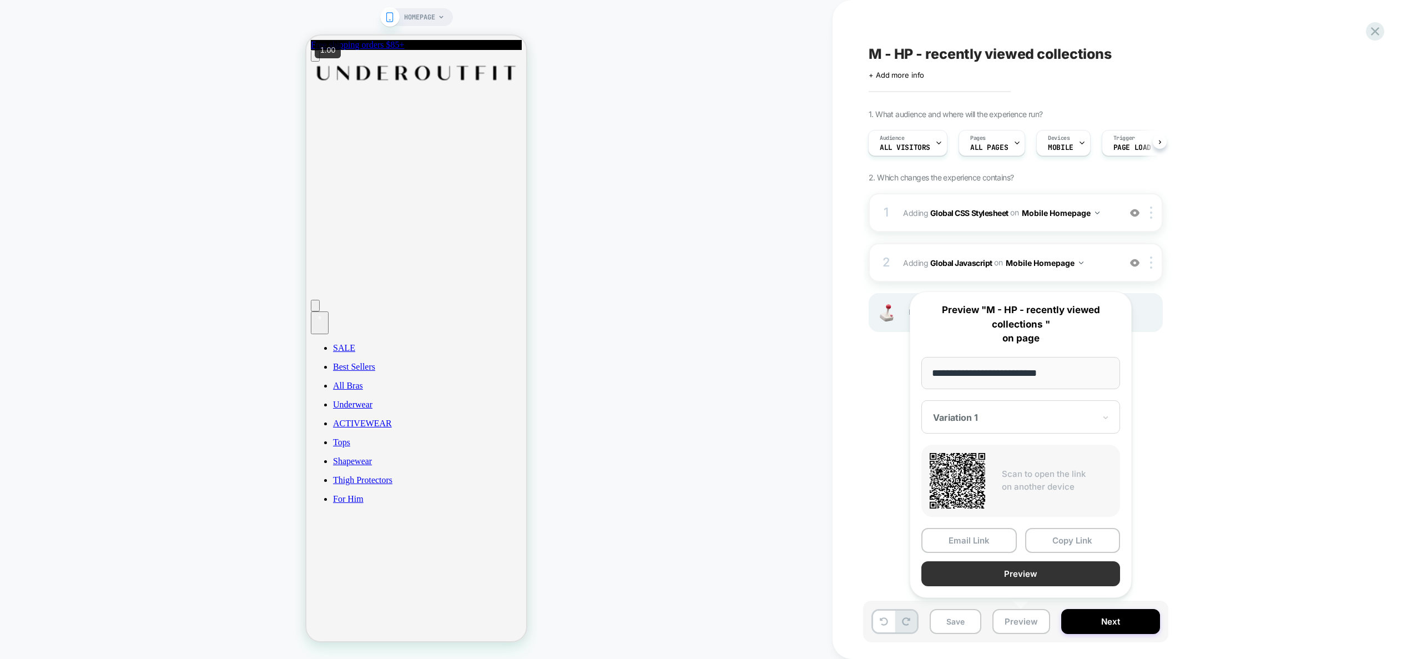
click at [1028, 580] on button "Preview" at bounding box center [1020, 573] width 199 height 25
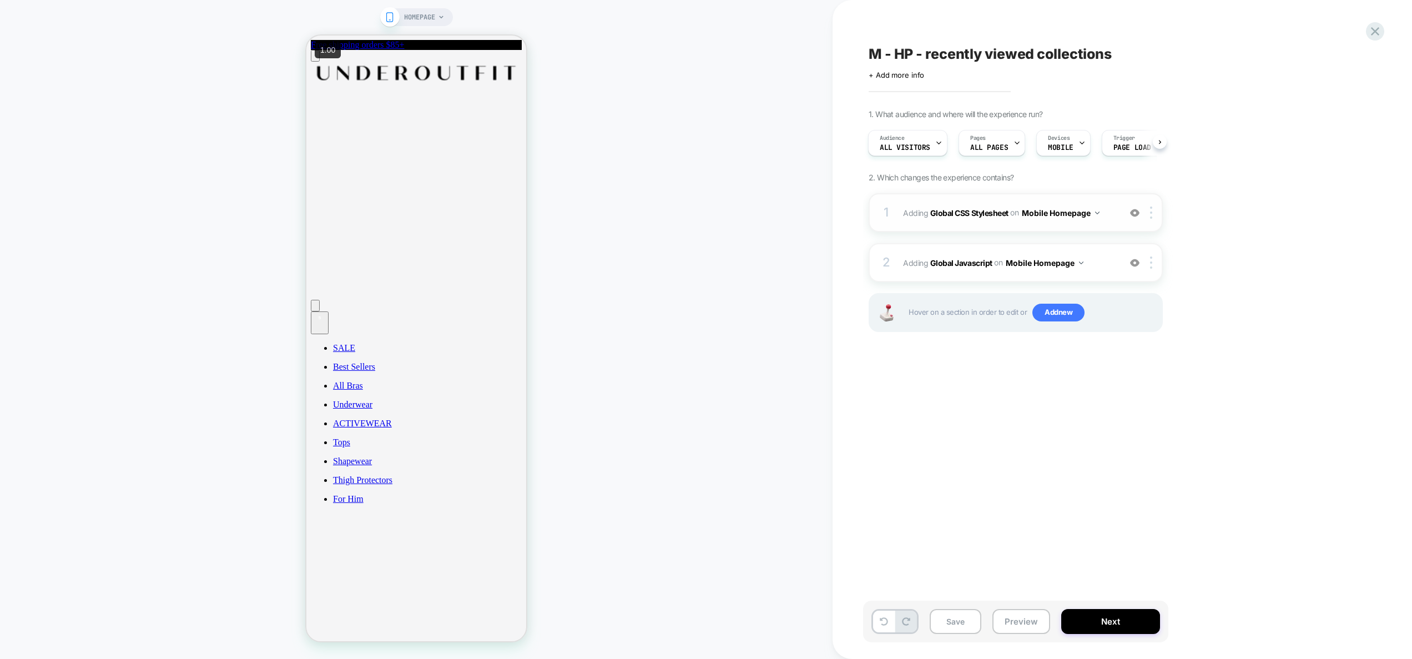
click at [1116, 212] on div "1 Adding Global CSS Stylesheet on Mobile Homepage Add Before Add After Copy to …" at bounding box center [1016, 212] width 294 height 39
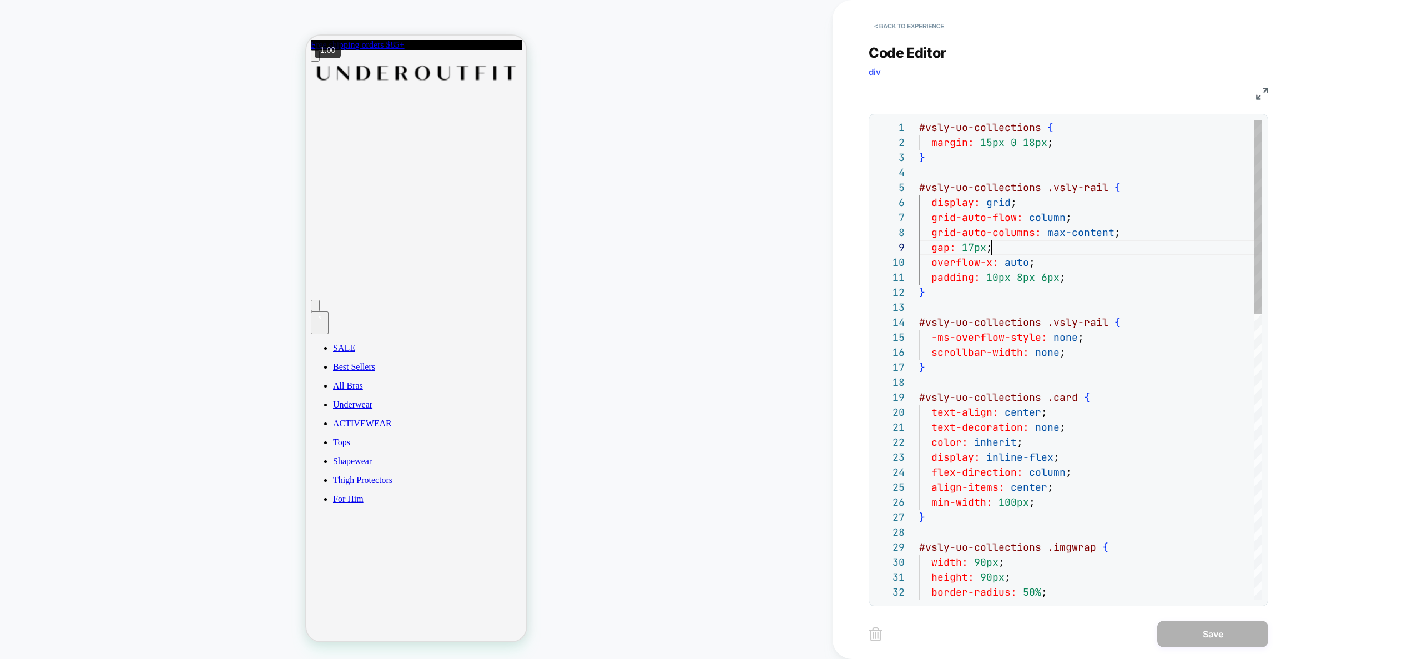
scroll to position [120, 72]
click at [918, 31] on button "< Back to experience" at bounding box center [909, 26] width 81 height 18
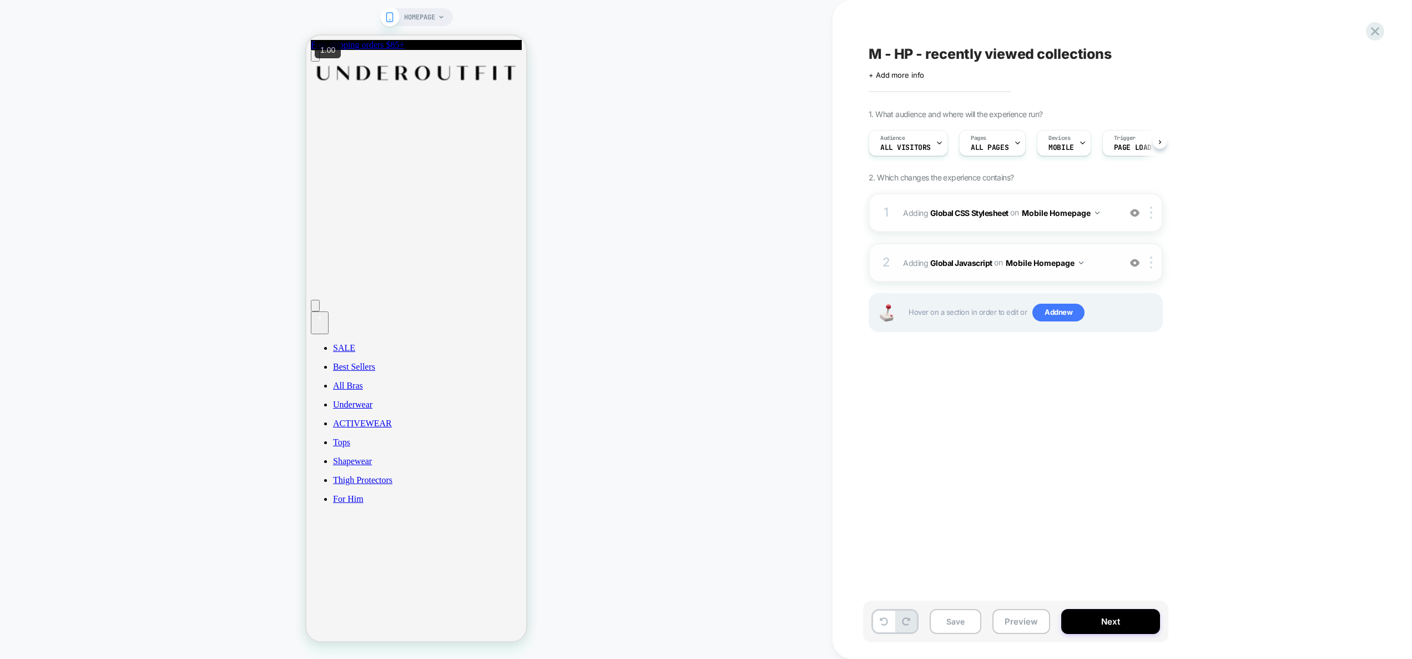
scroll to position [0, 1]
click at [1097, 270] on span "Adding Global Javascript on Mobile Homepage" at bounding box center [1008, 263] width 211 height 16
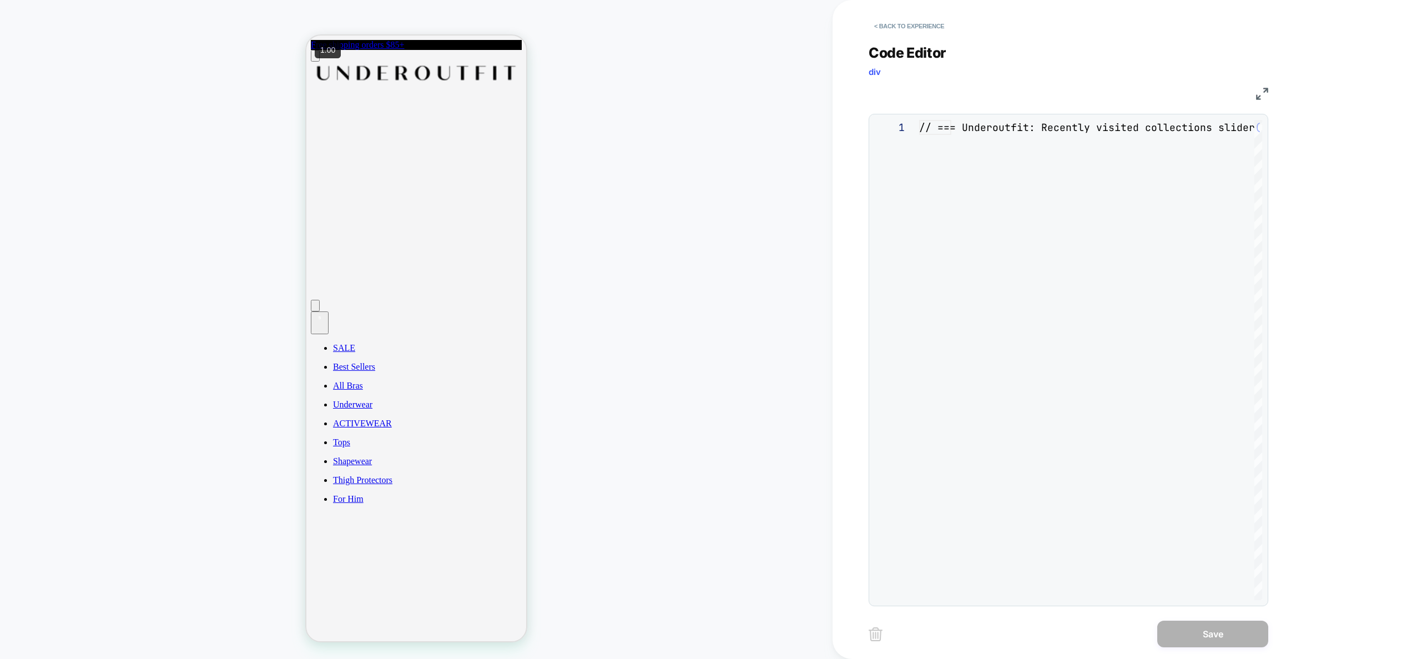
scroll to position [150, 0]
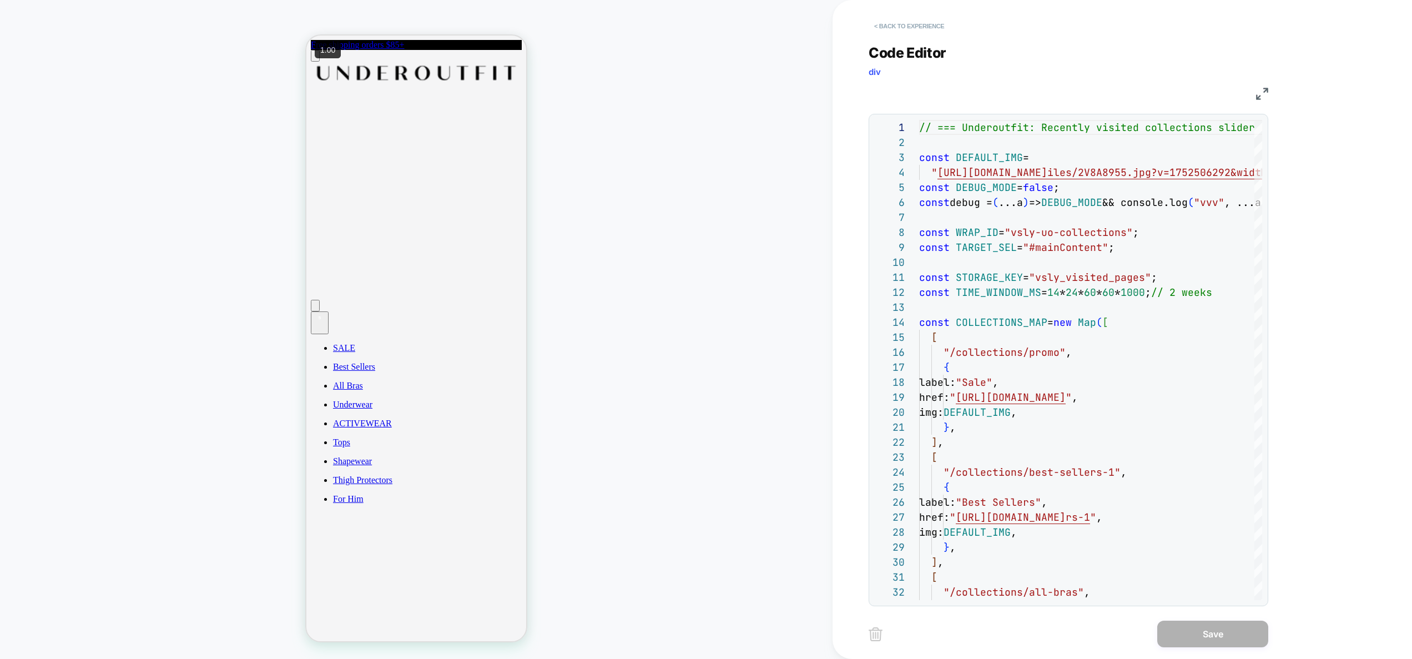
click at [932, 19] on button "< Back to experience" at bounding box center [909, 26] width 81 height 18
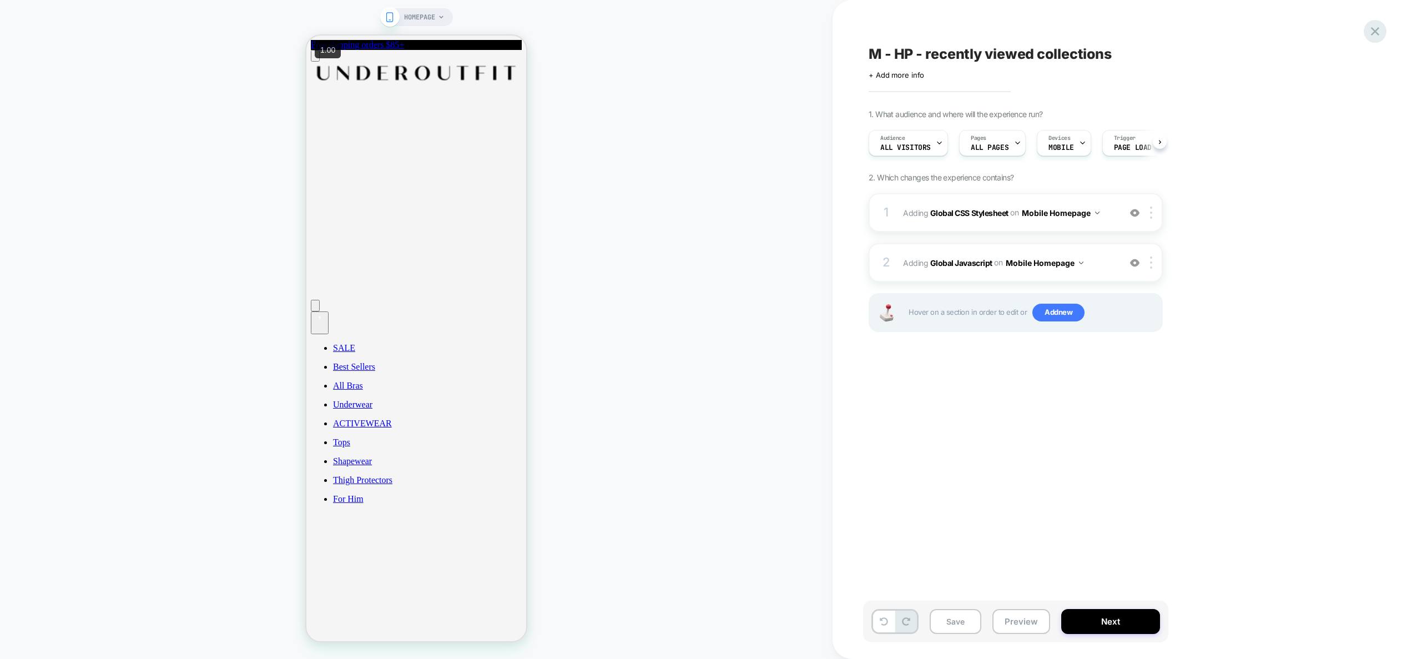
scroll to position [0, 1]
click at [1373, 32] on icon at bounding box center [1375, 31] width 15 height 15
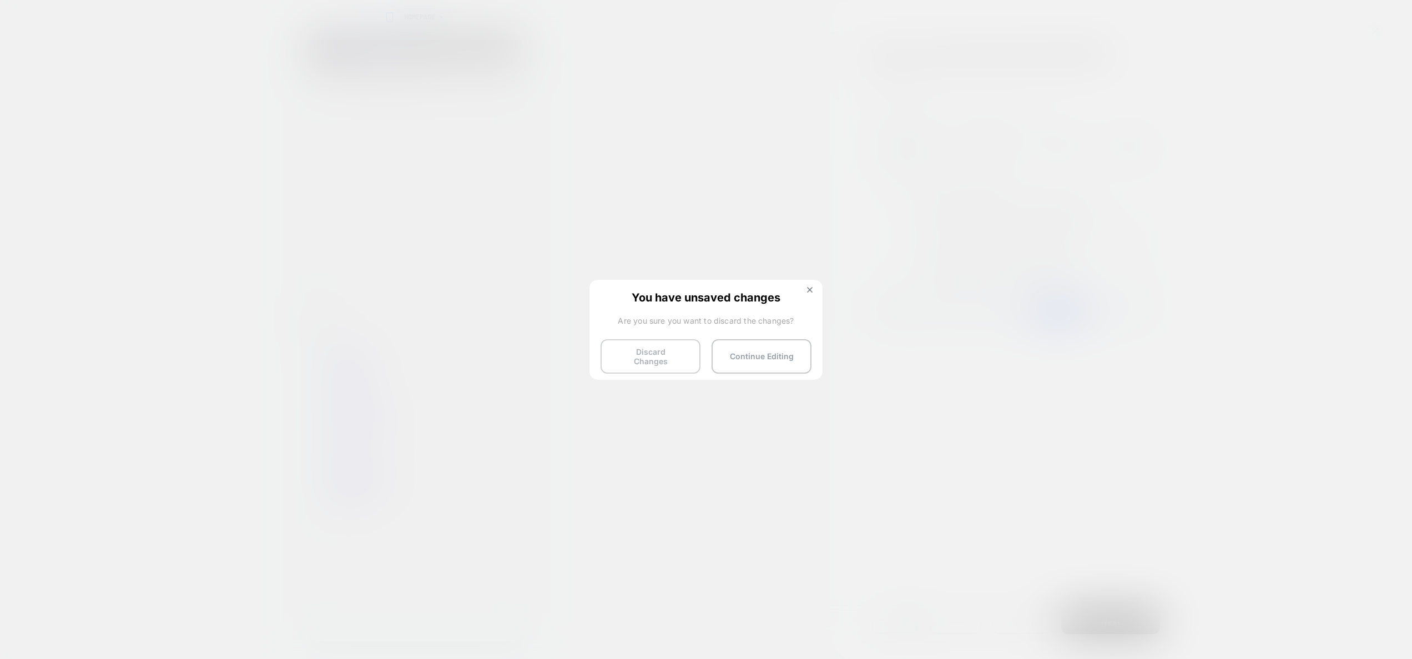
click at [671, 358] on button "Discard Changes" at bounding box center [651, 356] width 100 height 34
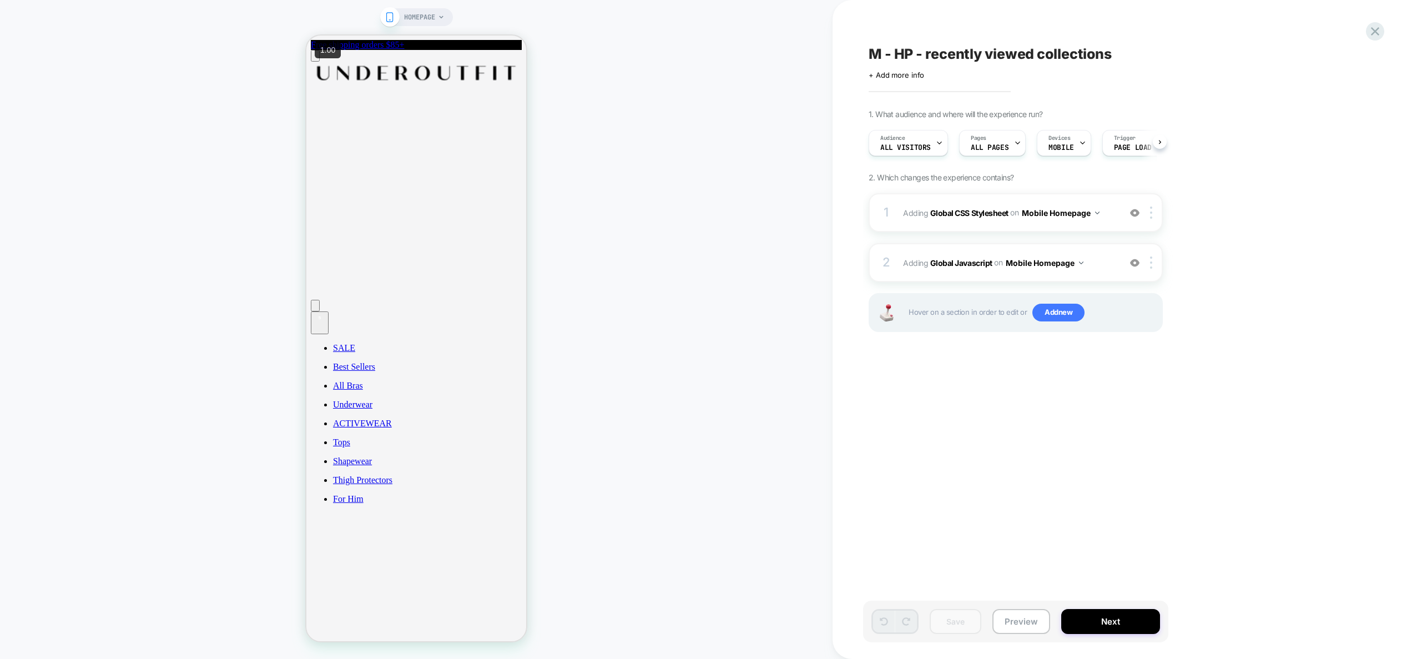
scroll to position [0, 1]
click at [0, 0] on span "Adding Global Javascript on Mobile Homepage" at bounding box center [0, 0] width 0 height 0
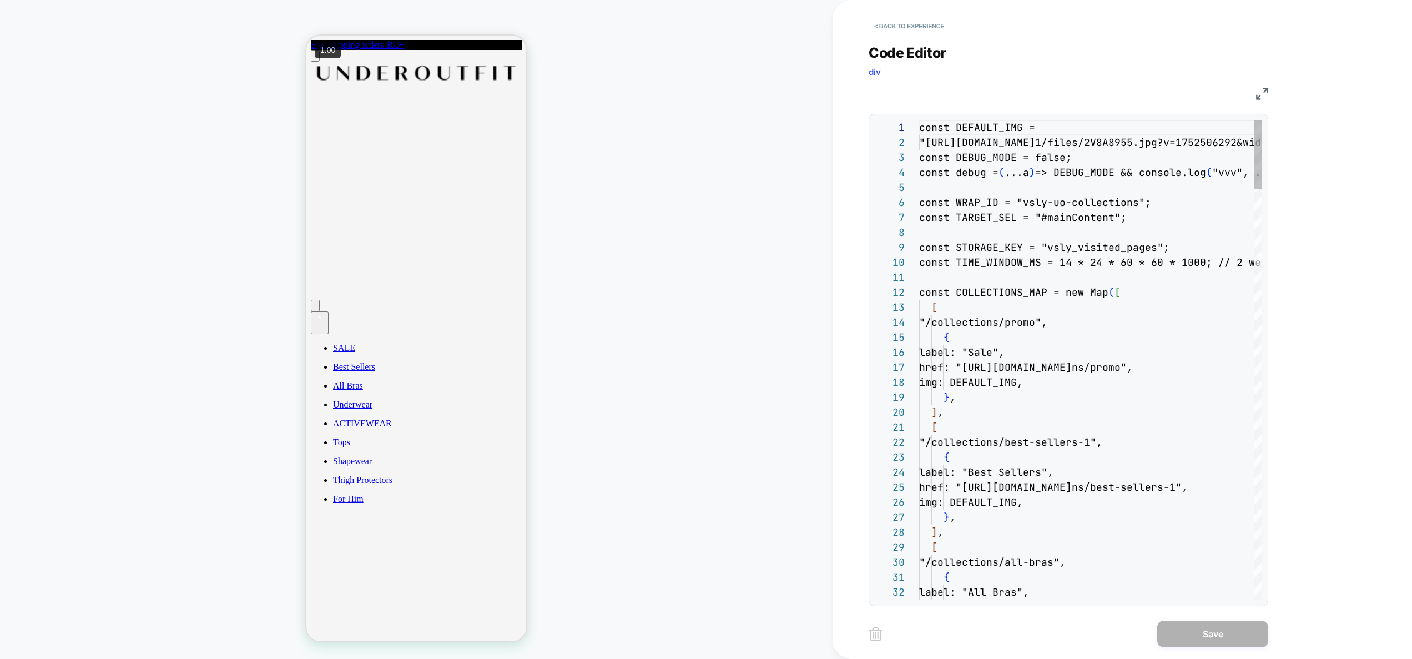
scroll to position [150, 0]
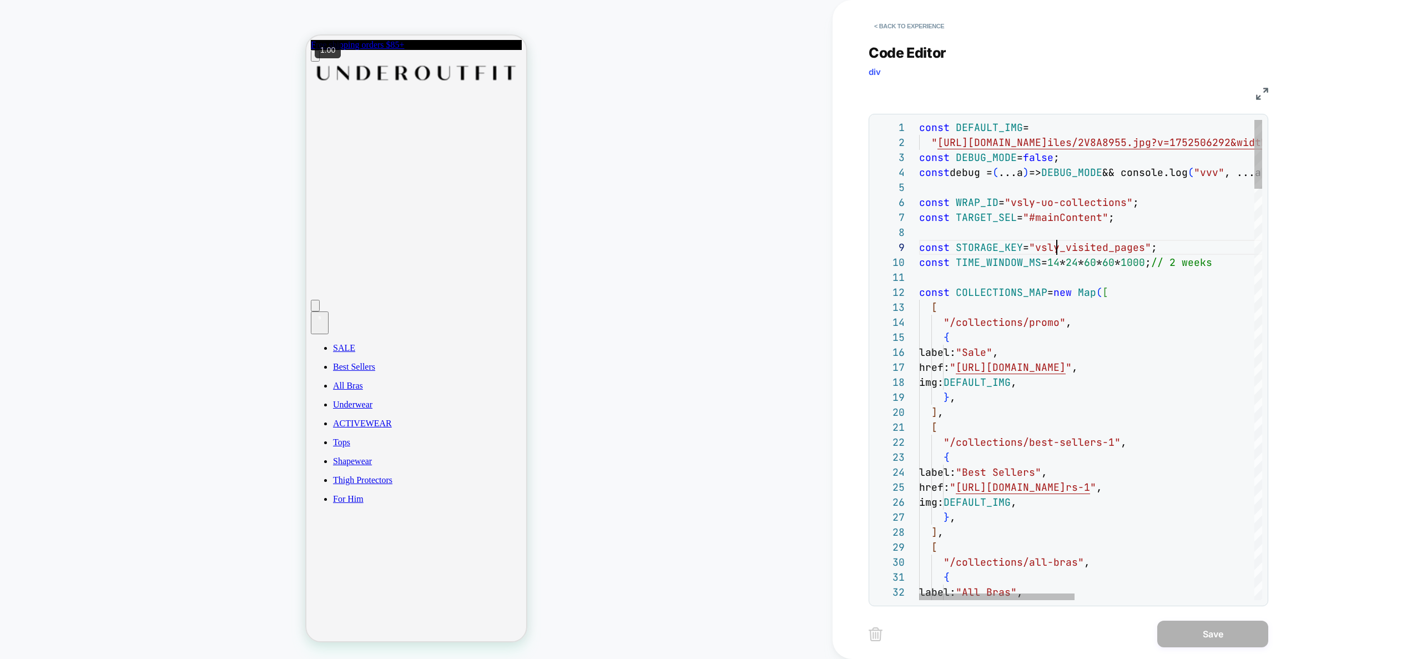
type textarea "**********"
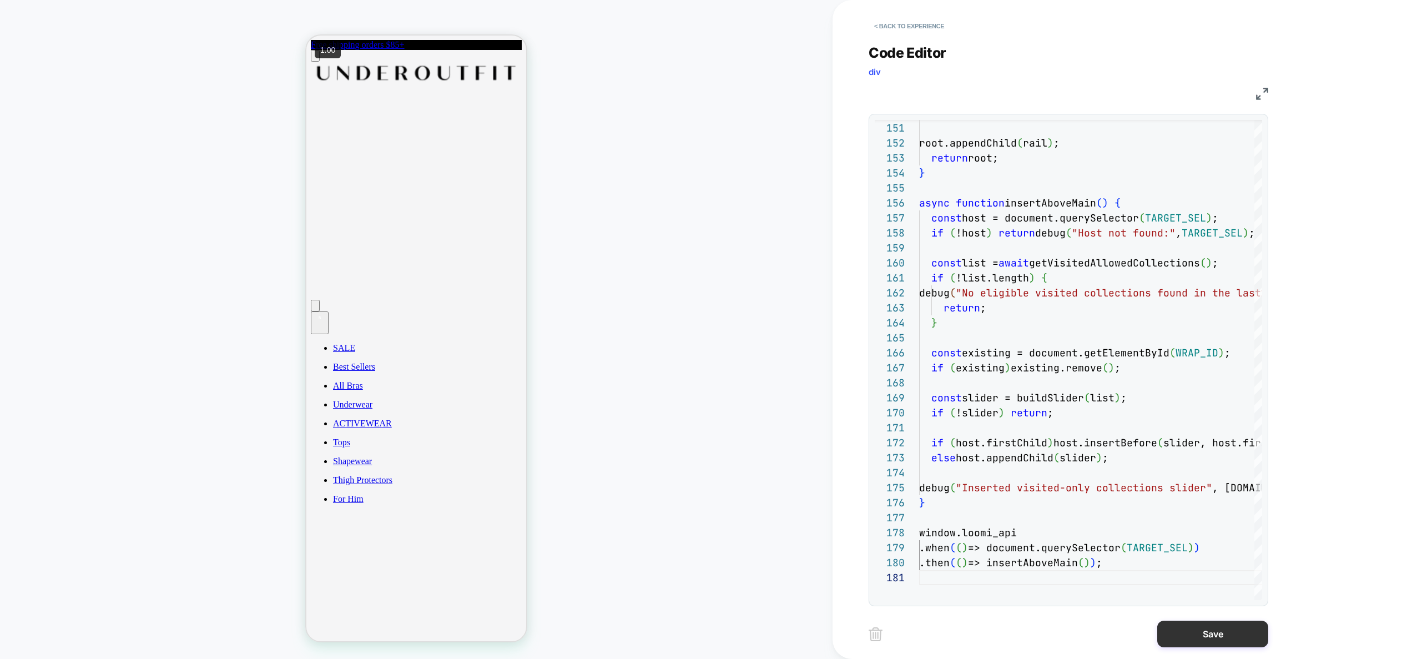
click at [1208, 641] on button "Save" at bounding box center [1212, 634] width 111 height 27
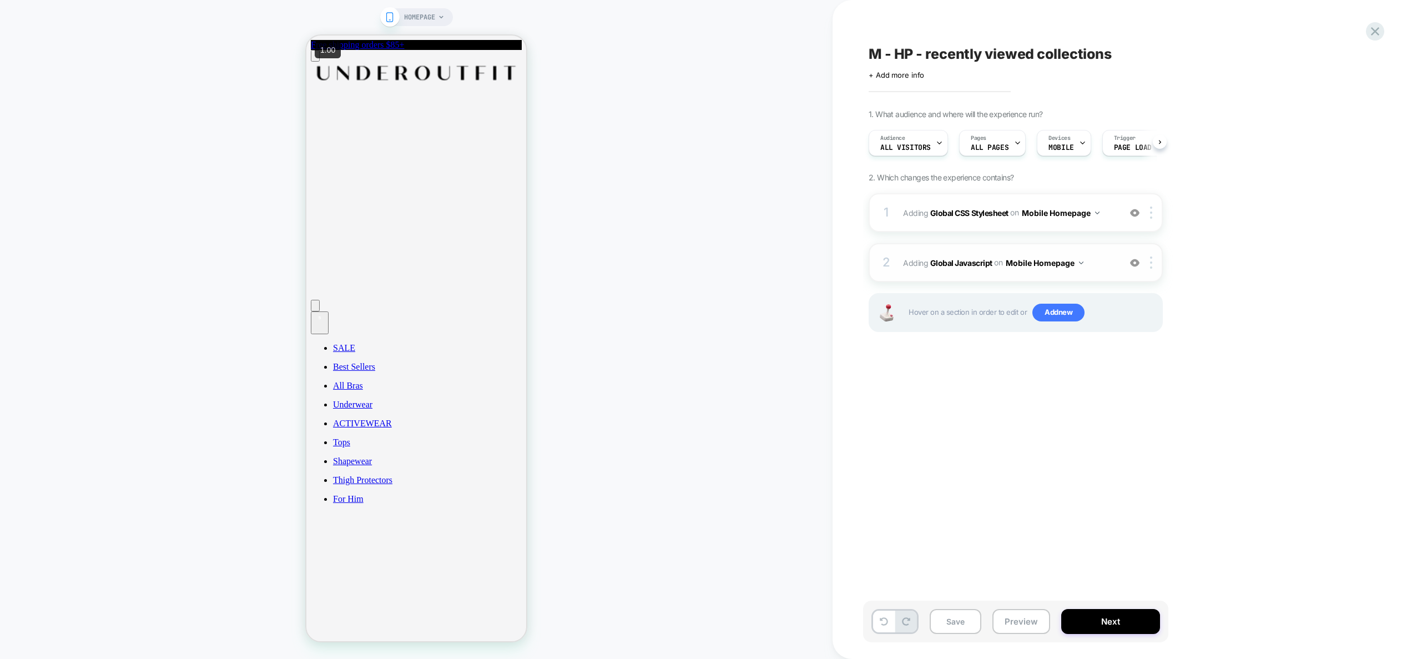
scroll to position [0, 1]
click at [1110, 266] on span "Adding Global Javascript on Mobile Homepage" at bounding box center [1008, 263] width 211 height 16
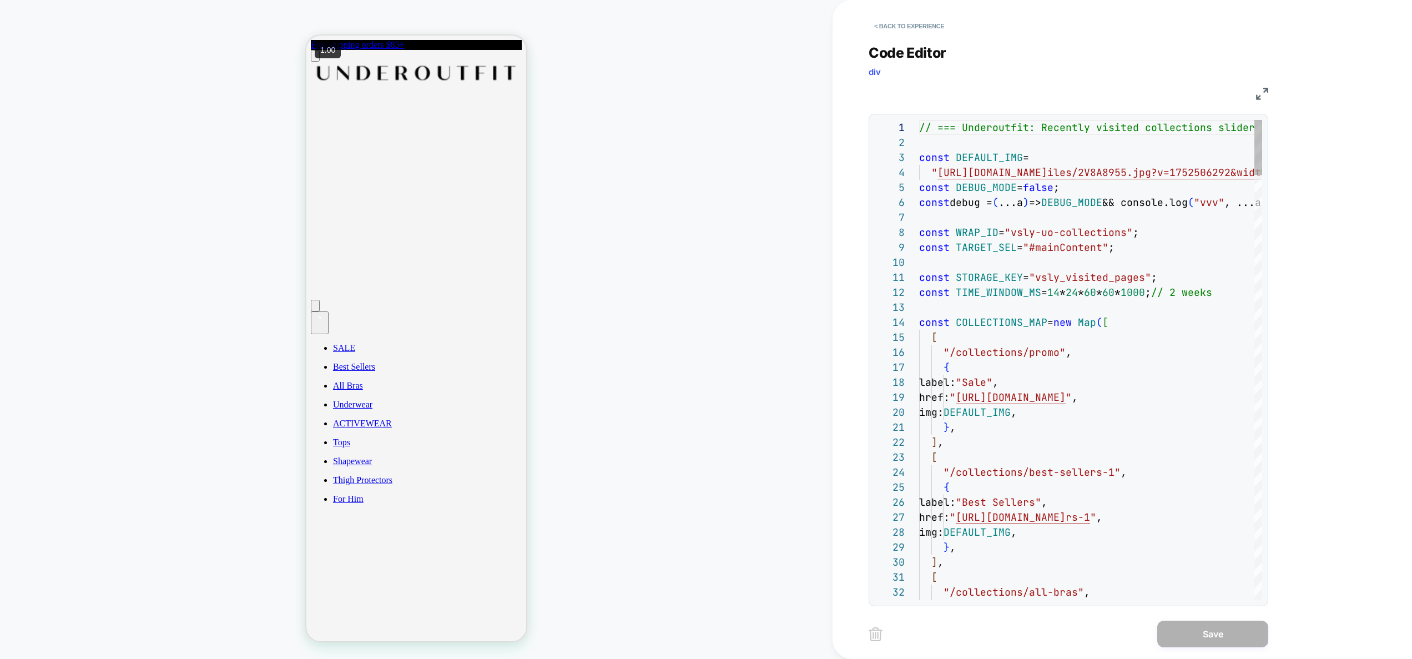
scroll to position [150, 0]
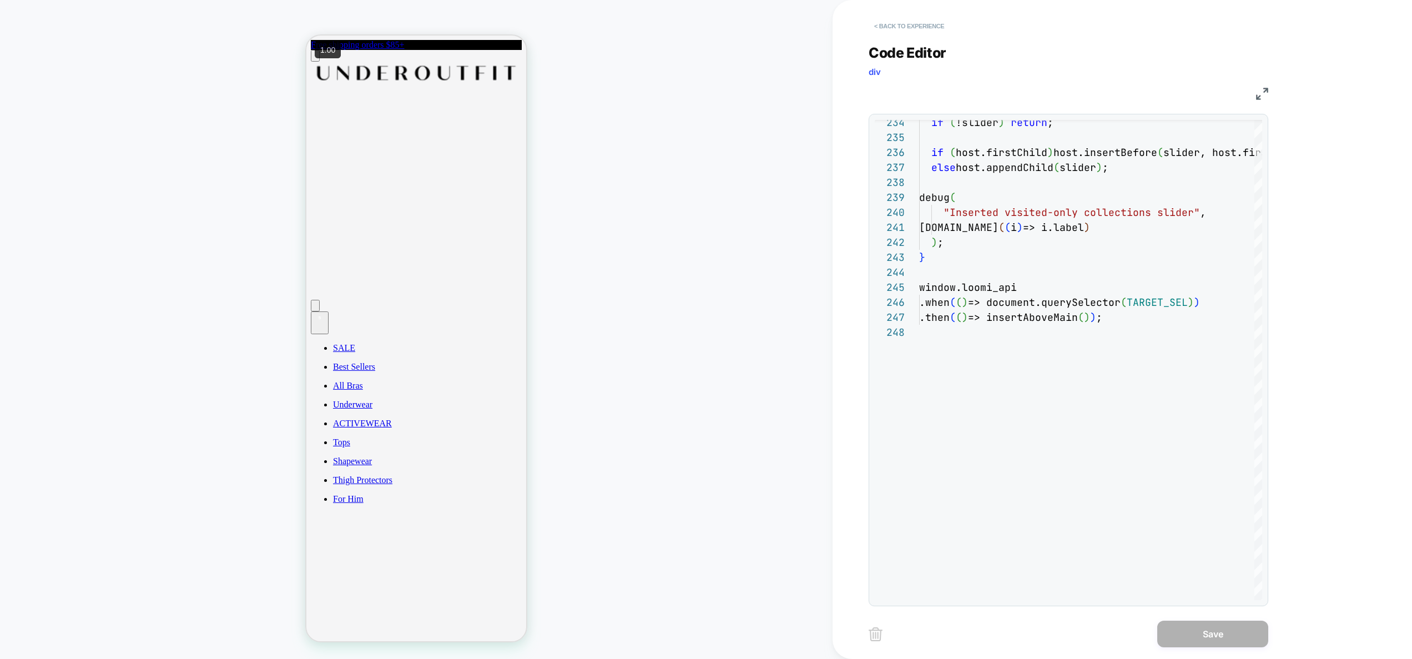
click at [930, 25] on button "< Back to experience" at bounding box center [909, 26] width 81 height 18
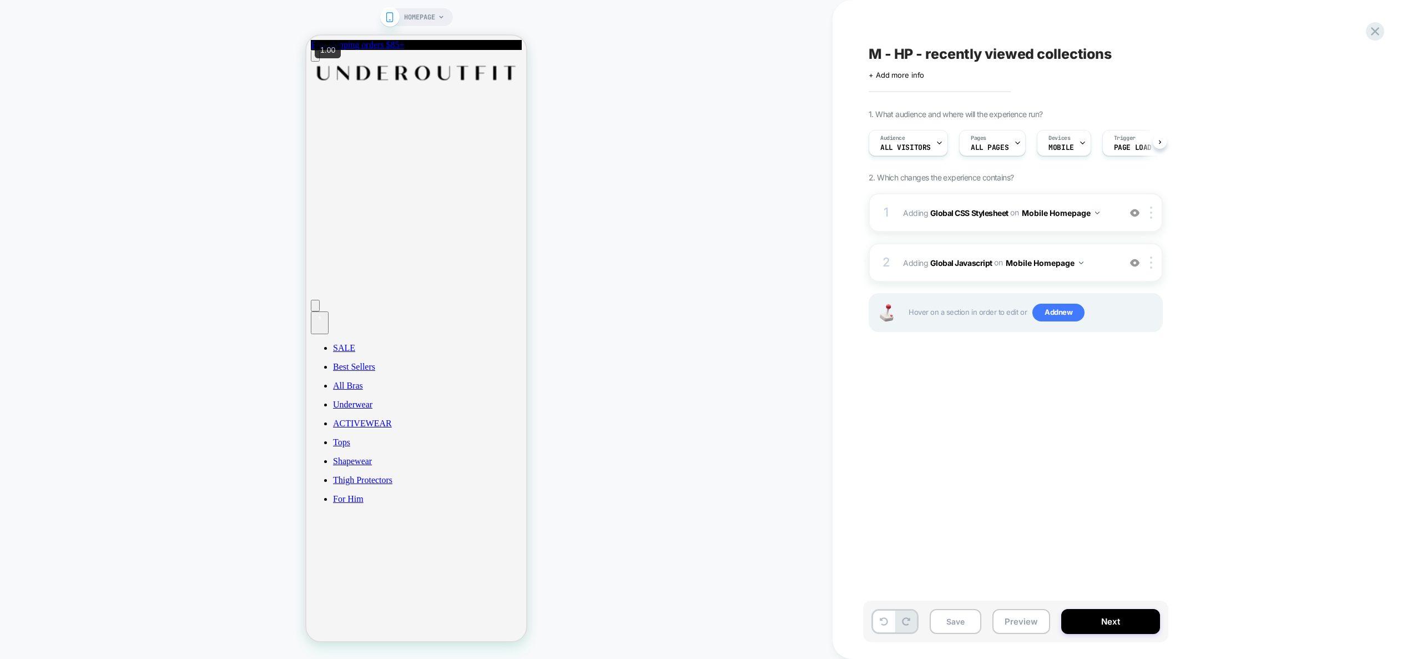
scroll to position [0, 1]
click at [1014, 626] on button "Preview" at bounding box center [1021, 621] width 58 height 25
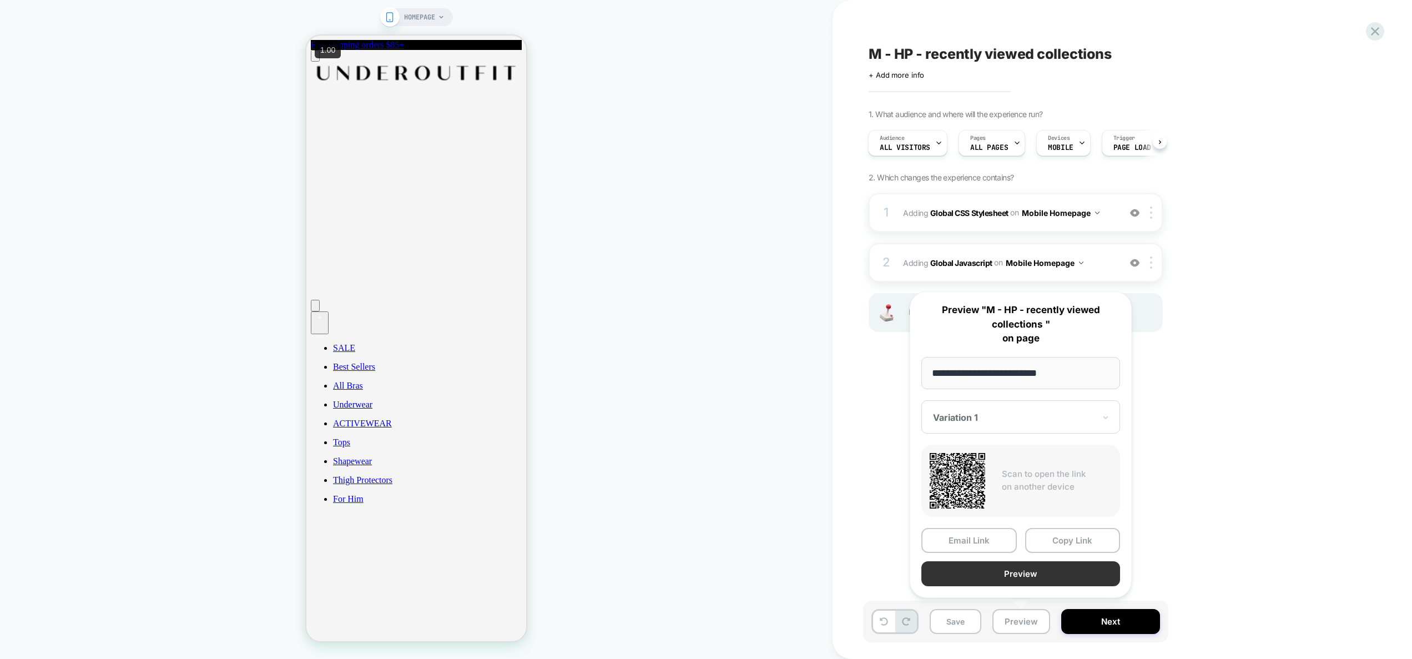
click at [1026, 576] on button "Preview" at bounding box center [1020, 573] width 199 height 25
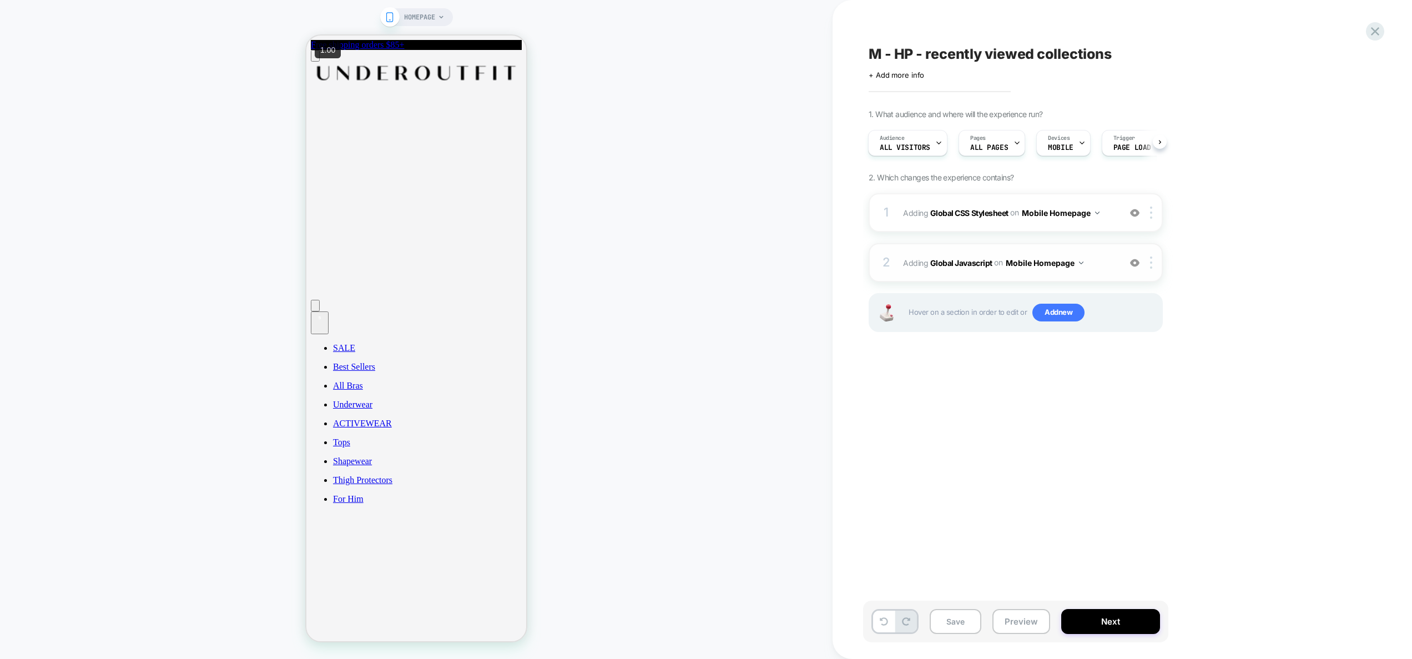
click at [1116, 276] on div "2 Adding Global Javascript on Mobile Homepage Add Before Add After Copy to Desk…" at bounding box center [1016, 262] width 294 height 39
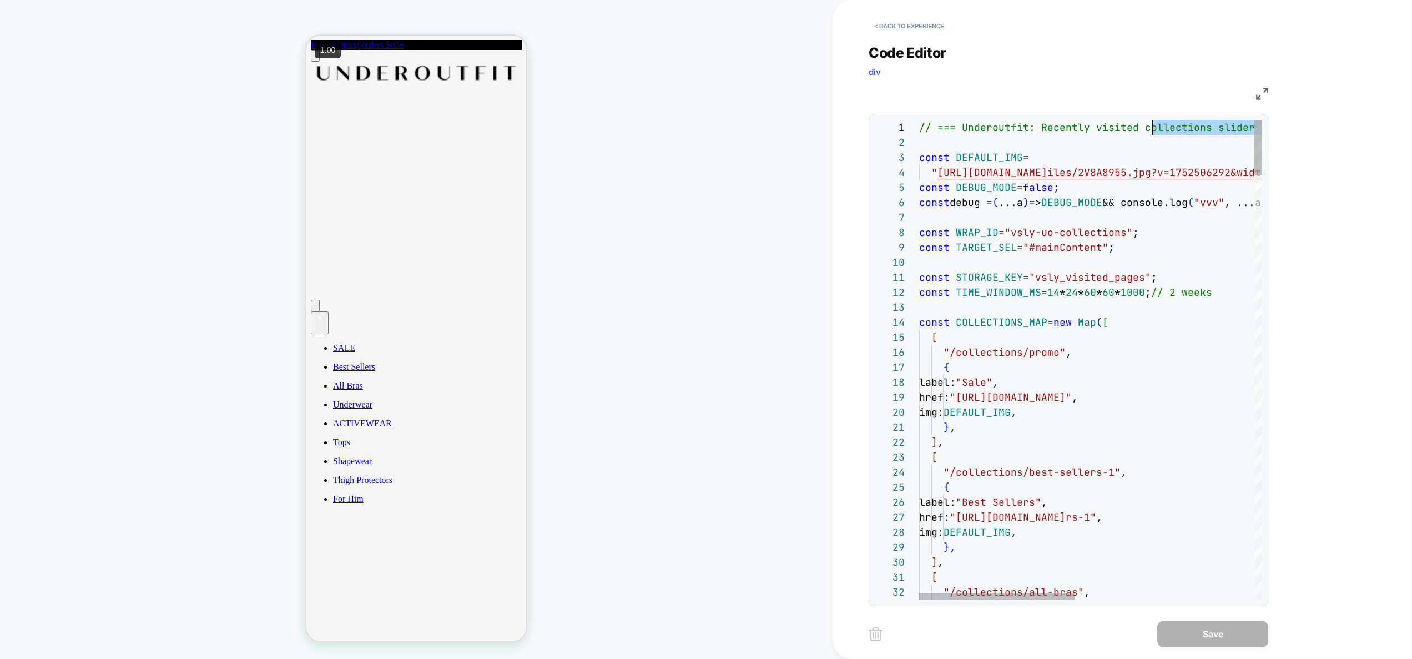
scroll to position [0, 480]
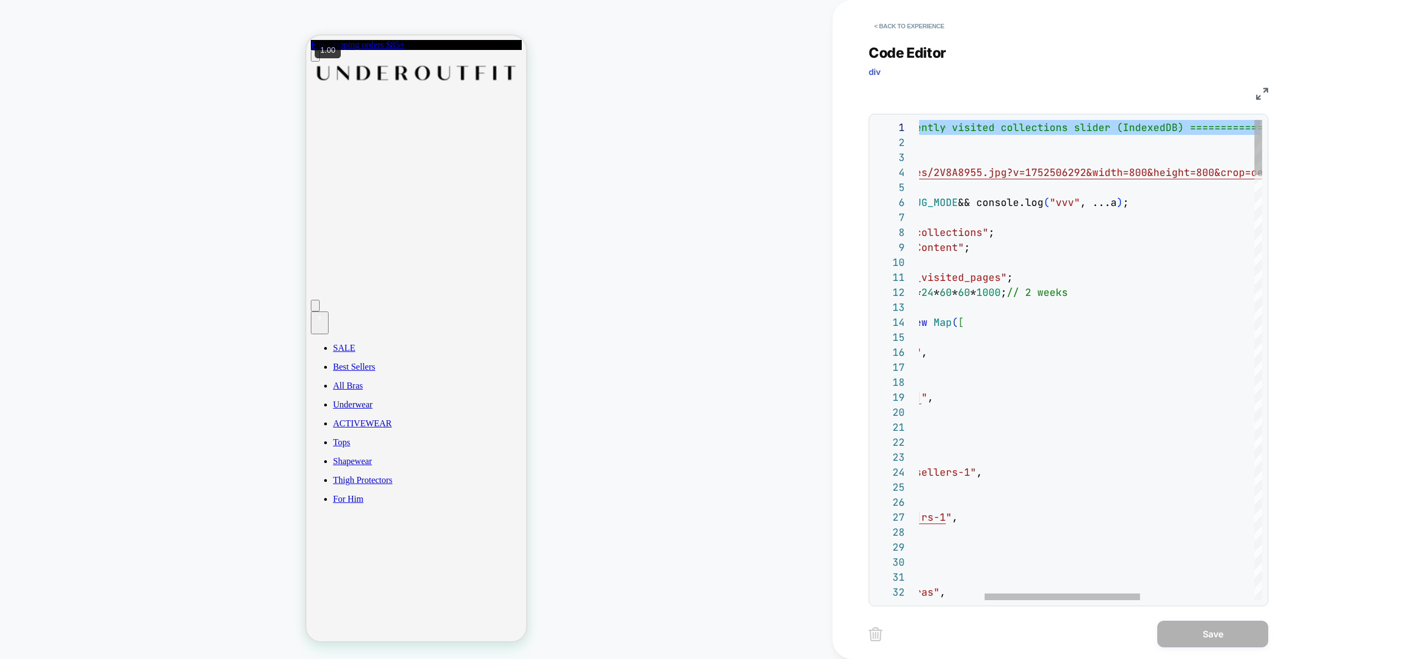
drag, startPoint x: 1152, startPoint y: 134, endPoint x: 863, endPoint y: 87, distance: 292.5
click at [915, 37] on div "Code Editor div JS 1 2 3 4 5 6 7 8 9 10 11 12 13 14 15 16 17 18 19 20 21 22 23 …" at bounding box center [1069, 319] width 400 height 576
click at [925, 26] on button "< Back to experience" at bounding box center [909, 26] width 81 height 18
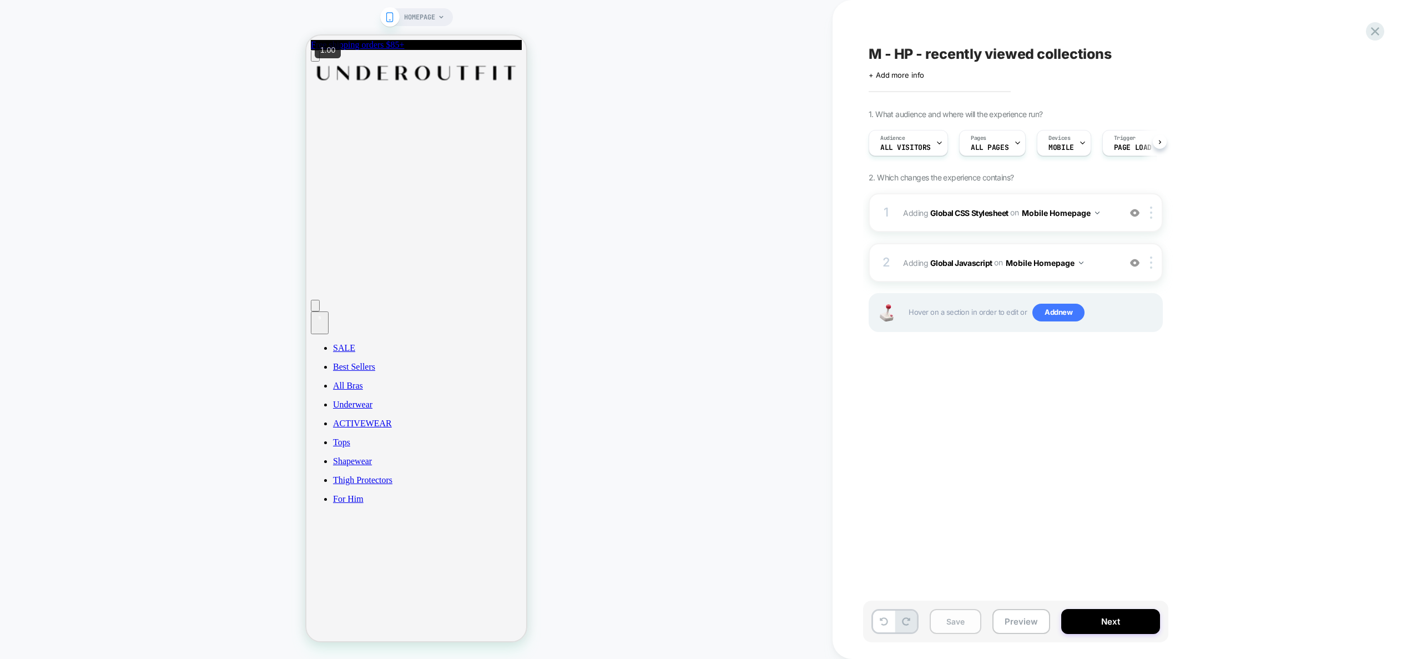
scroll to position [0, 1]
click at [954, 623] on button "Save" at bounding box center [956, 621] width 52 height 25
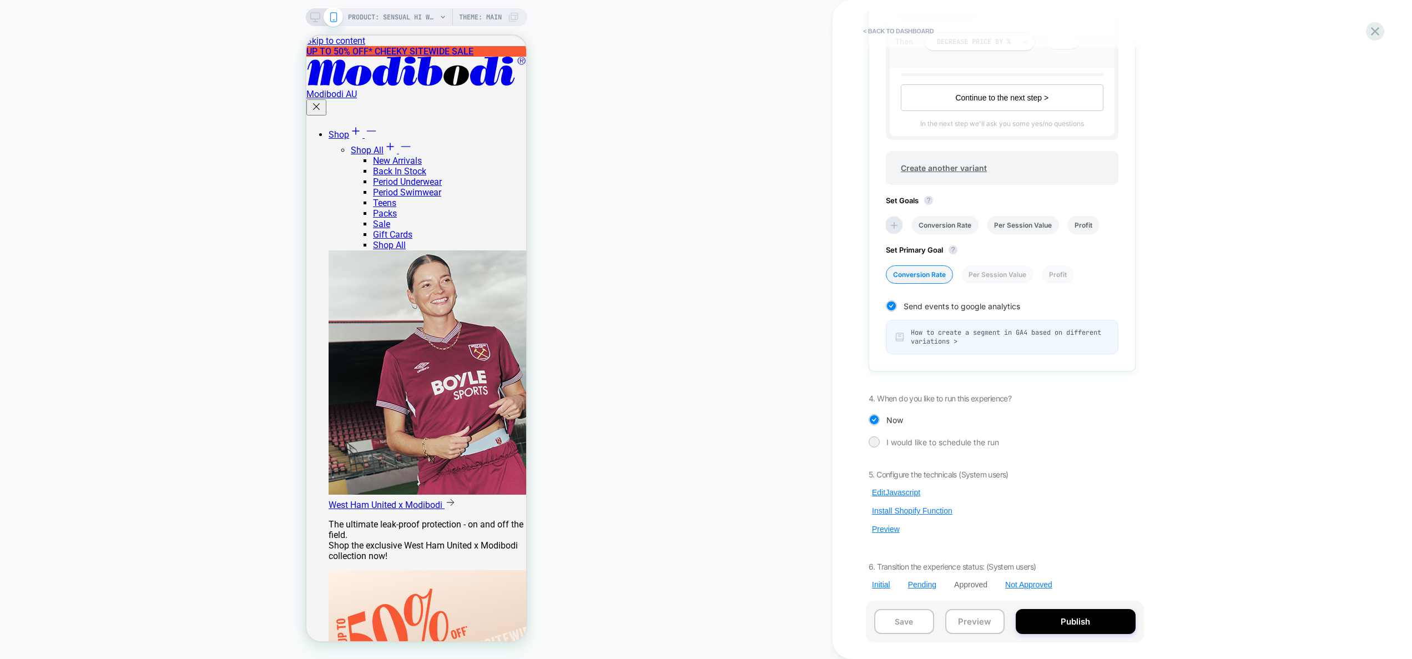
scroll to position [448, 0]
click at [987, 619] on button "Preview" at bounding box center [975, 621] width 60 height 25
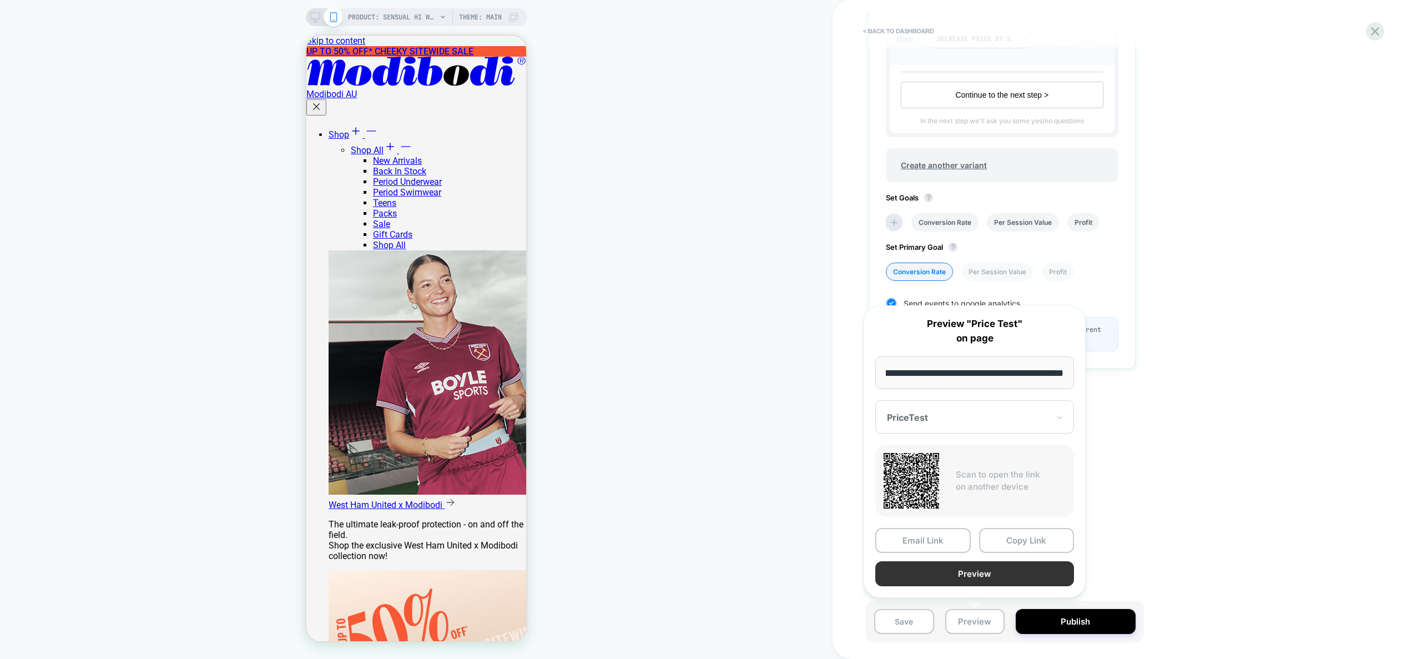
scroll to position [0, 0]
click at [220, 215] on button "Preview" at bounding box center [131, 159] width 175 height 110
